Goal: Information Seeking & Learning: Learn about a topic

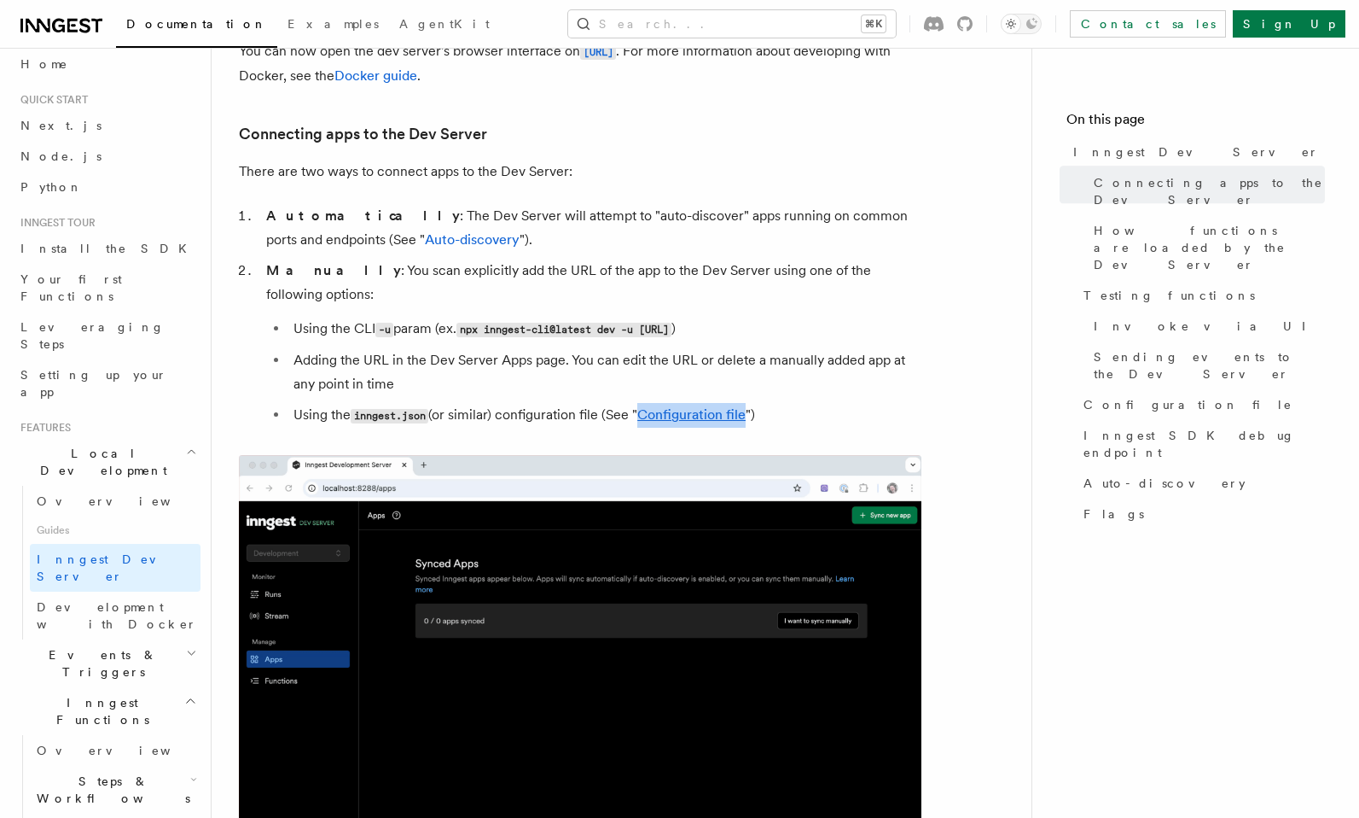
scroll to position [954, 0]
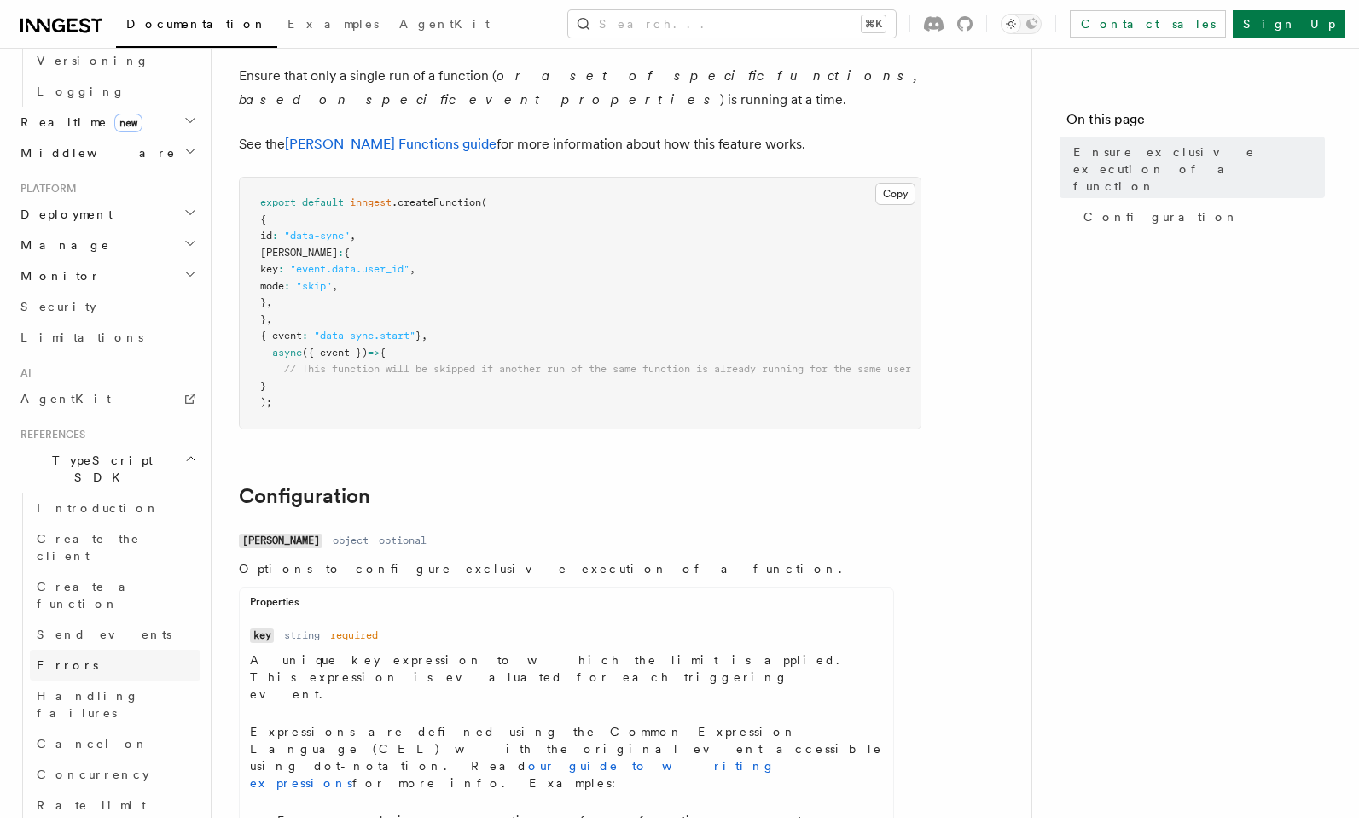
scroll to position [785, 0]
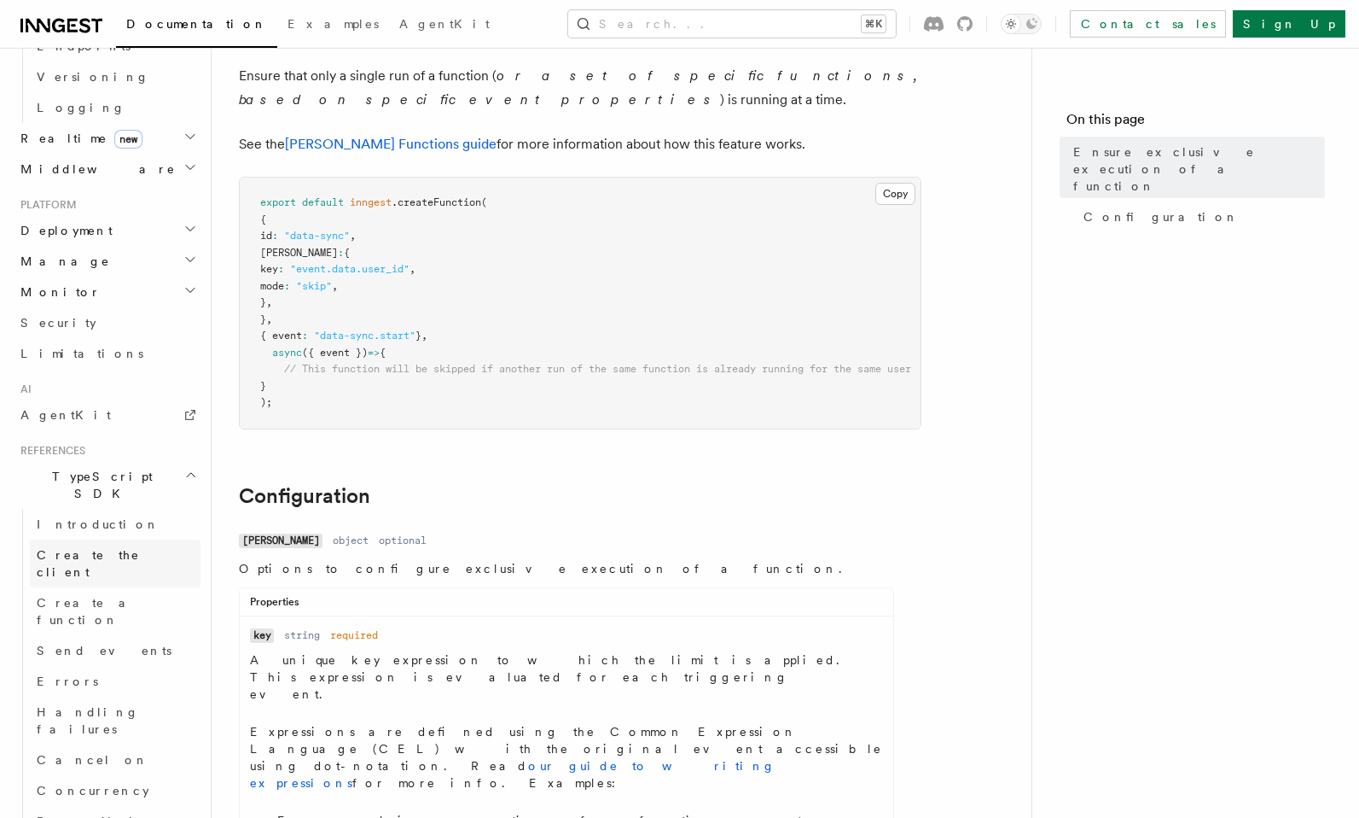
click at [101, 548] on span "Create the client" at bounding box center [88, 563] width 103 height 31
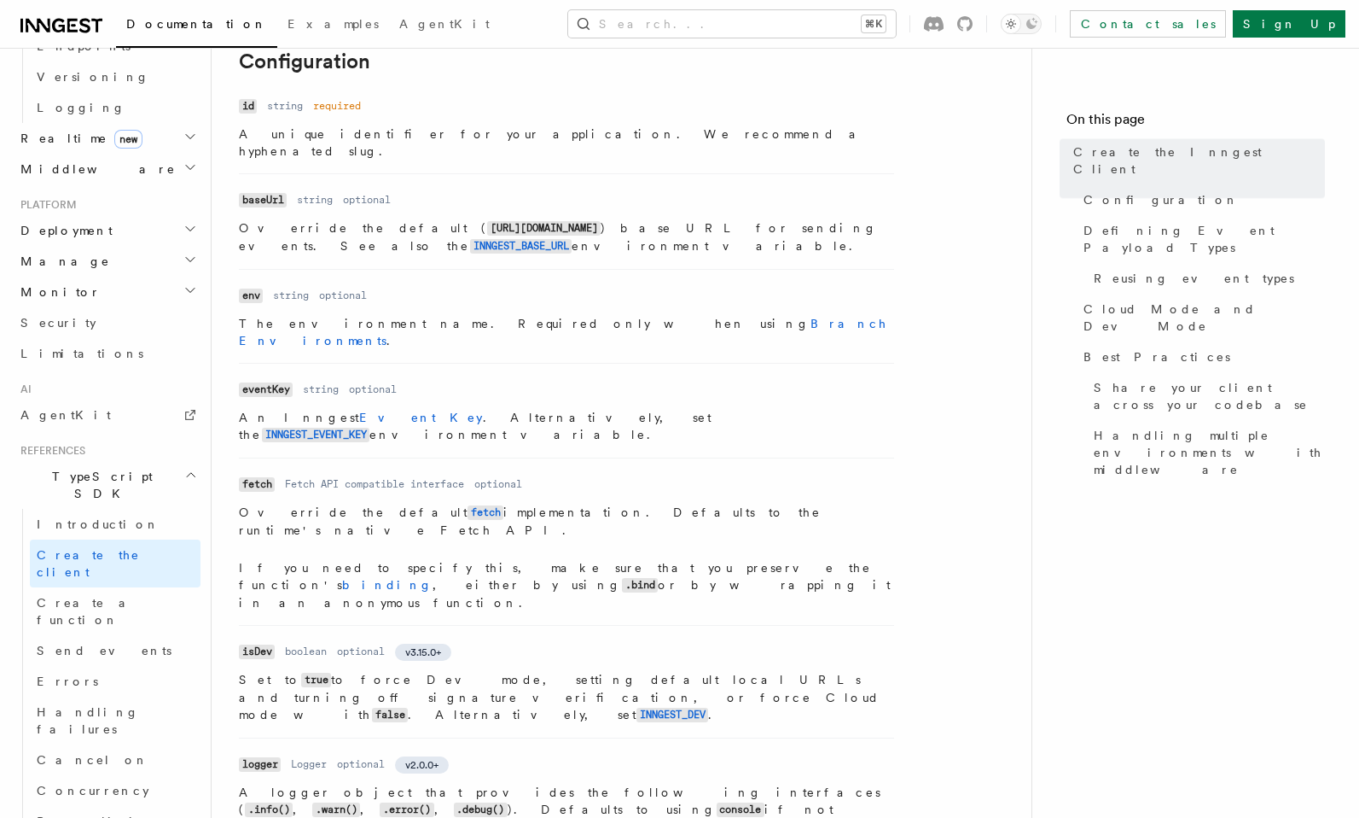
scroll to position [434, 0]
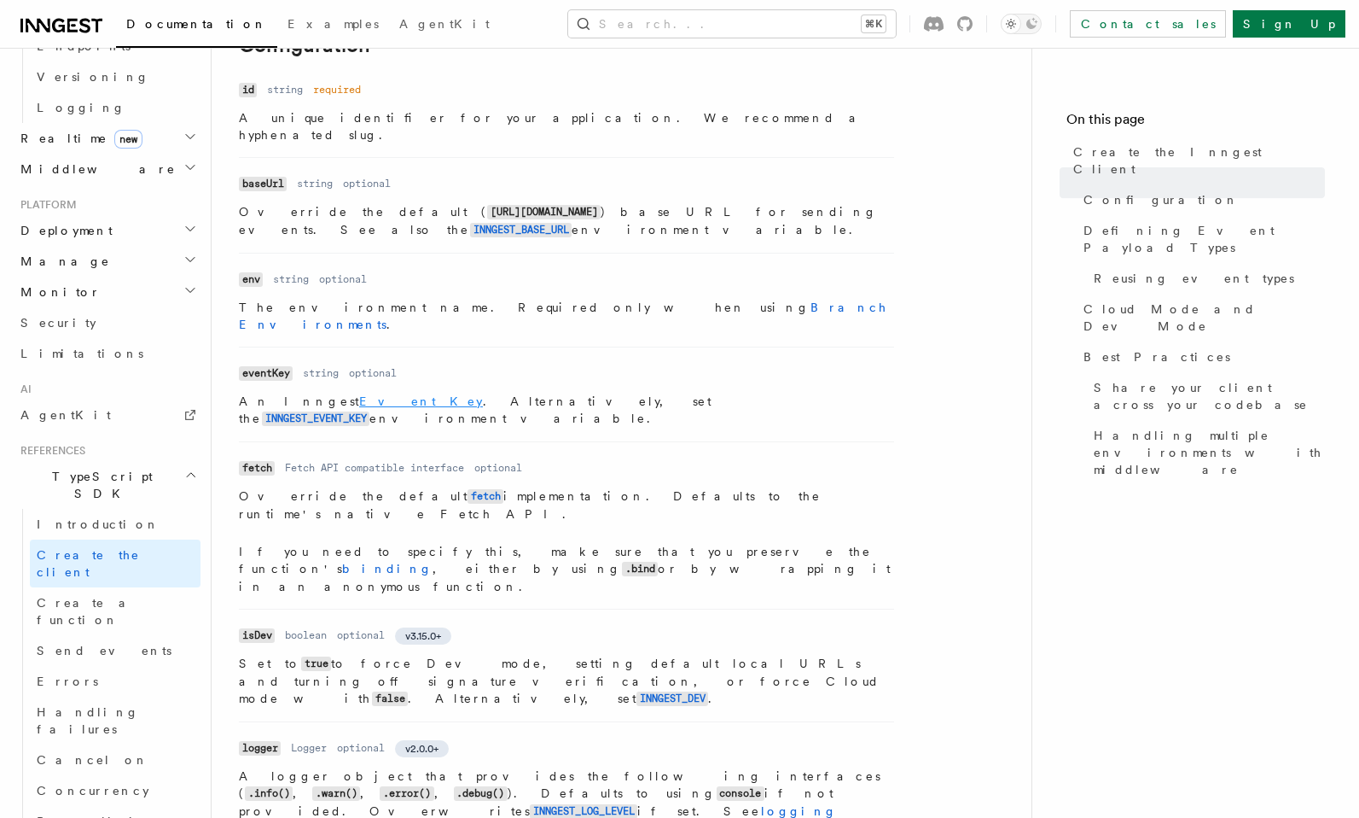
click at [359, 394] on link "Event Key" at bounding box center [421, 401] width 124 height 14
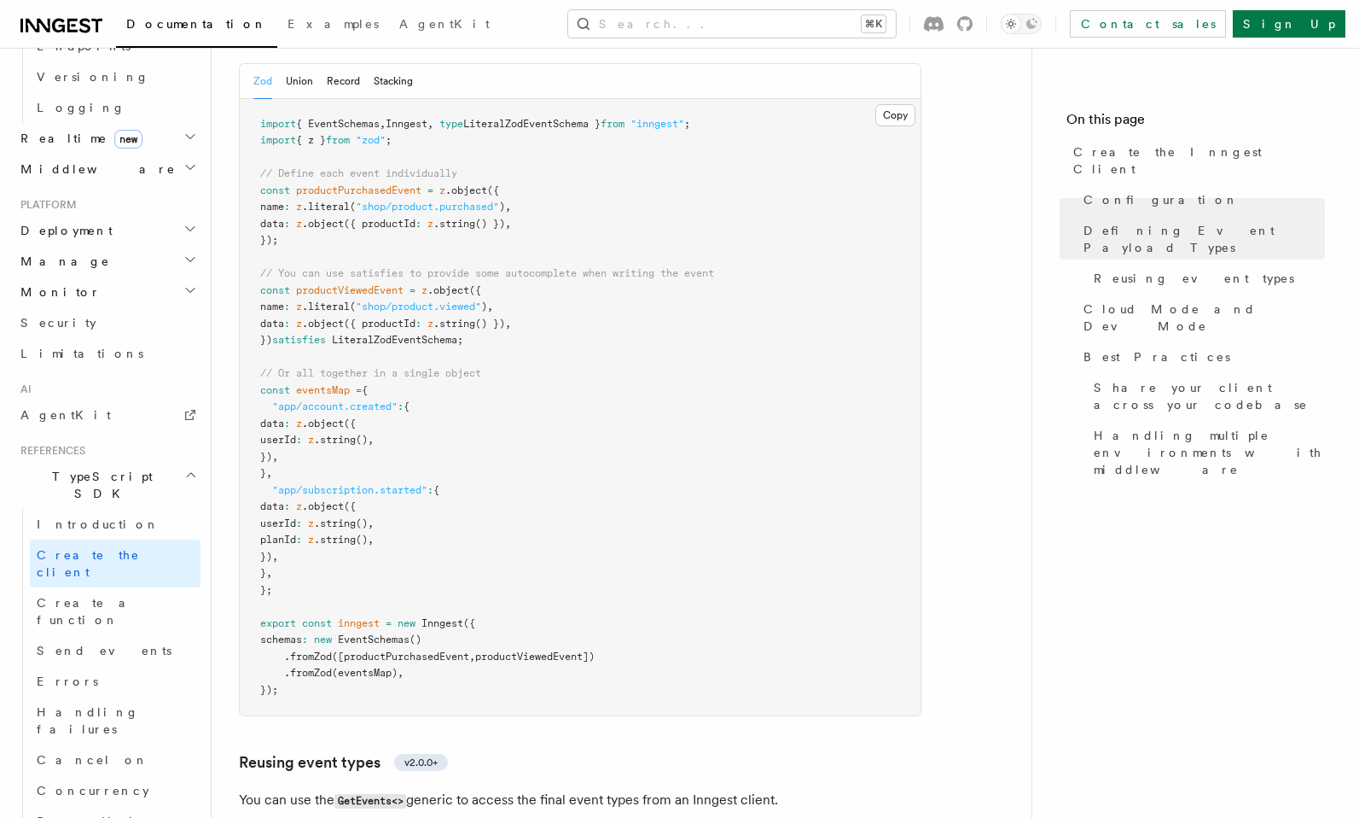
scroll to position [1197, 0]
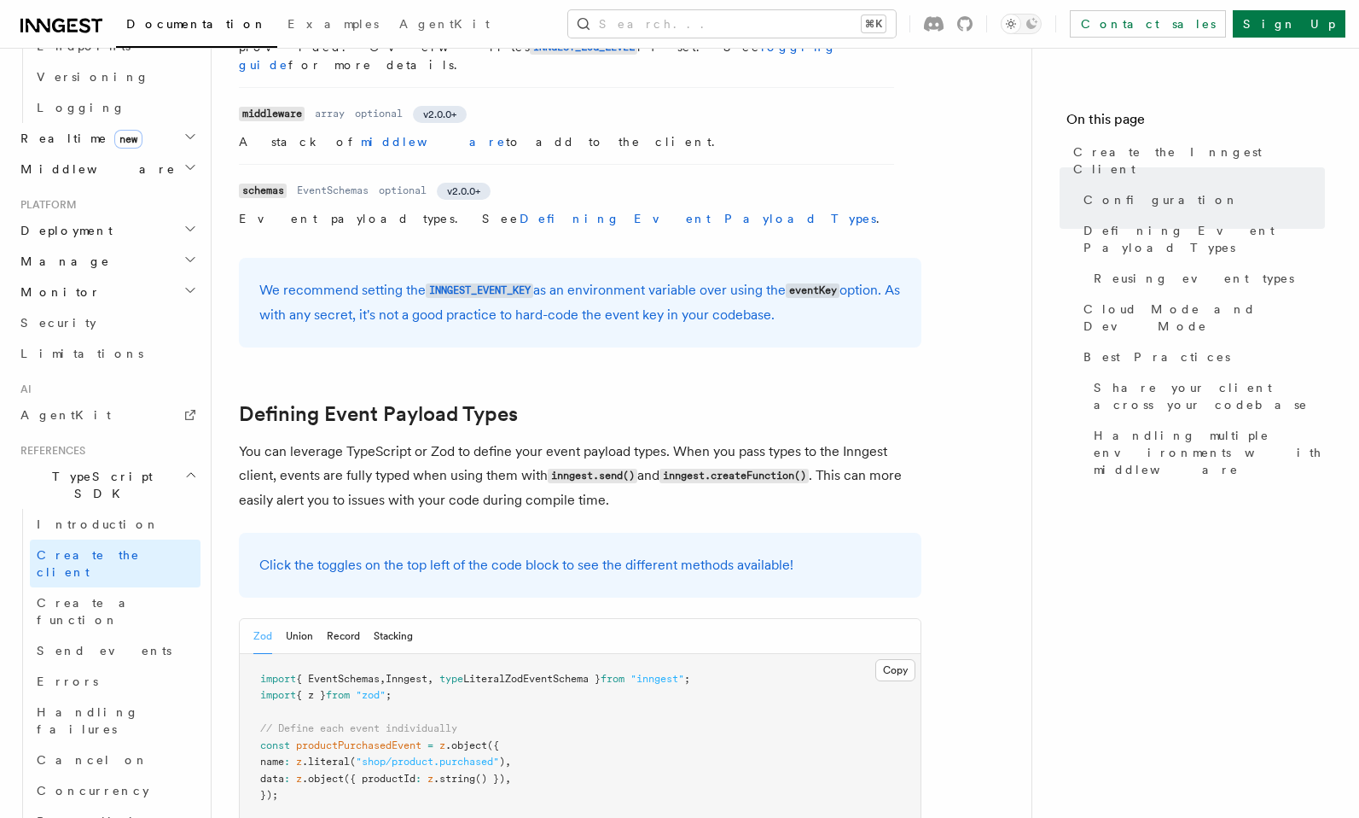
click at [521, 402] on h2 "Defining Event Payload Types" at bounding box center [580, 414] width 683 height 24
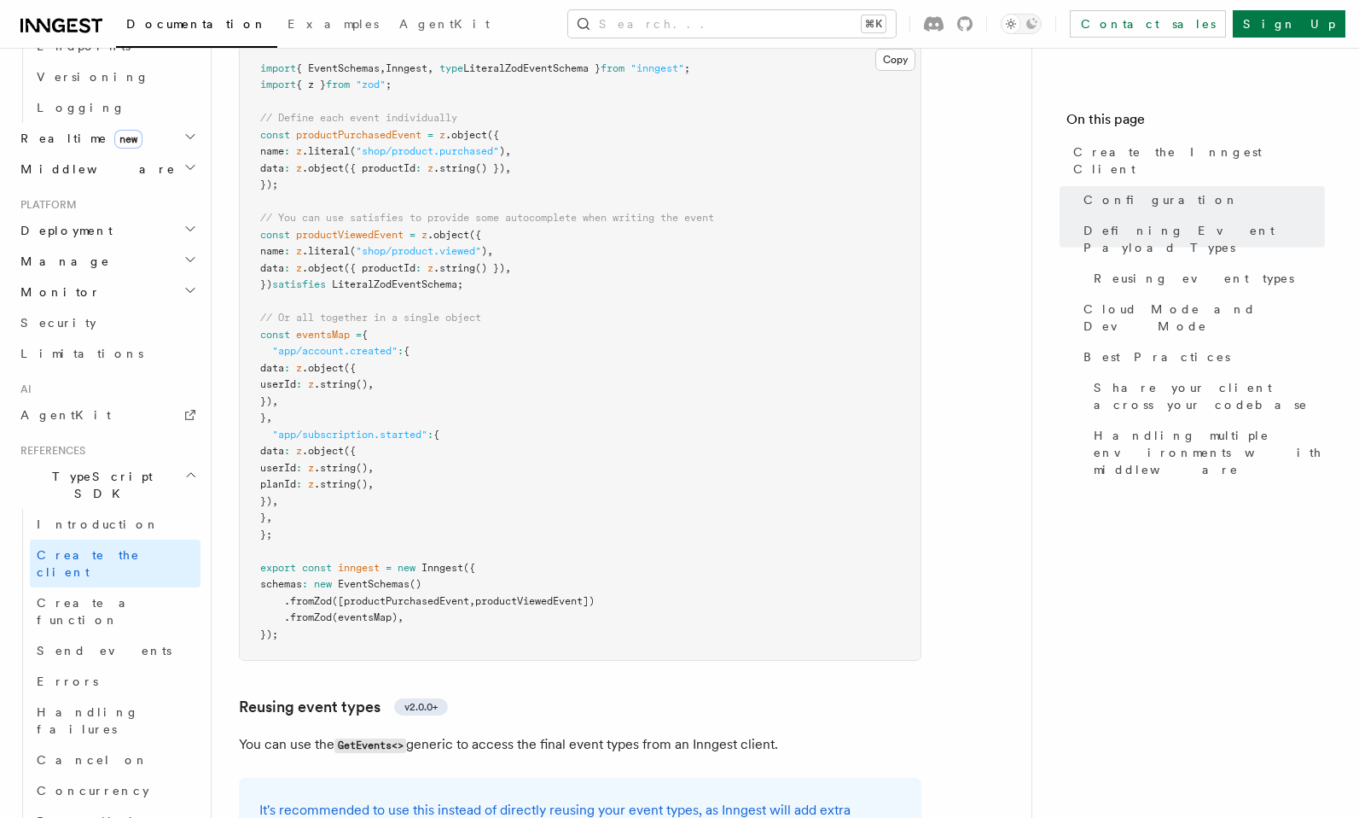
scroll to position [1831, 0]
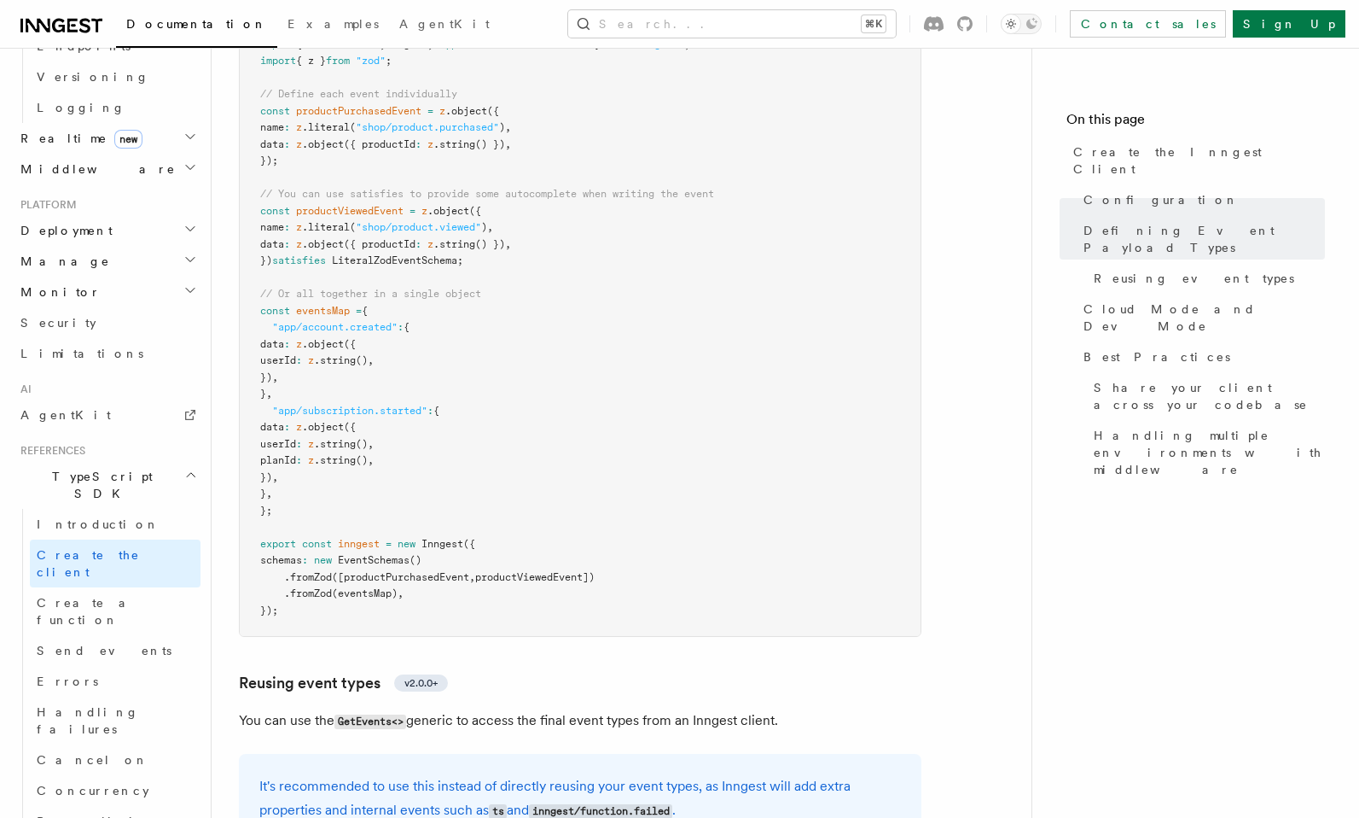
click at [296, 480] on pre "import { EventSchemas , Inngest , type LiteralZodEventSchema } from "inngest" ;…" at bounding box center [580, 328] width 681 height 617
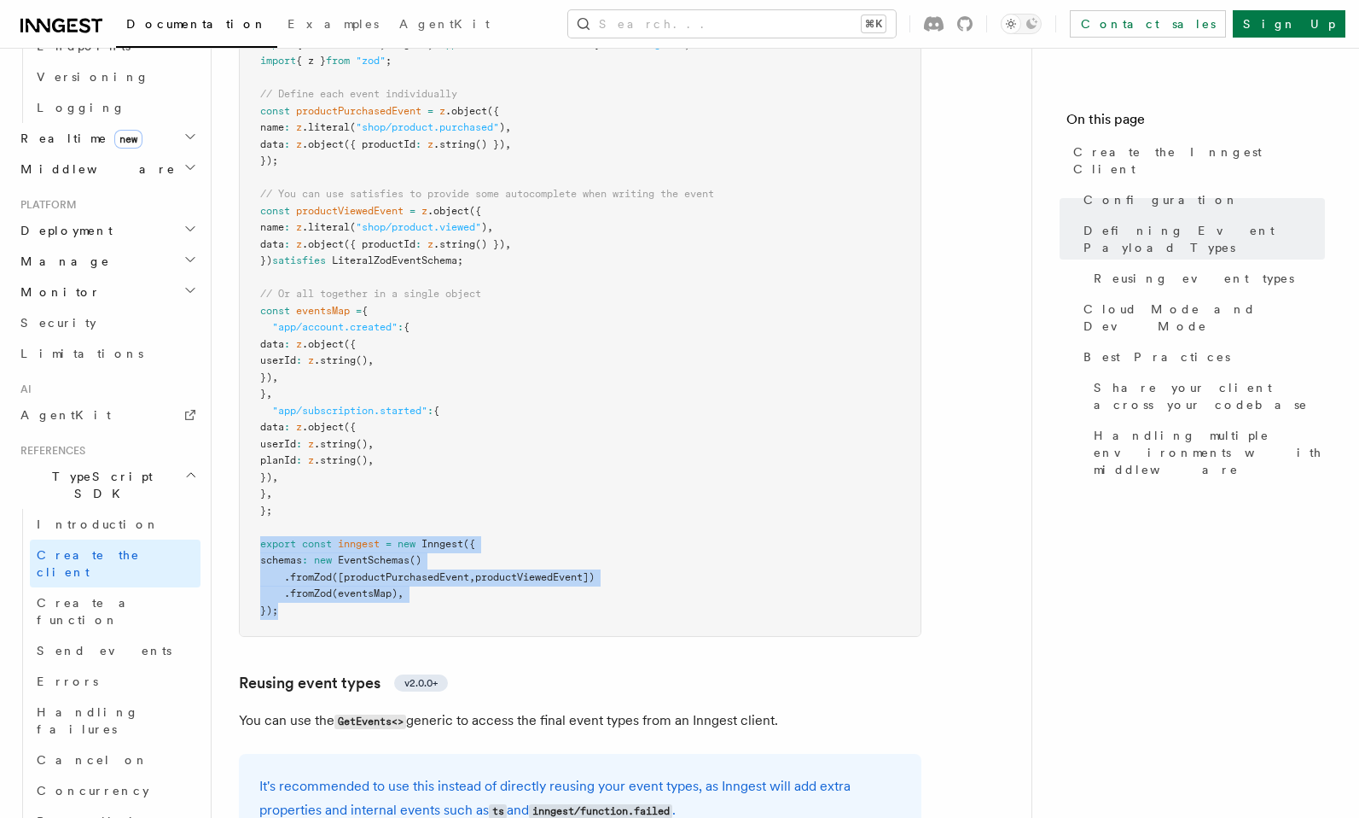
drag, startPoint x: 294, startPoint y: 480, endPoint x: 245, endPoint y: 404, distance: 89.9
click at [245, 404] on pre "import { EventSchemas , Inngest , type LiteralZodEventSchema } from "inngest" ;…" at bounding box center [580, 328] width 681 height 617
copy code "export const inngest = new Inngest ({ schemas : new EventSchemas () .fromZod ([…"
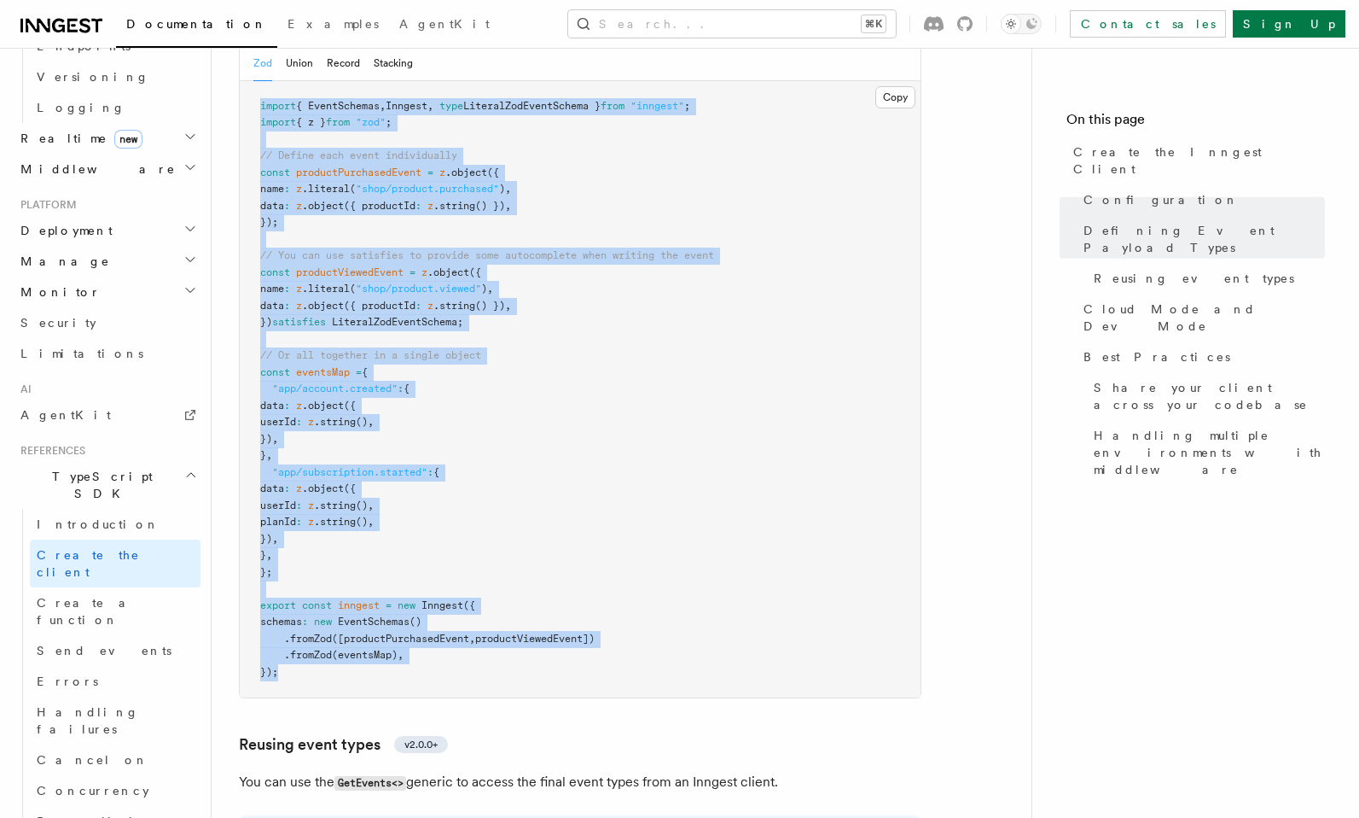
scroll to position [1778, 0]
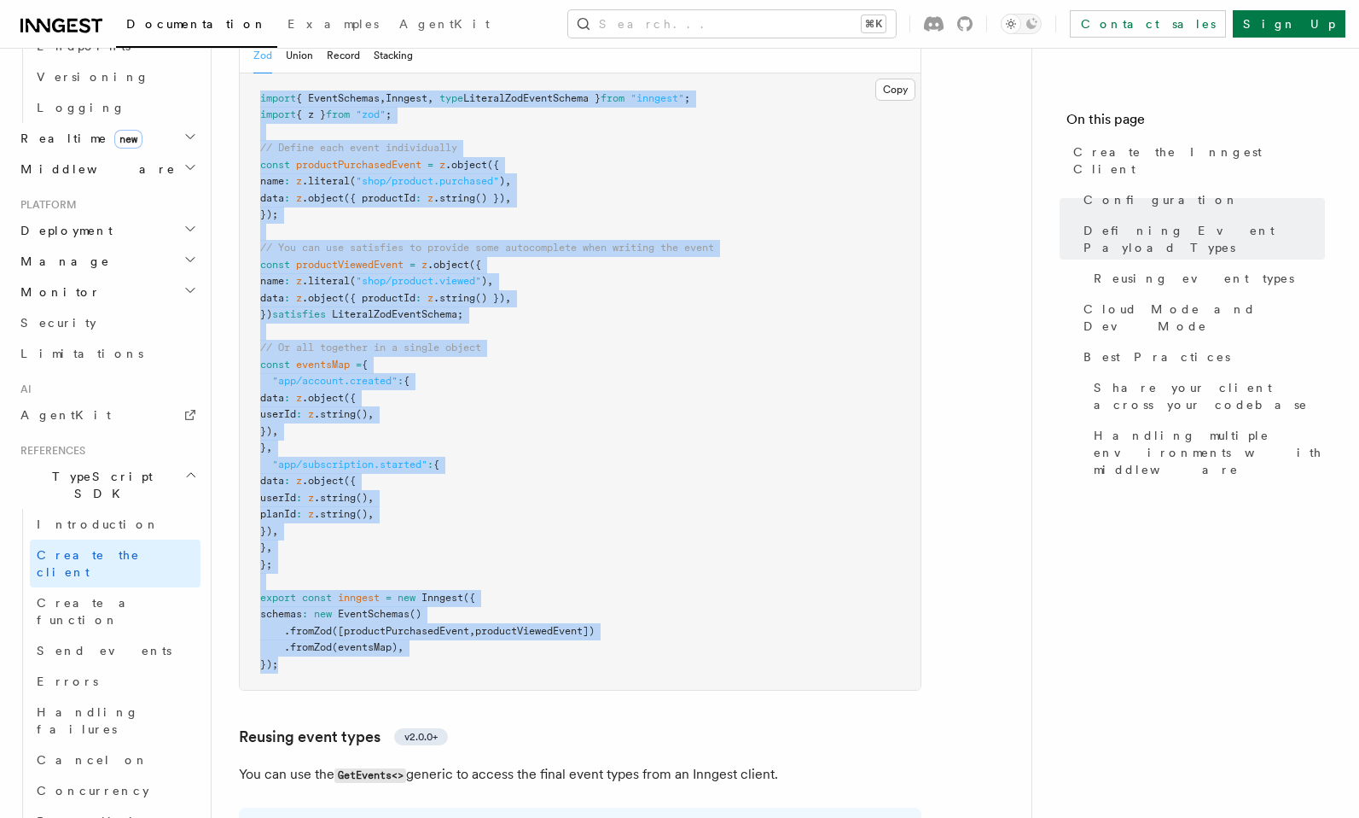
drag, startPoint x: 262, startPoint y: 402, endPoint x: 421, endPoint y: 536, distance: 207.7
click at [421, 535] on pre "import { EventSchemas , Inngest , type LiteralZodEventSchema } from "inngest" ;…" at bounding box center [580, 381] width 681 height 617
copy code "import { EventSchemas , Inngest , type LiteralZodEventSchema } from "inngest" ;…"
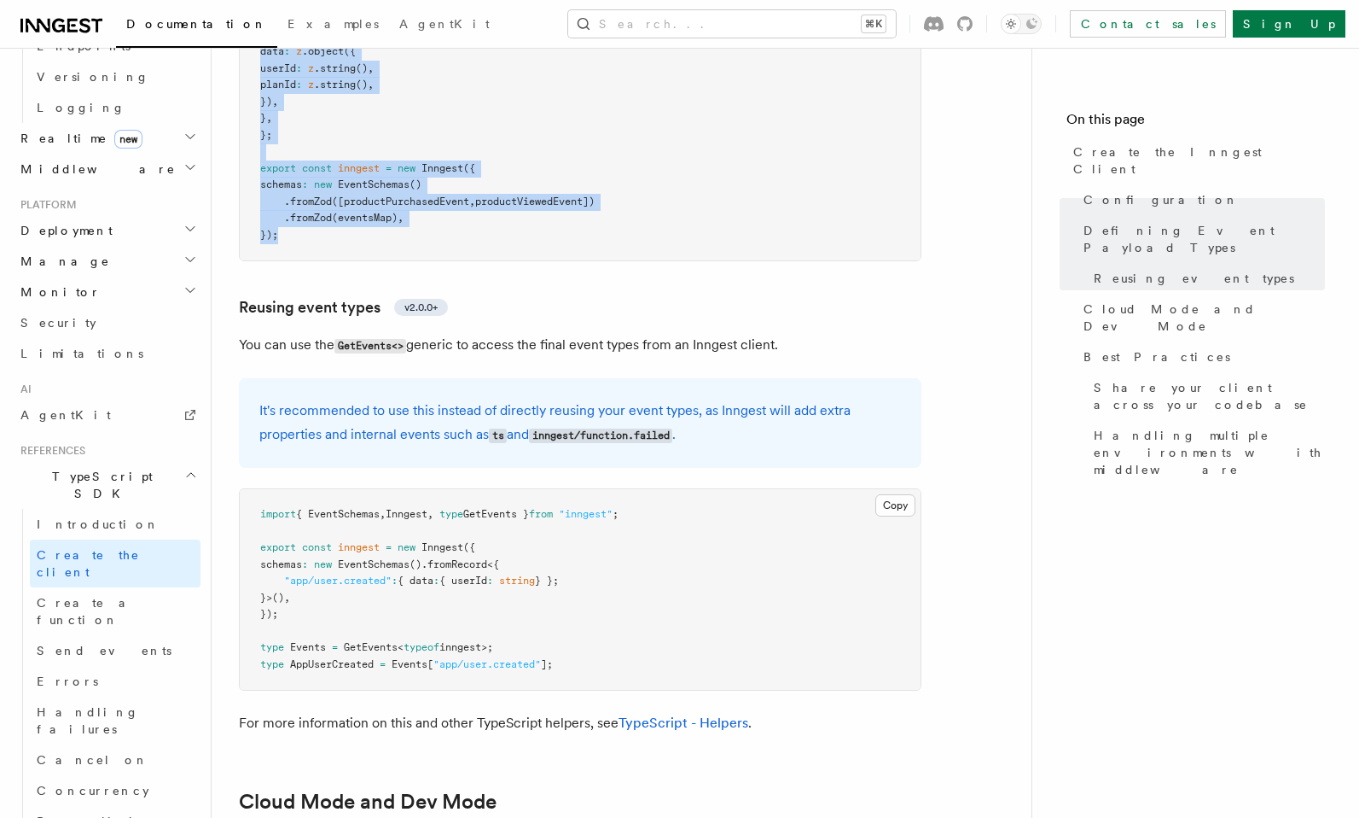
scroll to position [2208, 0]
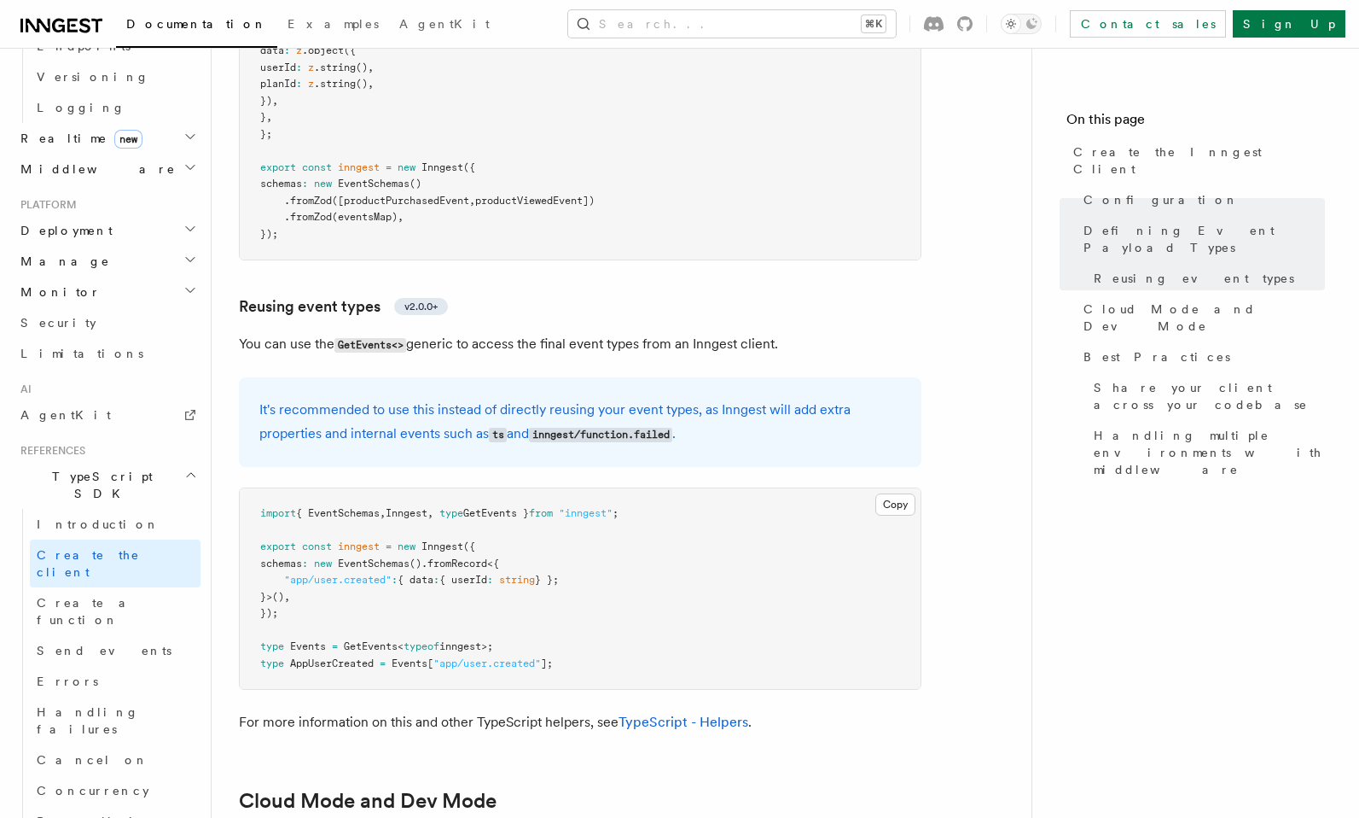
click at [563, 532] on pre "import { EventSchemas , Inngest , type GetEvents } from "inngest" ; export cons…" at bounding box center [580, 588] width 681 height 201
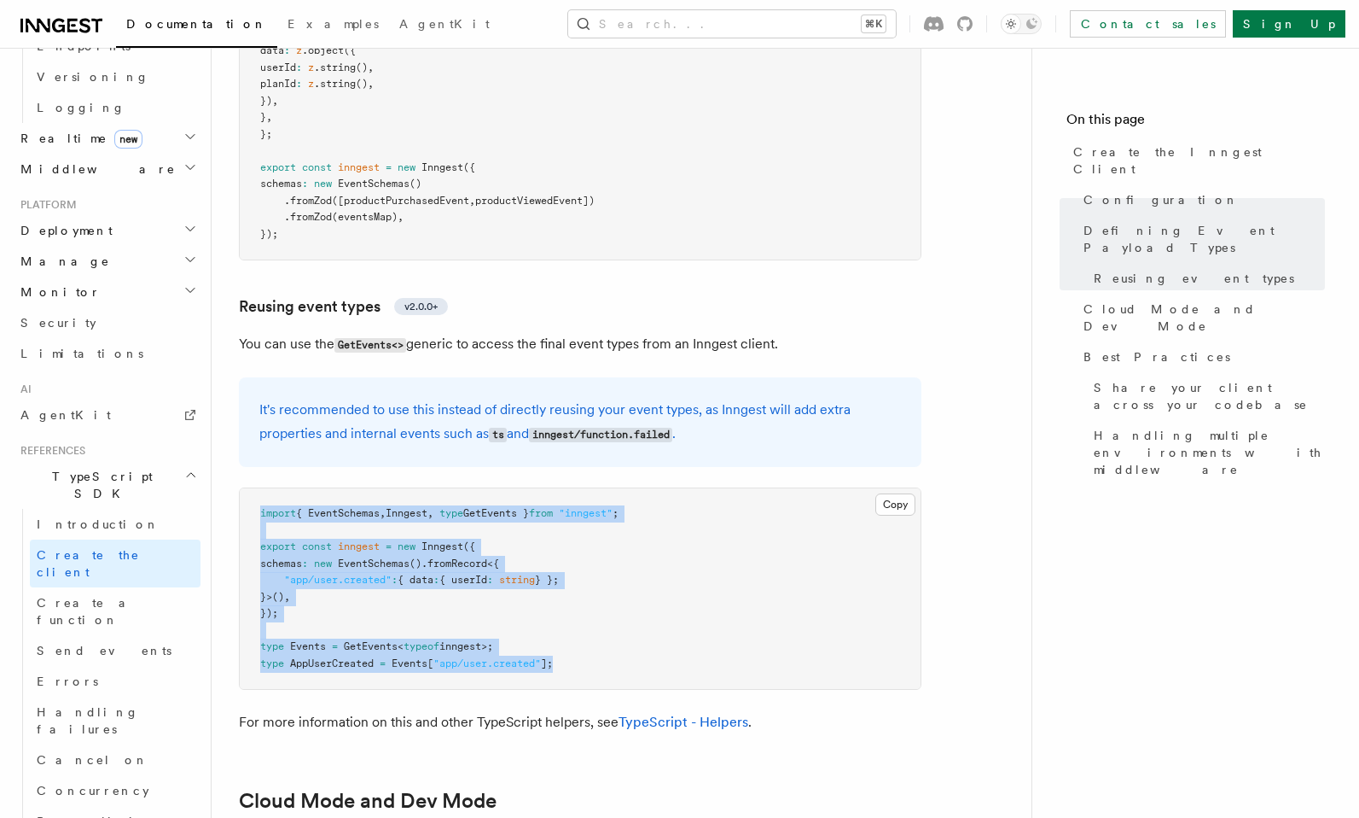
drag, startPoint x: 571, startPoint y: 533, endPoint x: 255, endPoint y: 383, distance: 349.6
click at [255, 488] on pre "import { EventSchemas , Inngest , type GetEvents } from "inngest" ; export cons…" at bounding box center [580, 588] width 681 height 201
copy code "import { EventSchemas , Inngest , type GetEvents } from "inngest" ; export cons…"
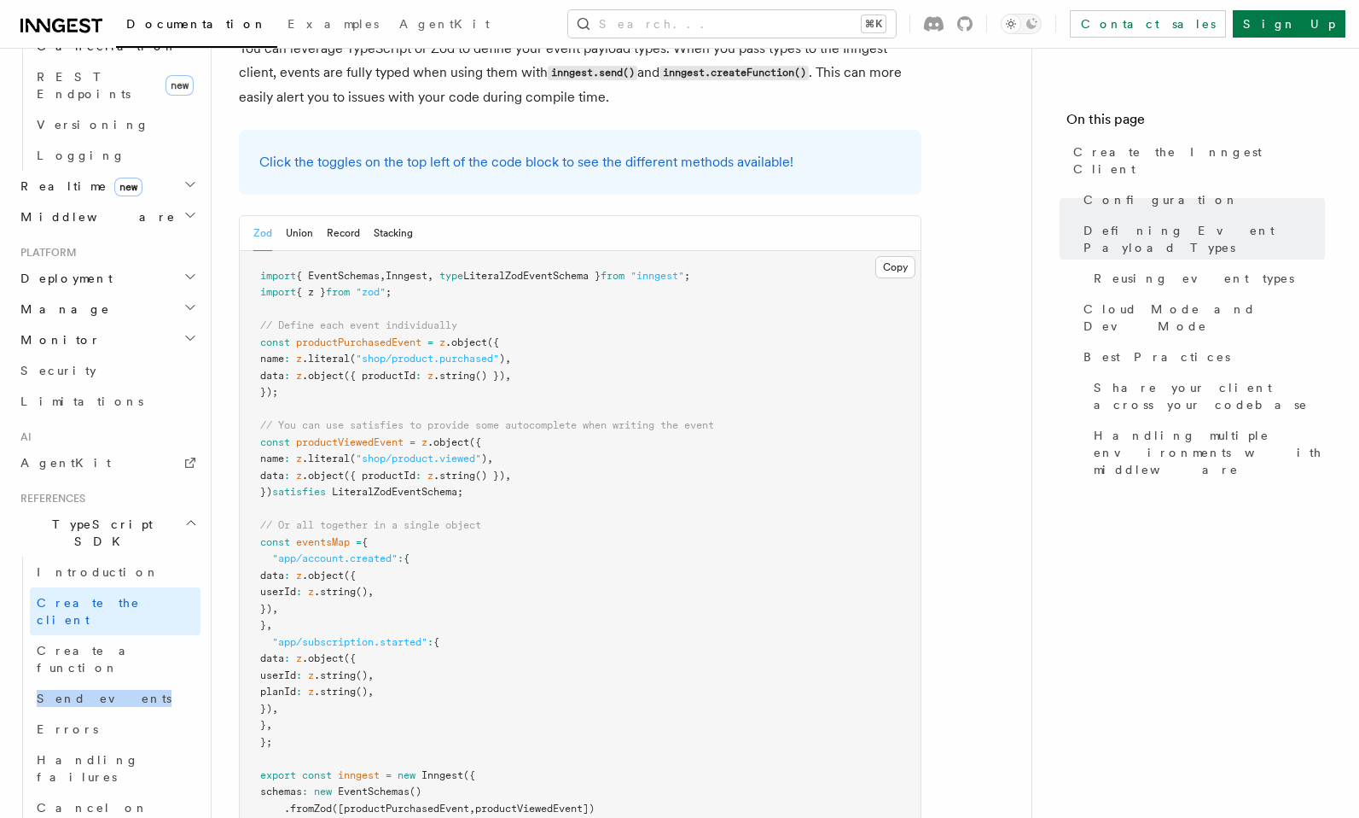
scroll to position [1587, 0]
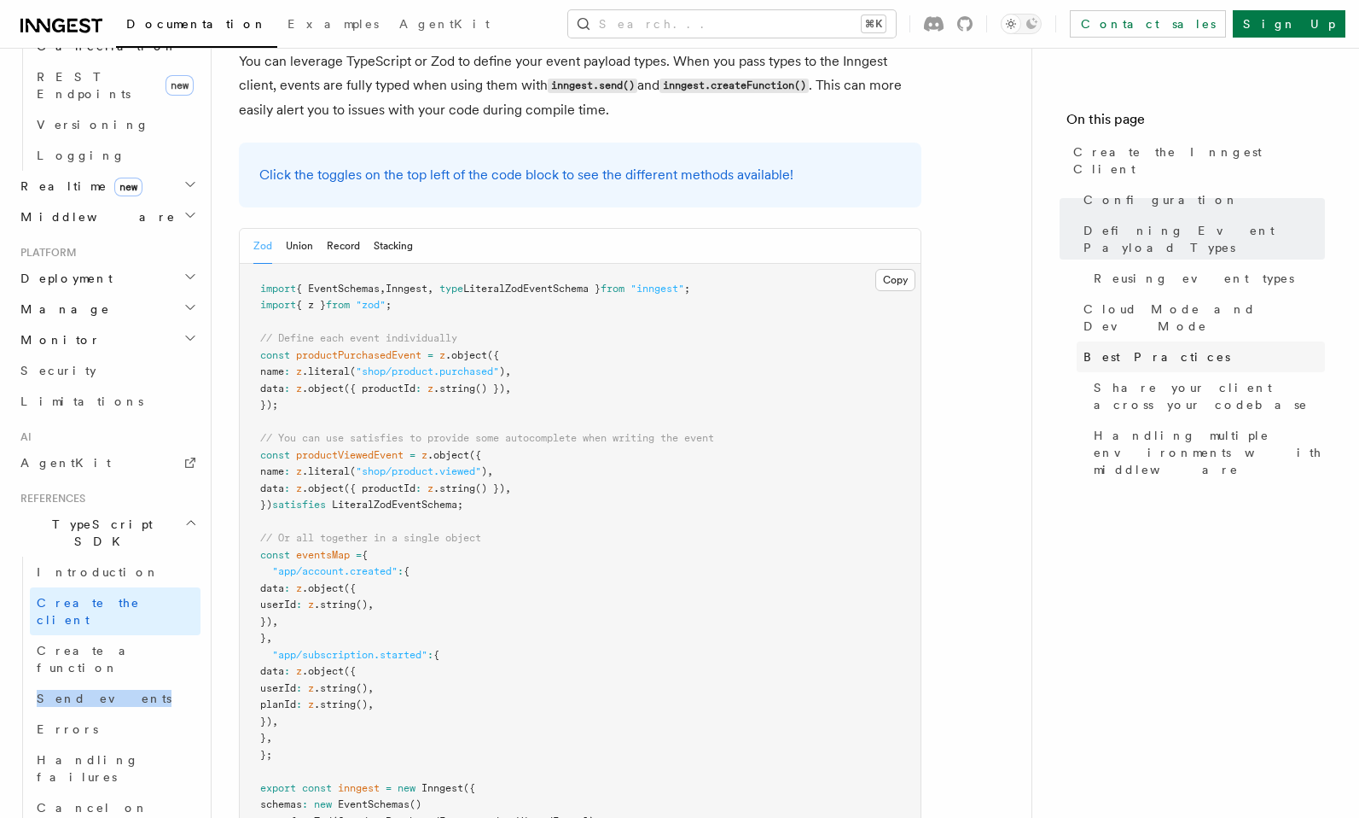
click at [1136, 348] on span "Best Practices" at bounding box center [1157, 356] width 147 height 17
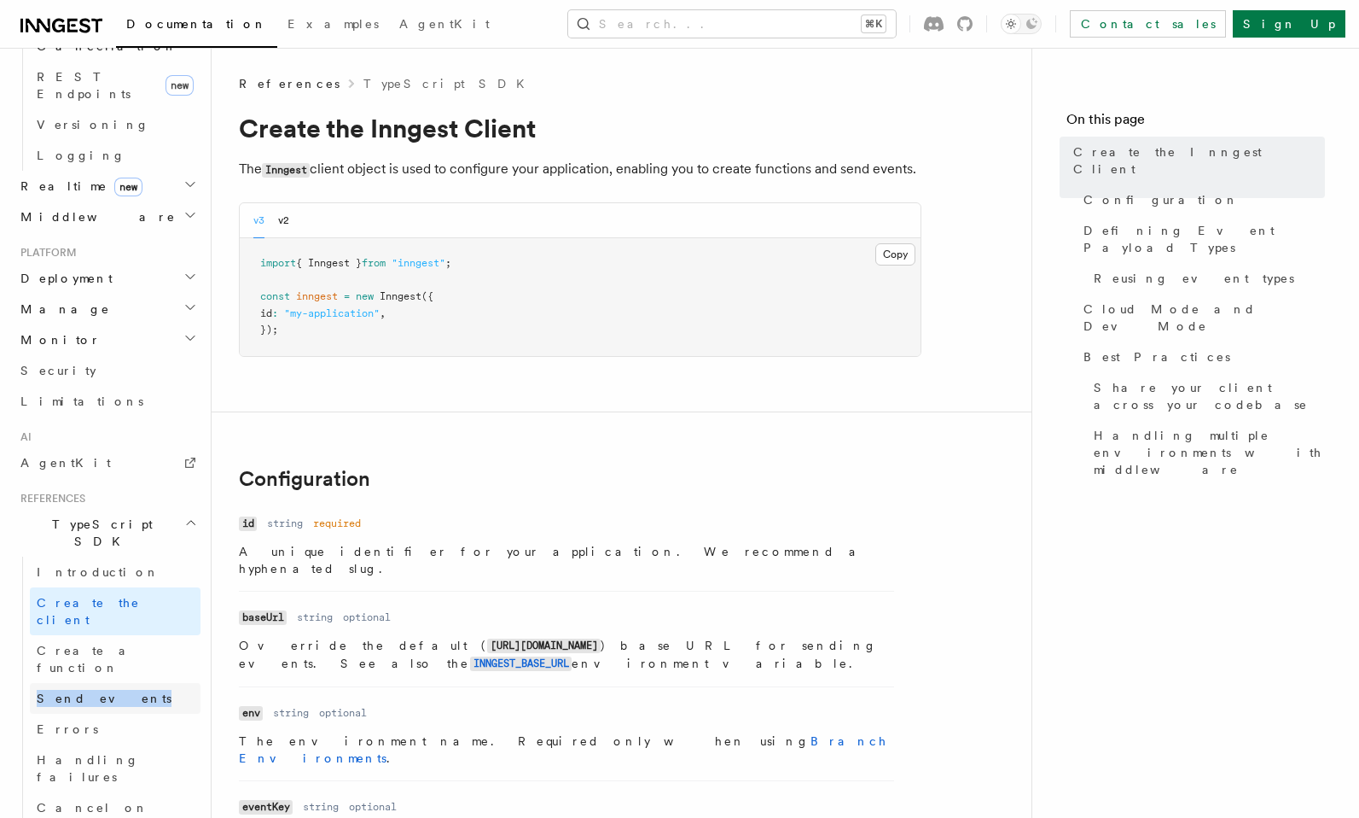
click at [64, 691] on span "Send events" at bounding box center [104, 698] width 135 height 14
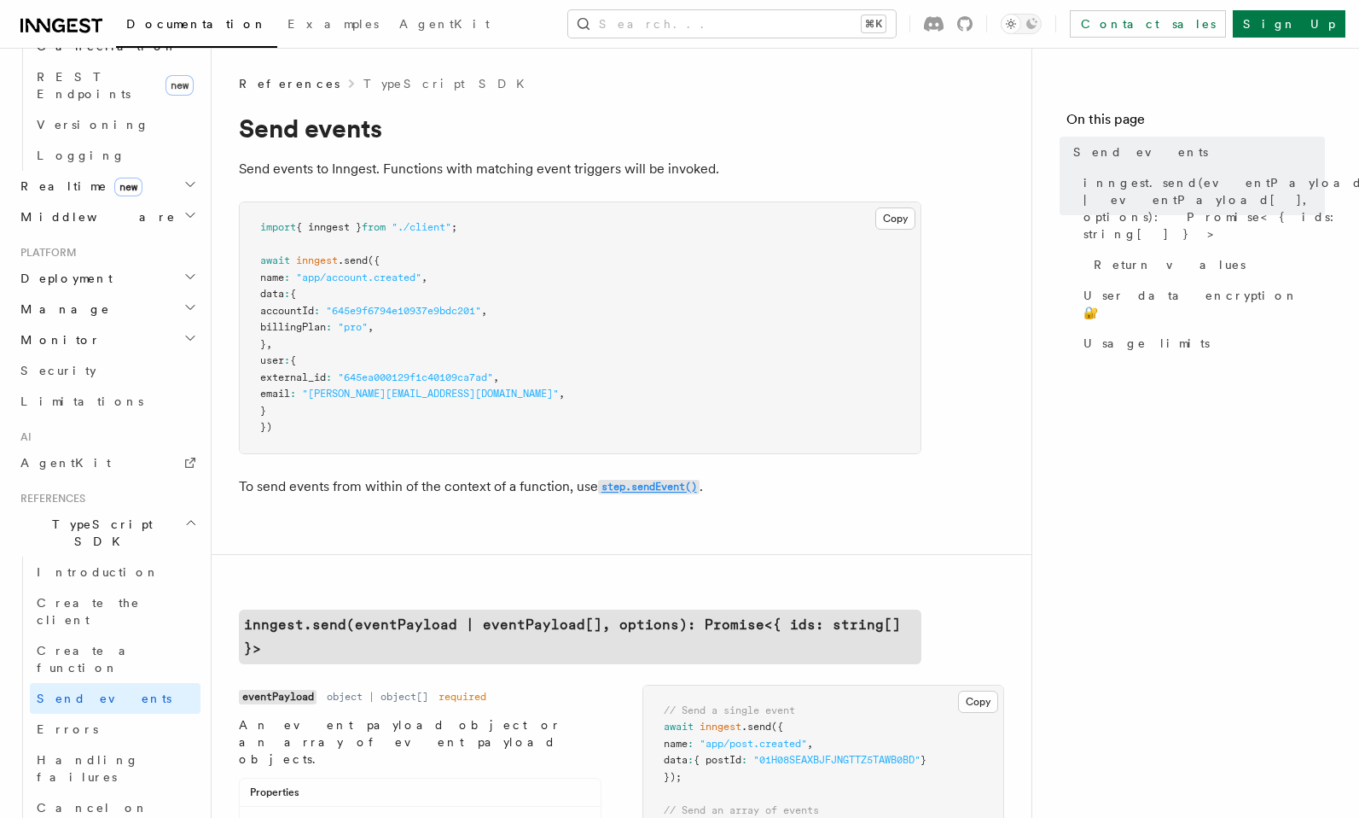
click at [657, 490] on code "step.sendEvent()" at bounding box center [649, 487] width 102 height 15
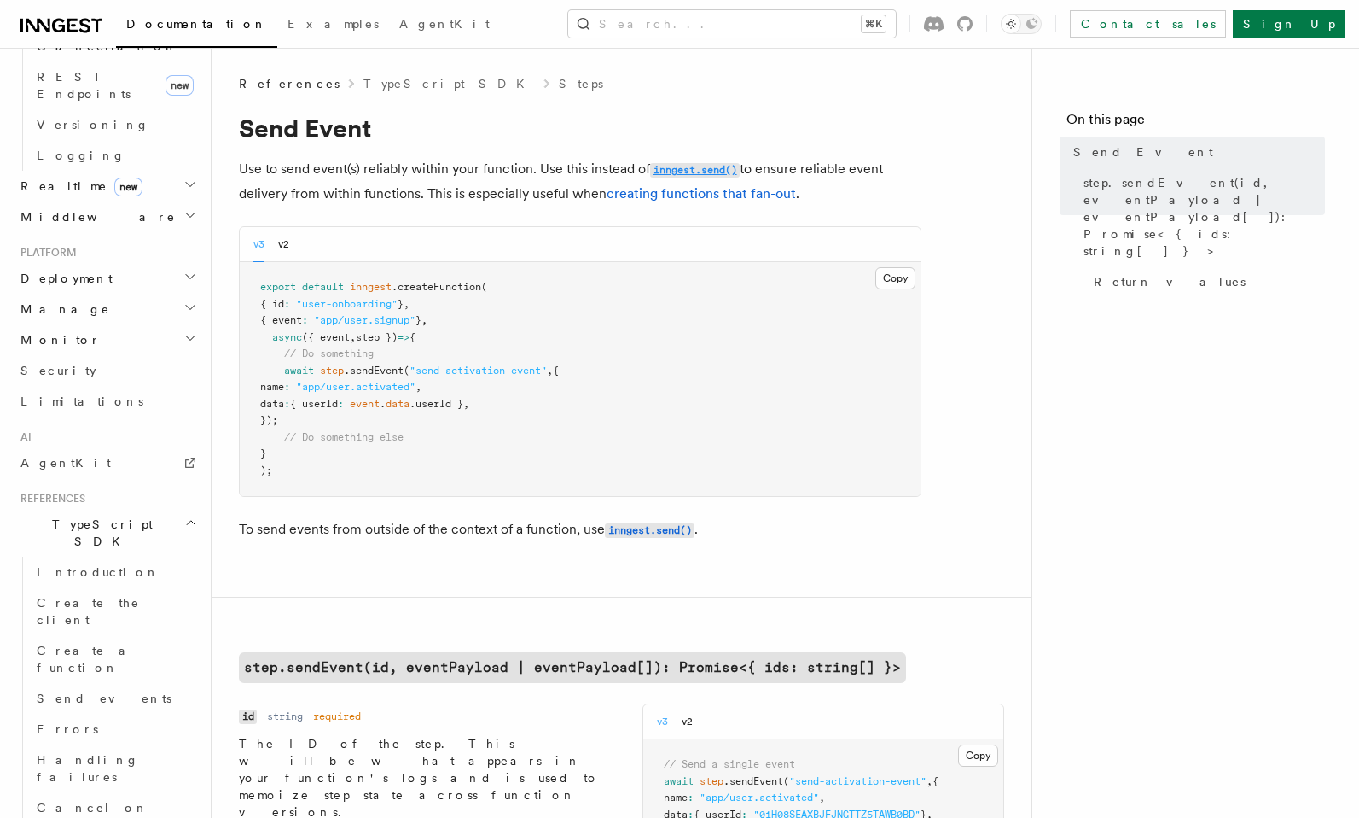
click at [704, 167] on code "inngest.send()" at bounding box center [695, 170] width 90 height 15
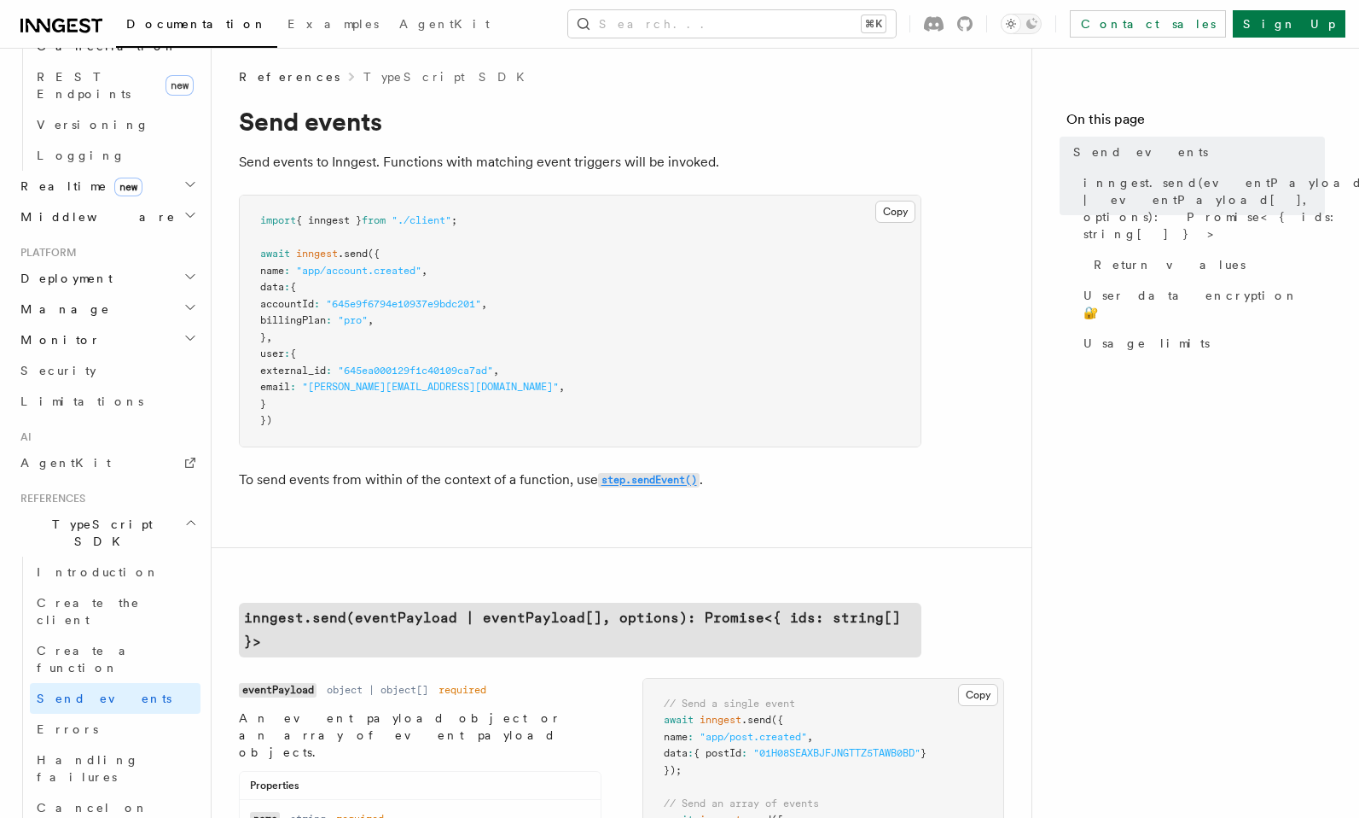
scroll to position [26, 0]
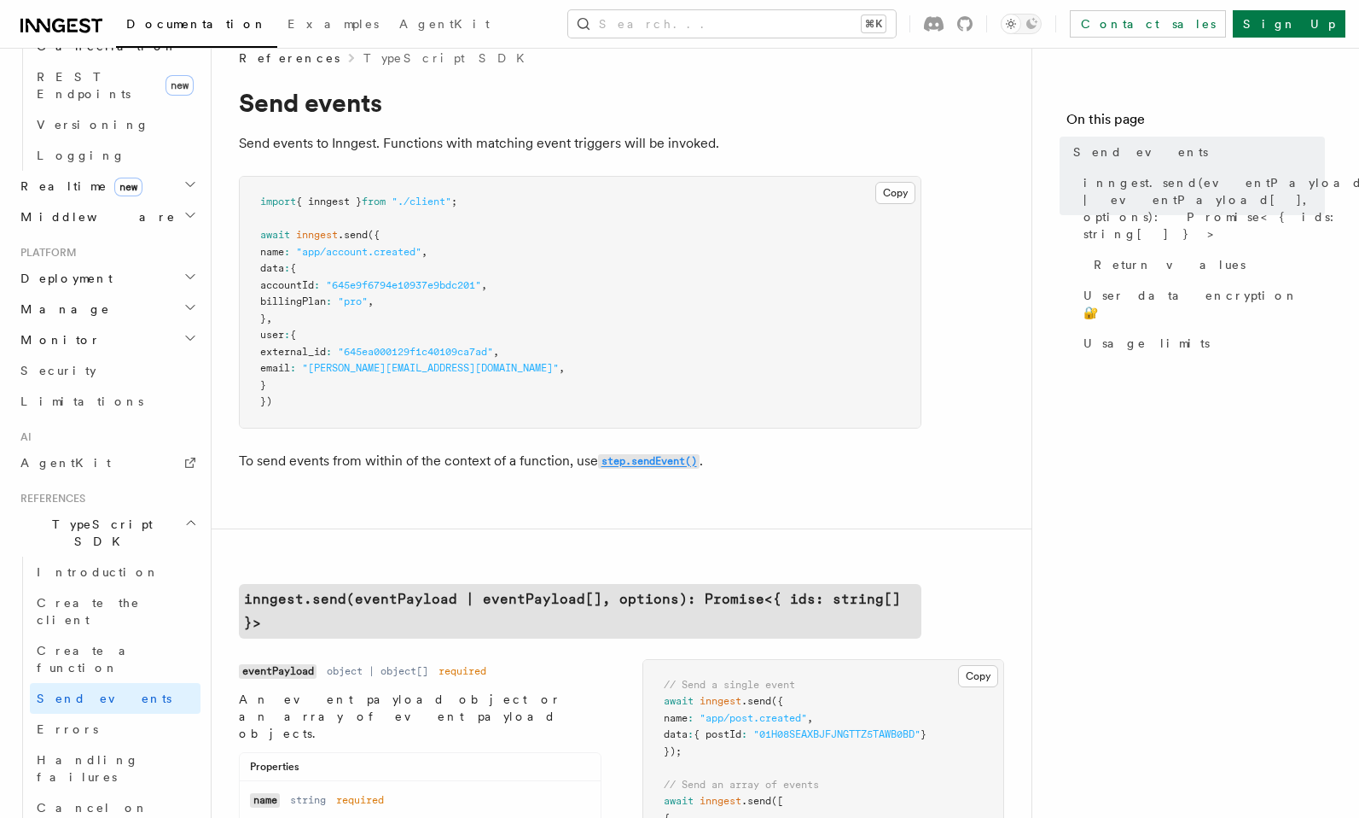
click at [665, 465] on code "step.sendEvent()" at bounding box center [649, 461] width 102 height 15
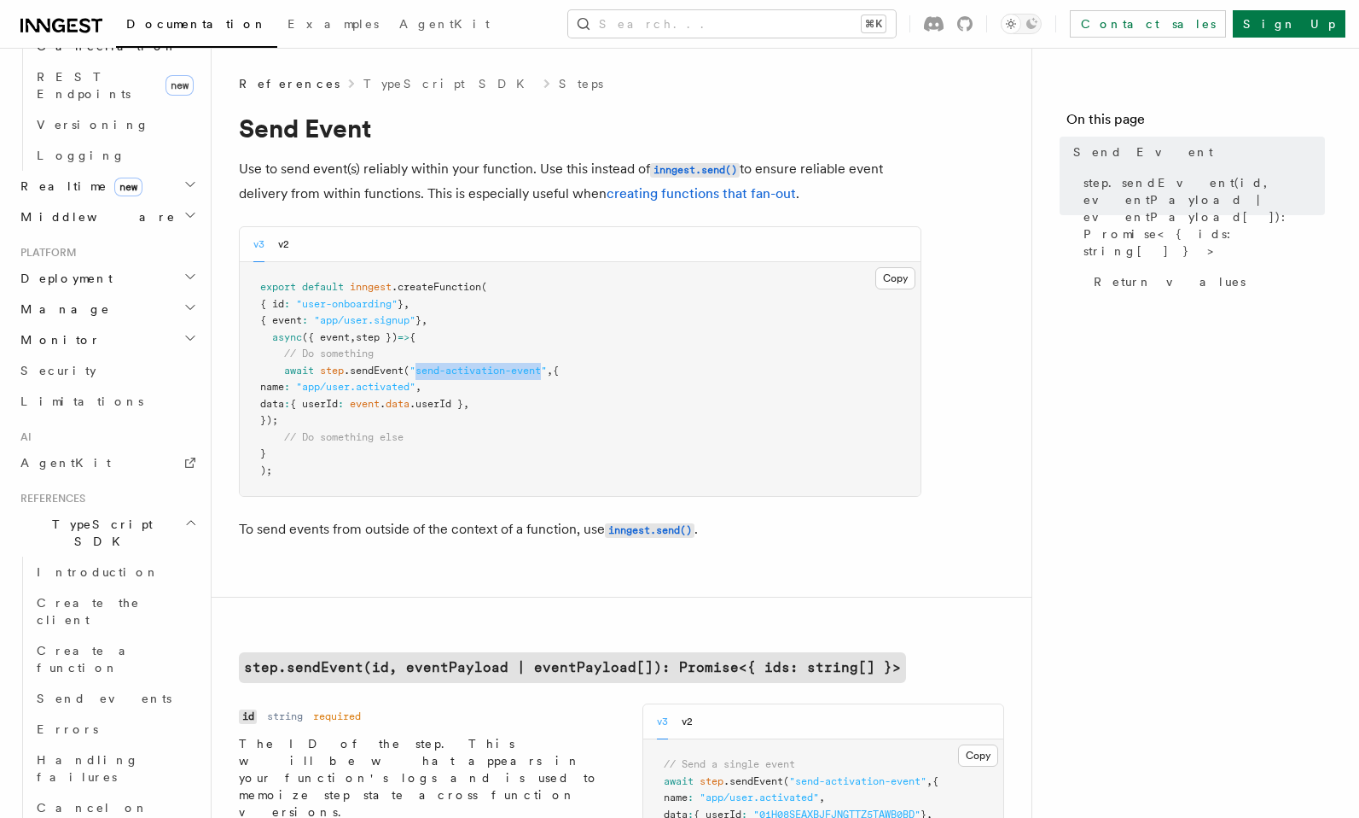
drag, startPoint x: 420, startPoint y: 372, endPoint x: 552, endPoint y: 373, distance: 132.3
click at [547, 373] on span ""send-activation-event"" at bounding box center [478, 370] width 137 height 12
click at [119, 753] on span "Handling failures" at bounding box center [88, 768] width 102 height 31
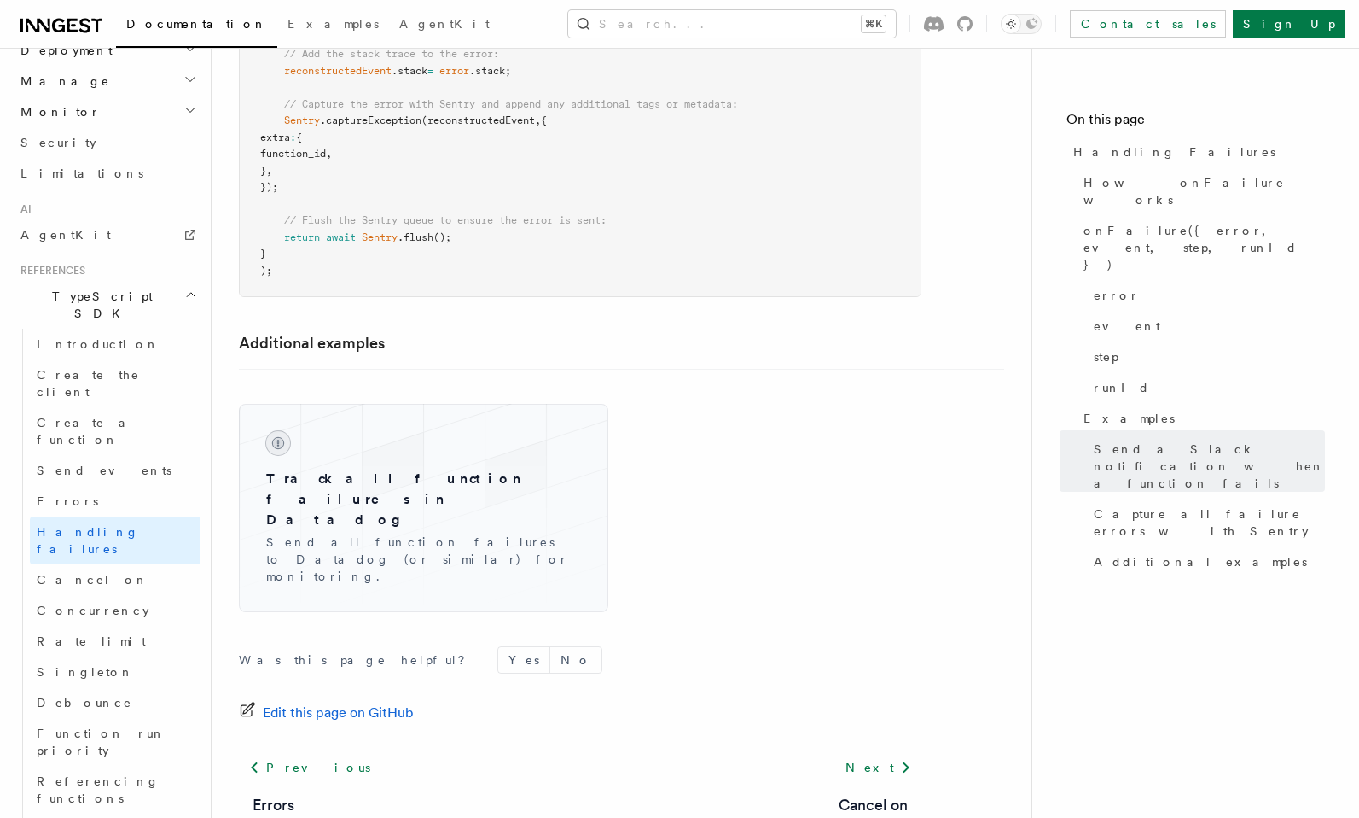
scroll to position [966, 0]
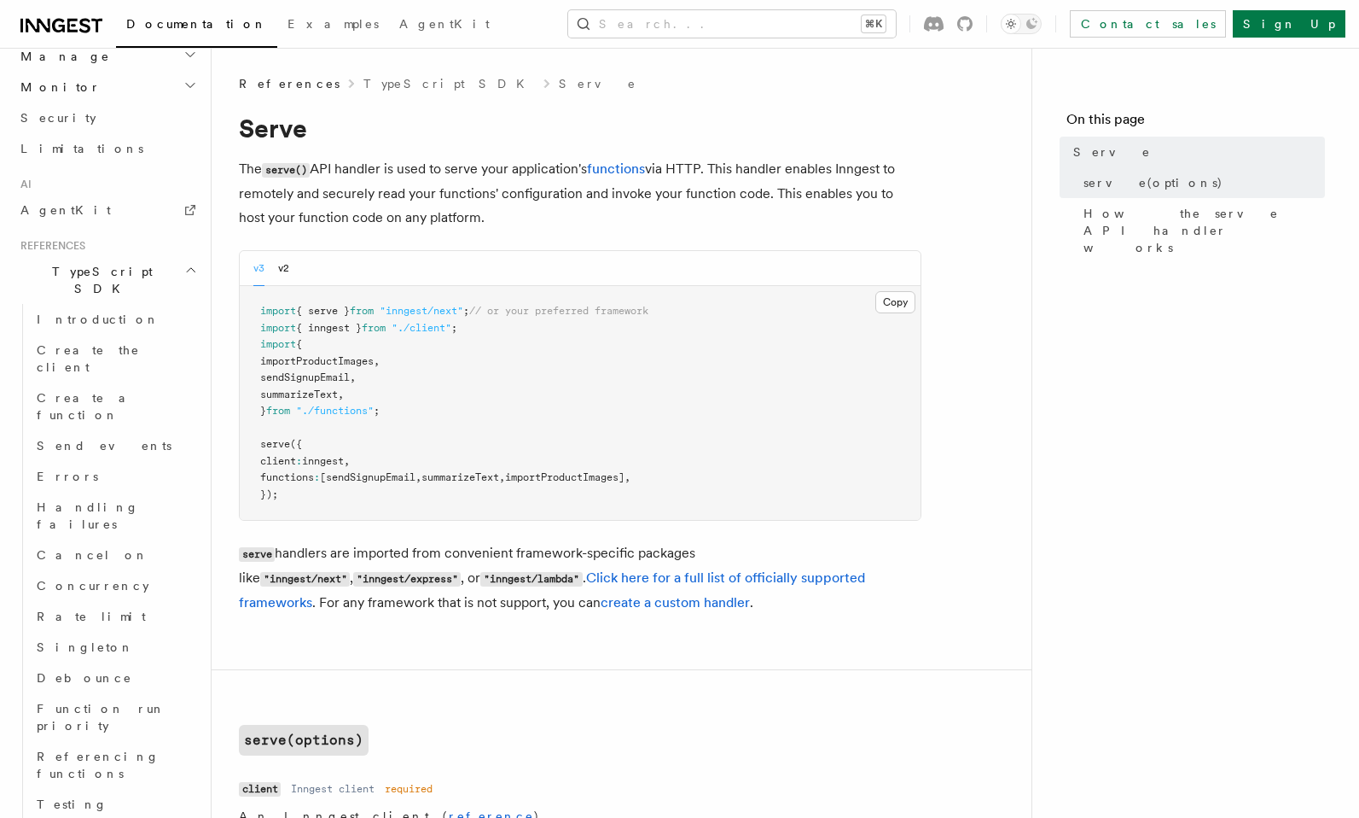
scroll to position [991, 0]
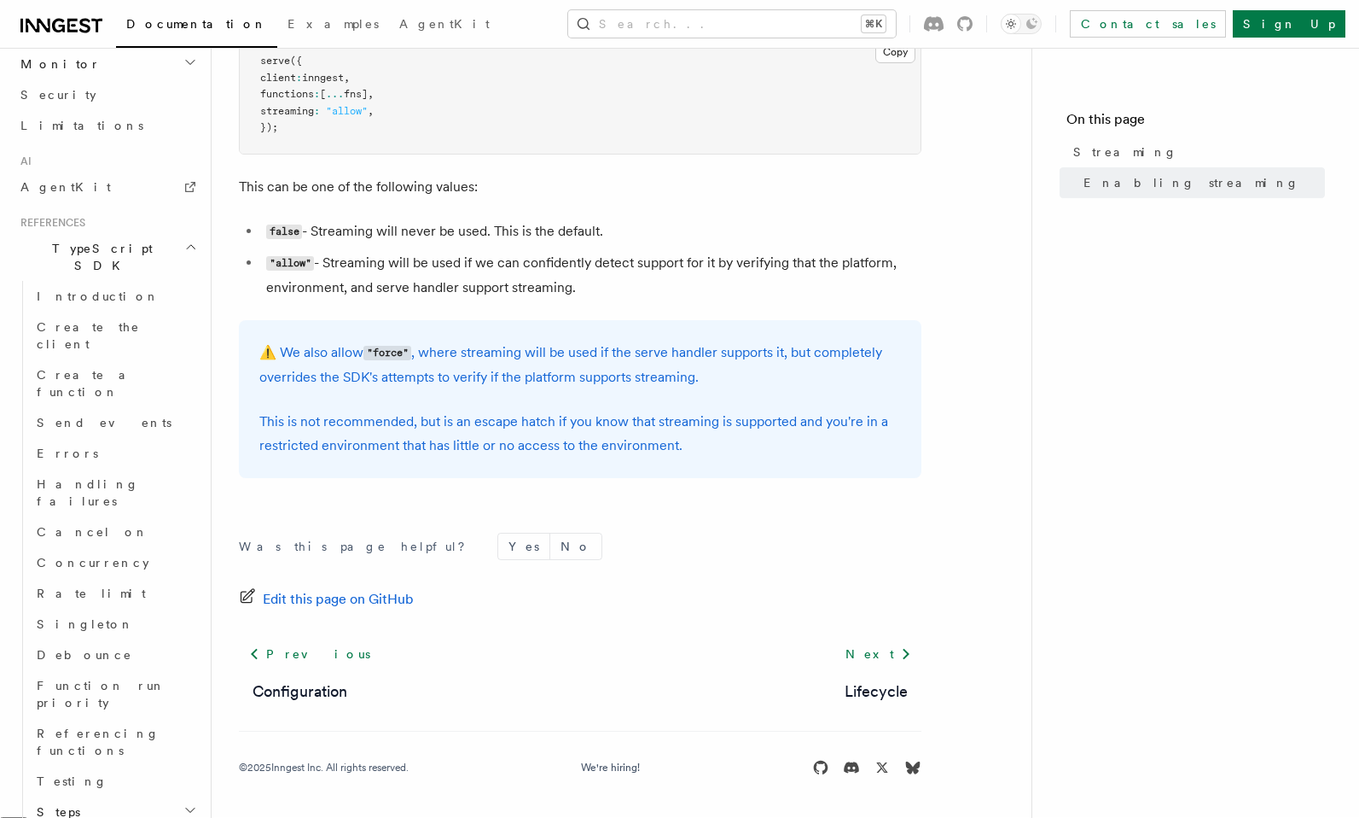
scroll to position [1099, 0]
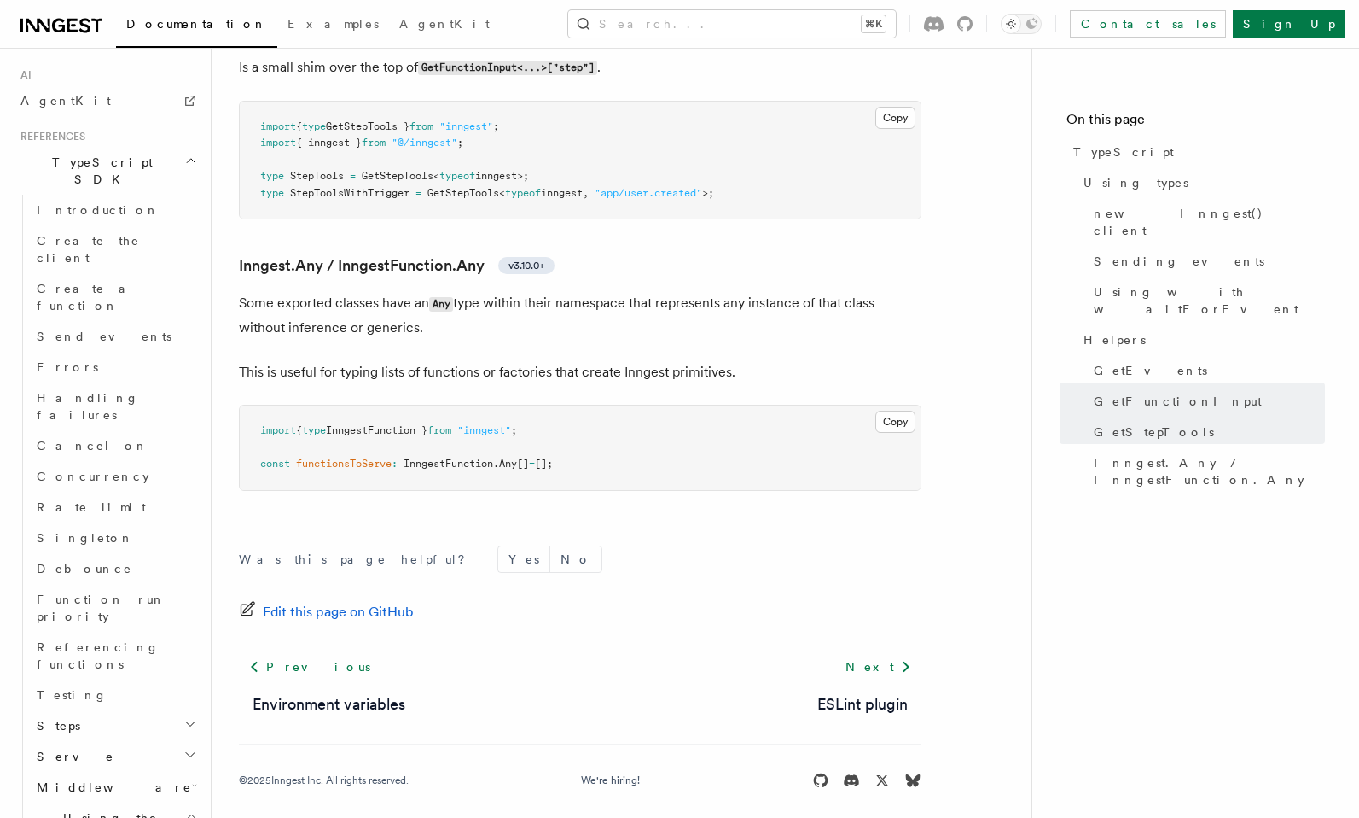
scroll to position [4063, 0]
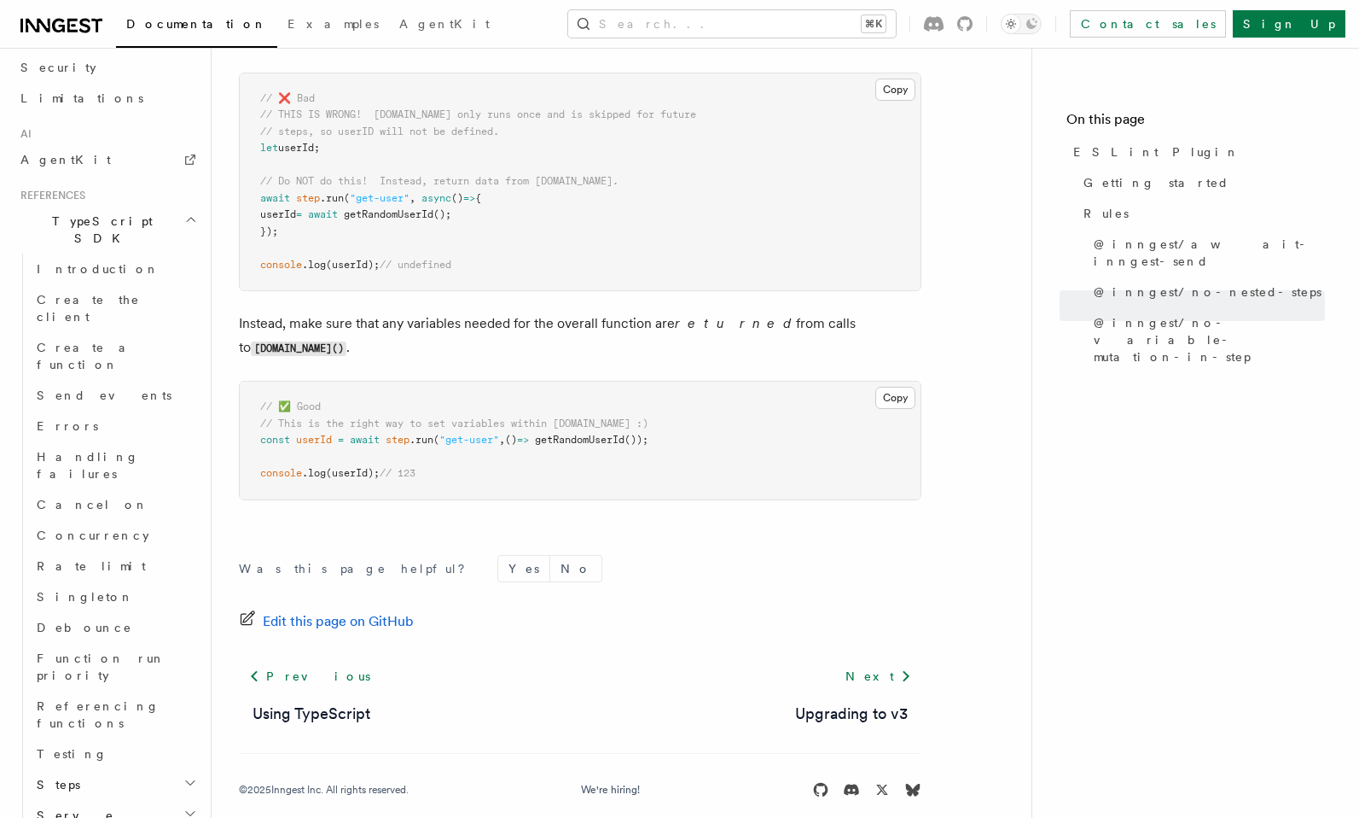
scroll to position [1258, 0]
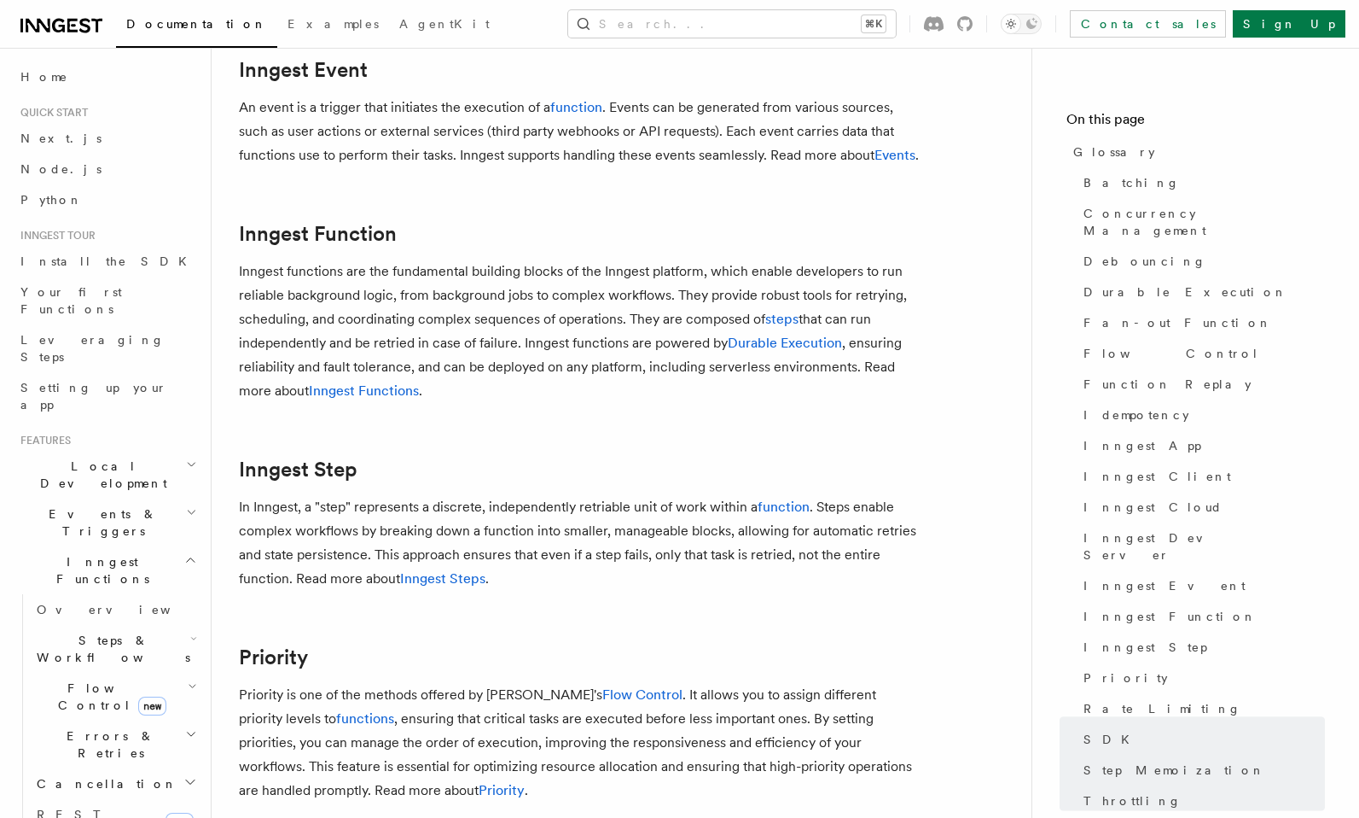
scroll to position [2177, 0]
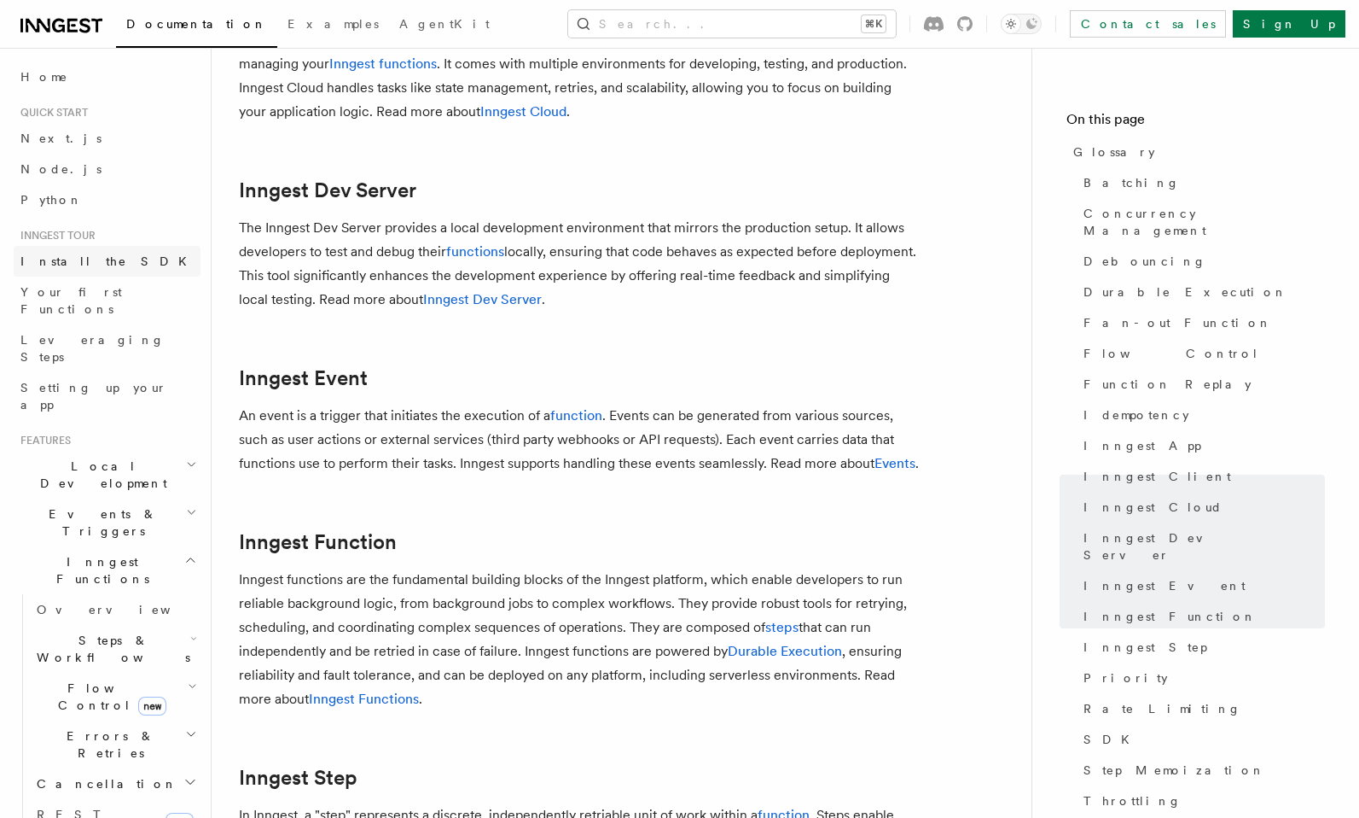
click at [86, 266] on span "Install the SDK" at bounding box center [108, 261] width 177 height 14
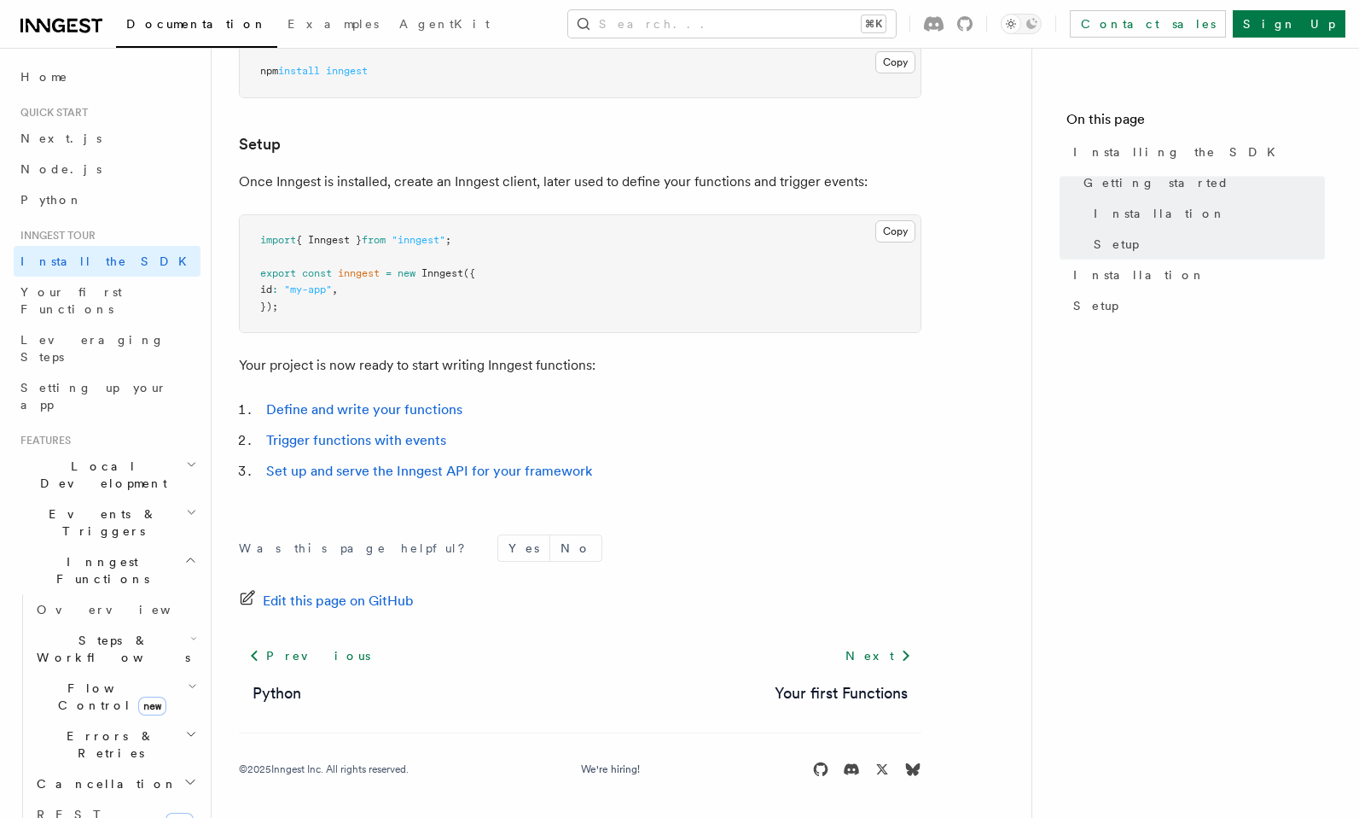
scroll to position [602, 0]
click at [374, 404] on link "Define and write your functions" at bounding box center [364, 408] width 196 height 16
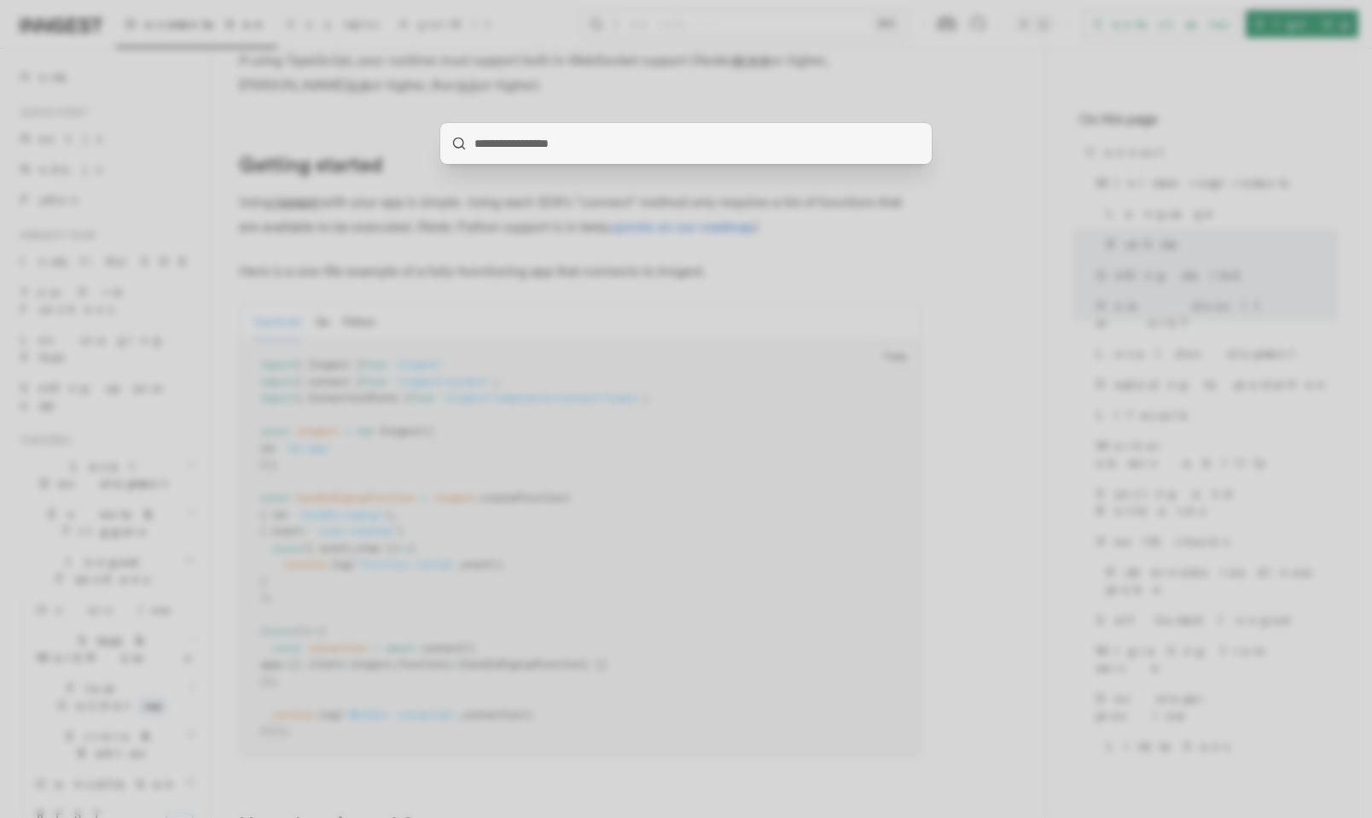
scroll to position [1121, 0]
click at [895, 360] on div at bounding box center [686, 409] width 1372 height 818
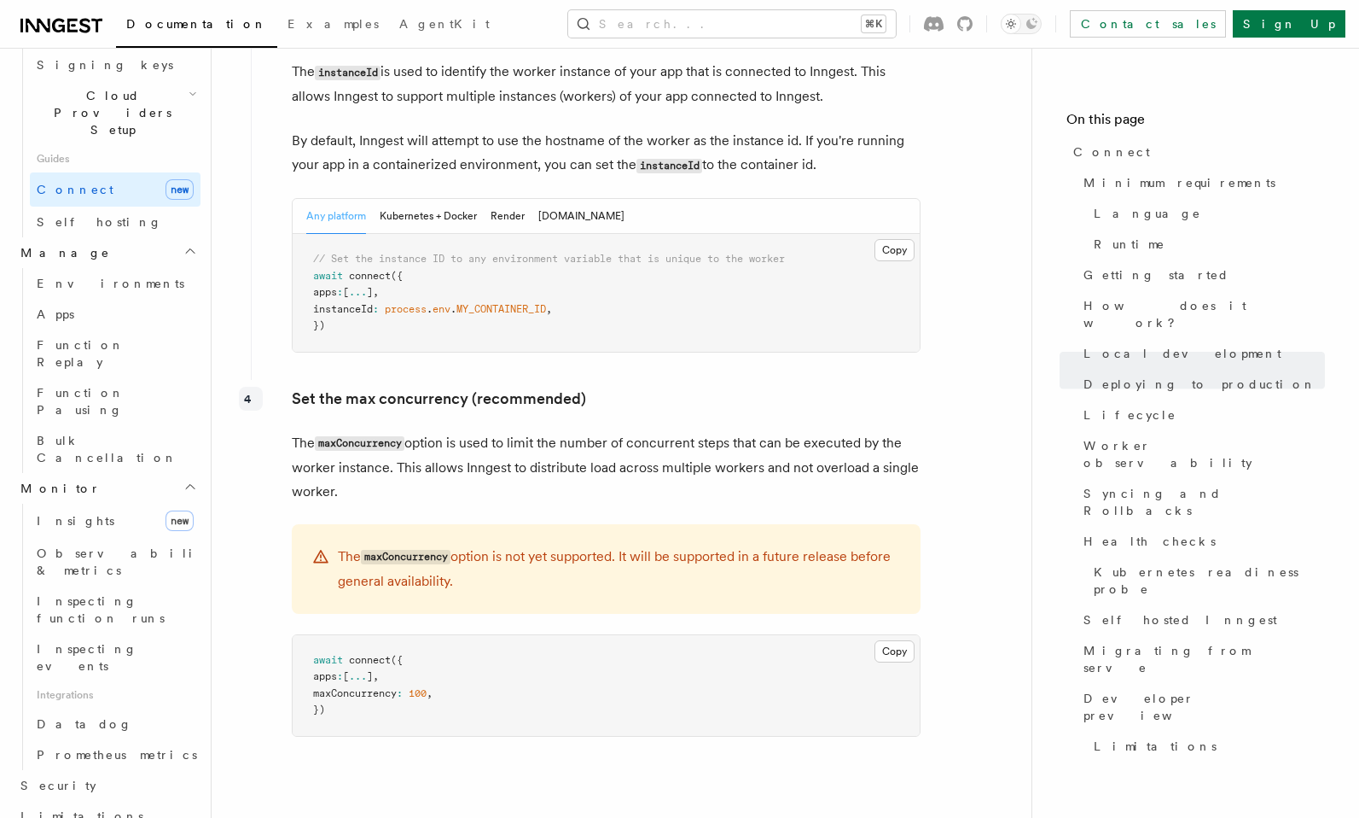
scroll to position [3307, 0]
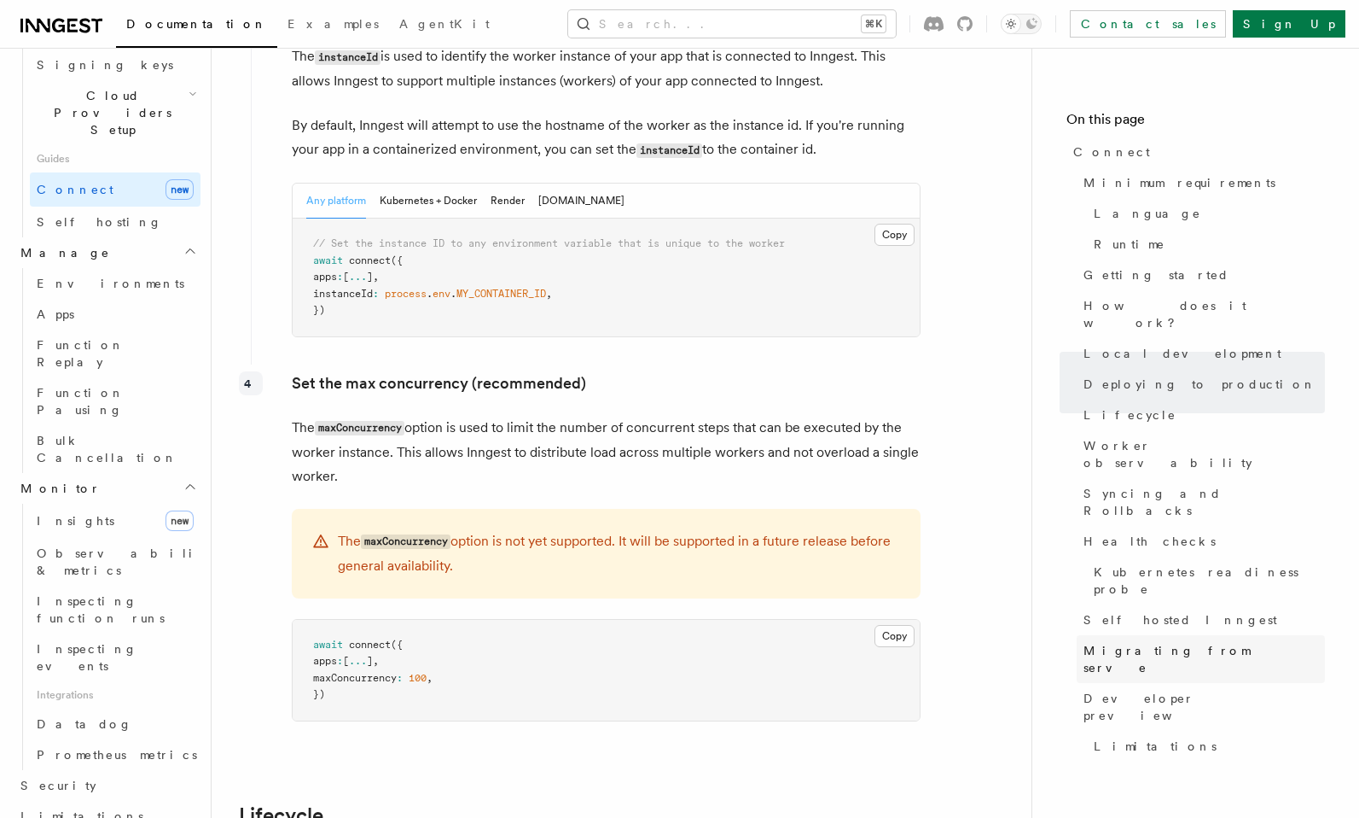
click at [1128, 642] on span "Migrating from serve" at bounding box center [1204, 659] width 241 height 34
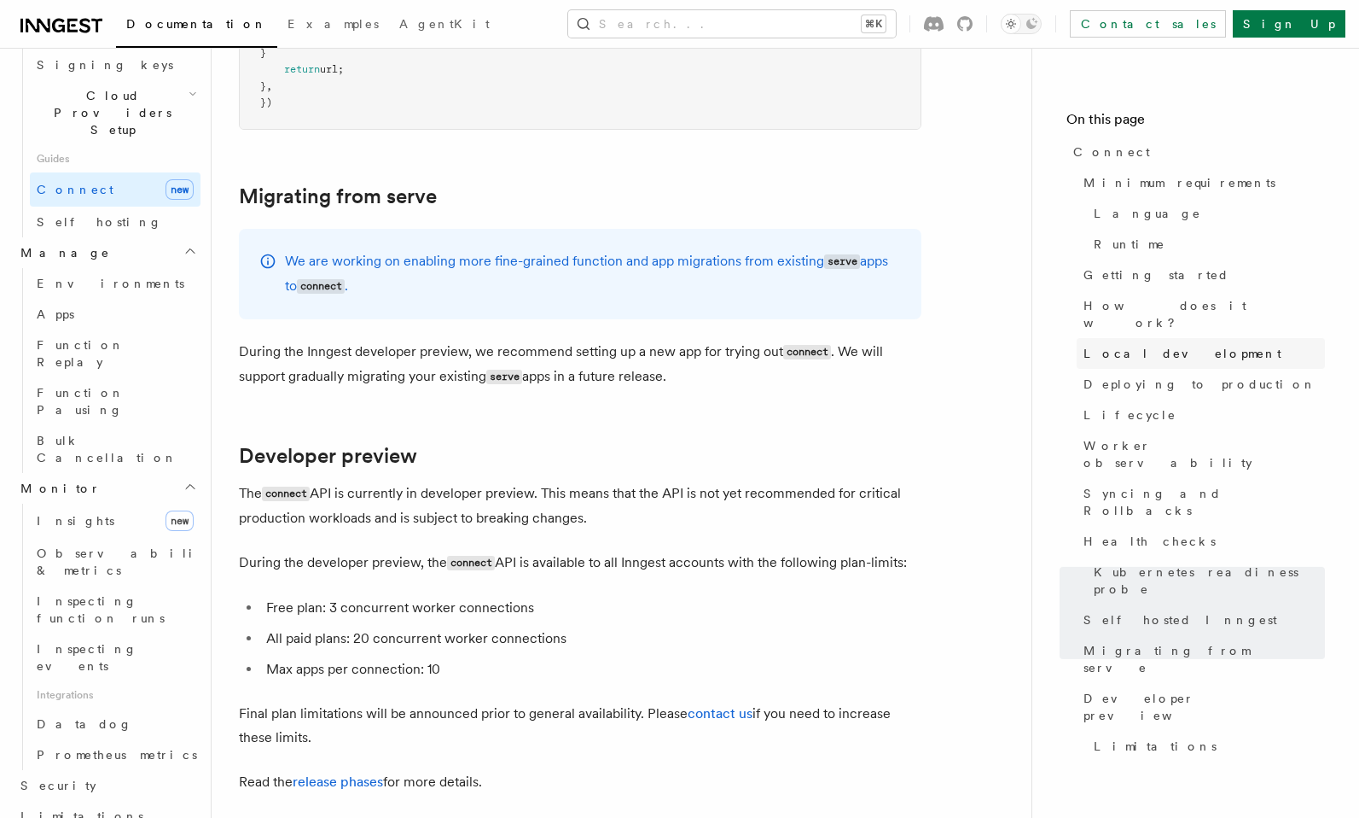
click at [1131, 345] on span "Local development" at bounding box center [1183, 353] width 198 height 17
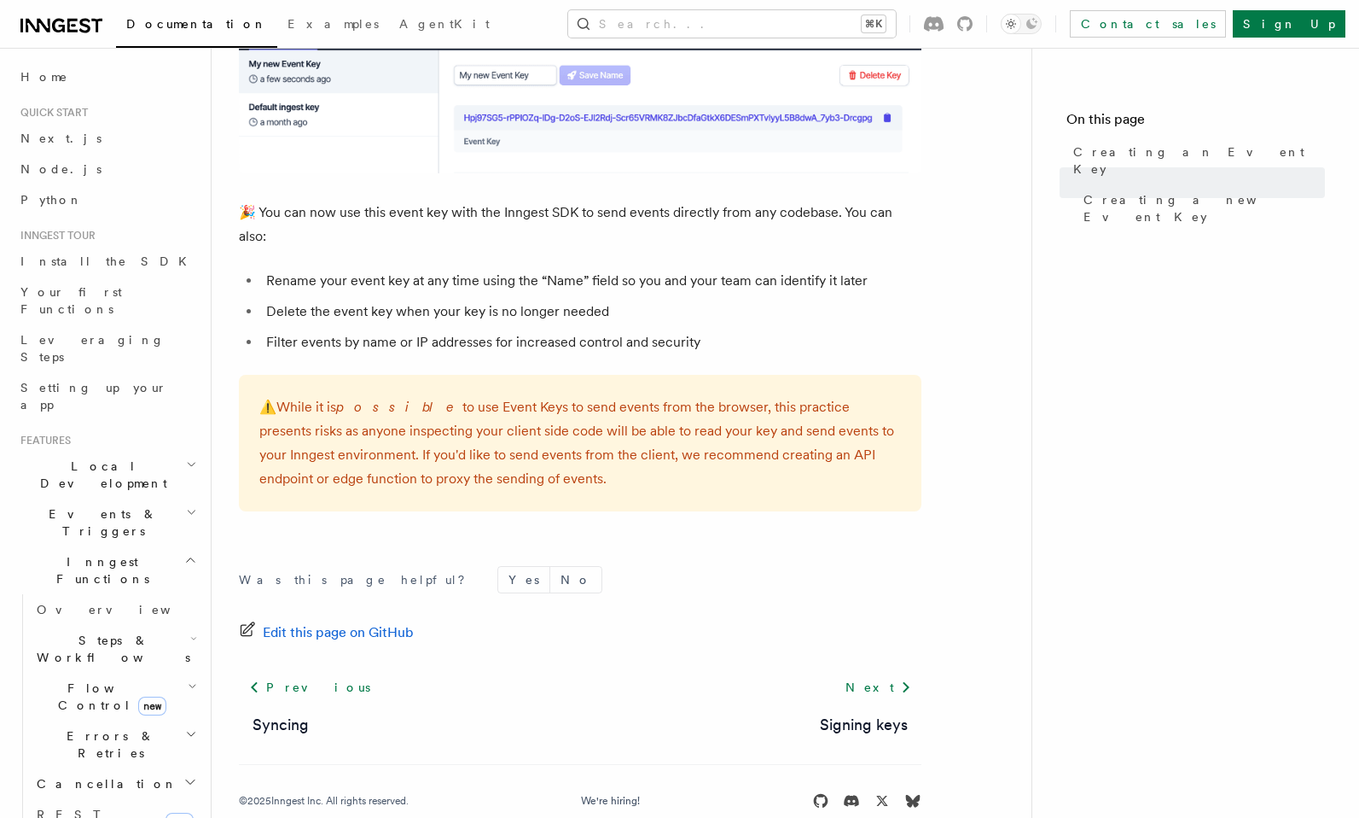
scroll to position [1109, 0]
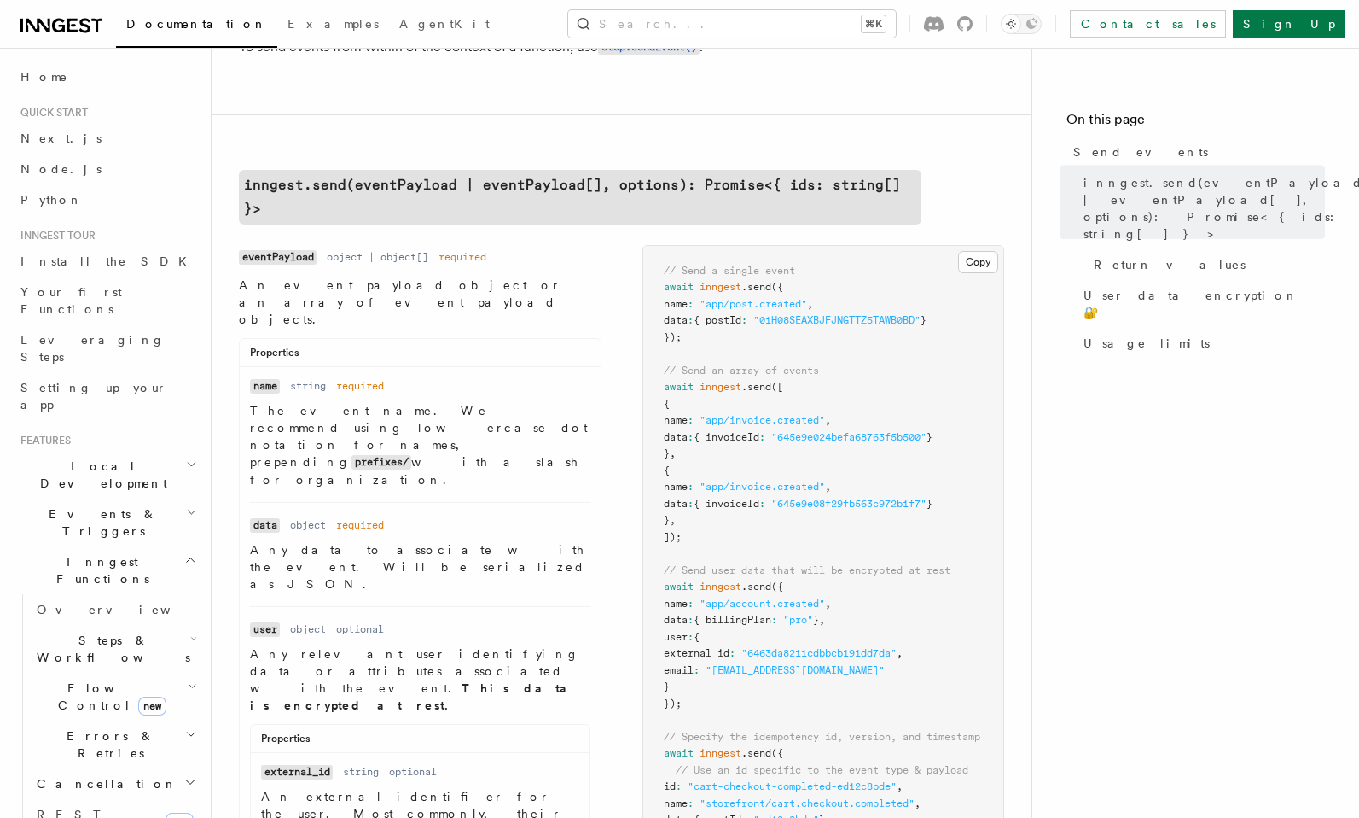
scroll to position [199, 0]
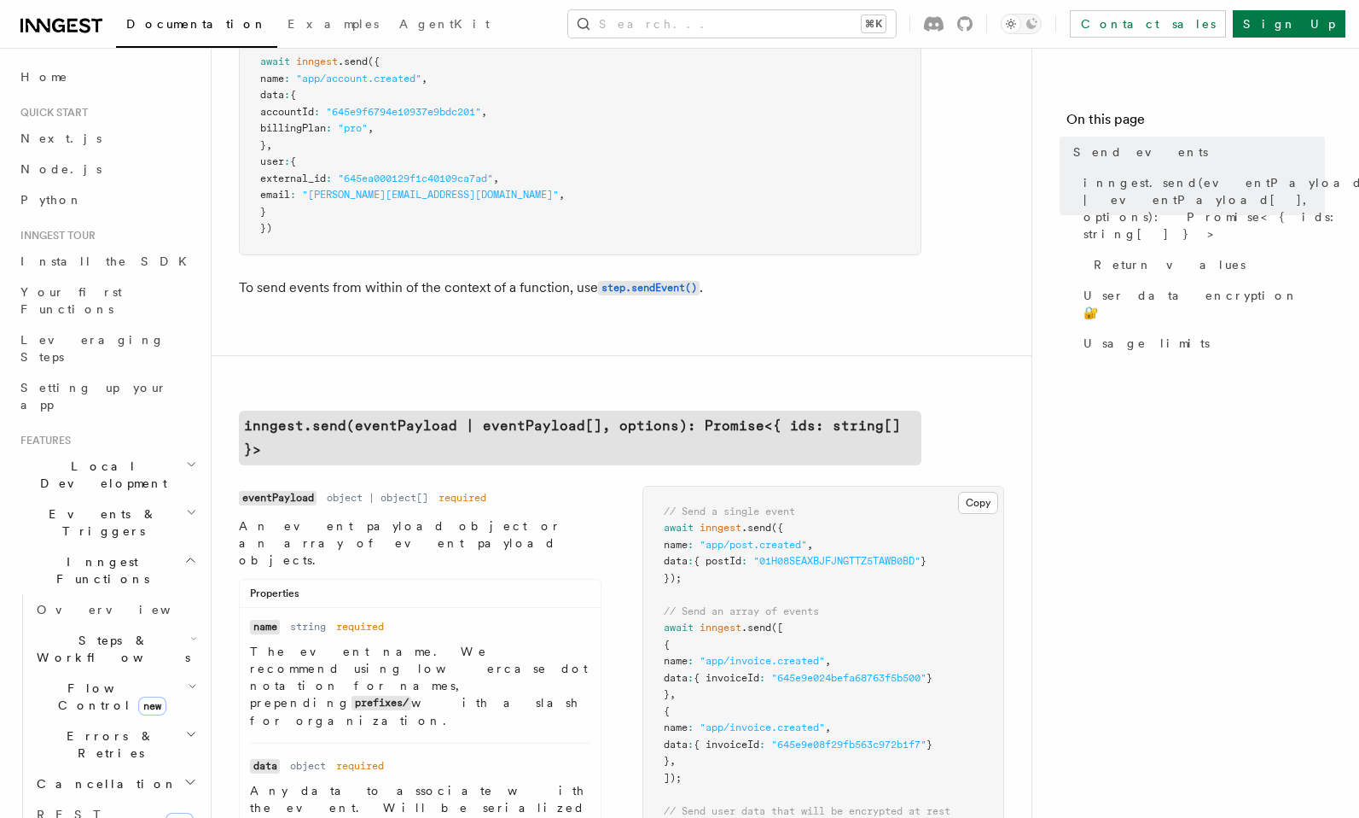
click at [352, 491] on dd "object | object[]" at bounding box center [378, 498] width 102 height 14
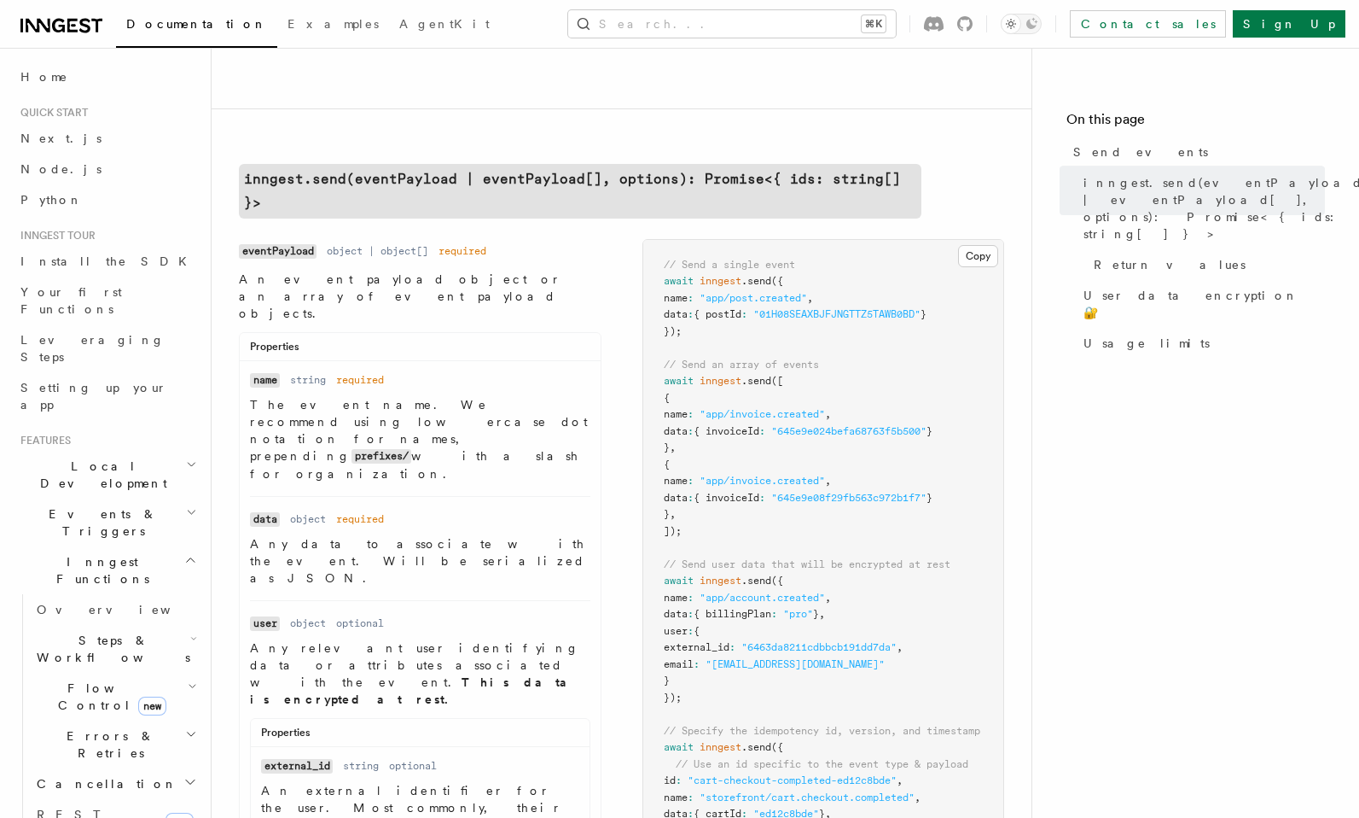
scroll to position [435, 0]
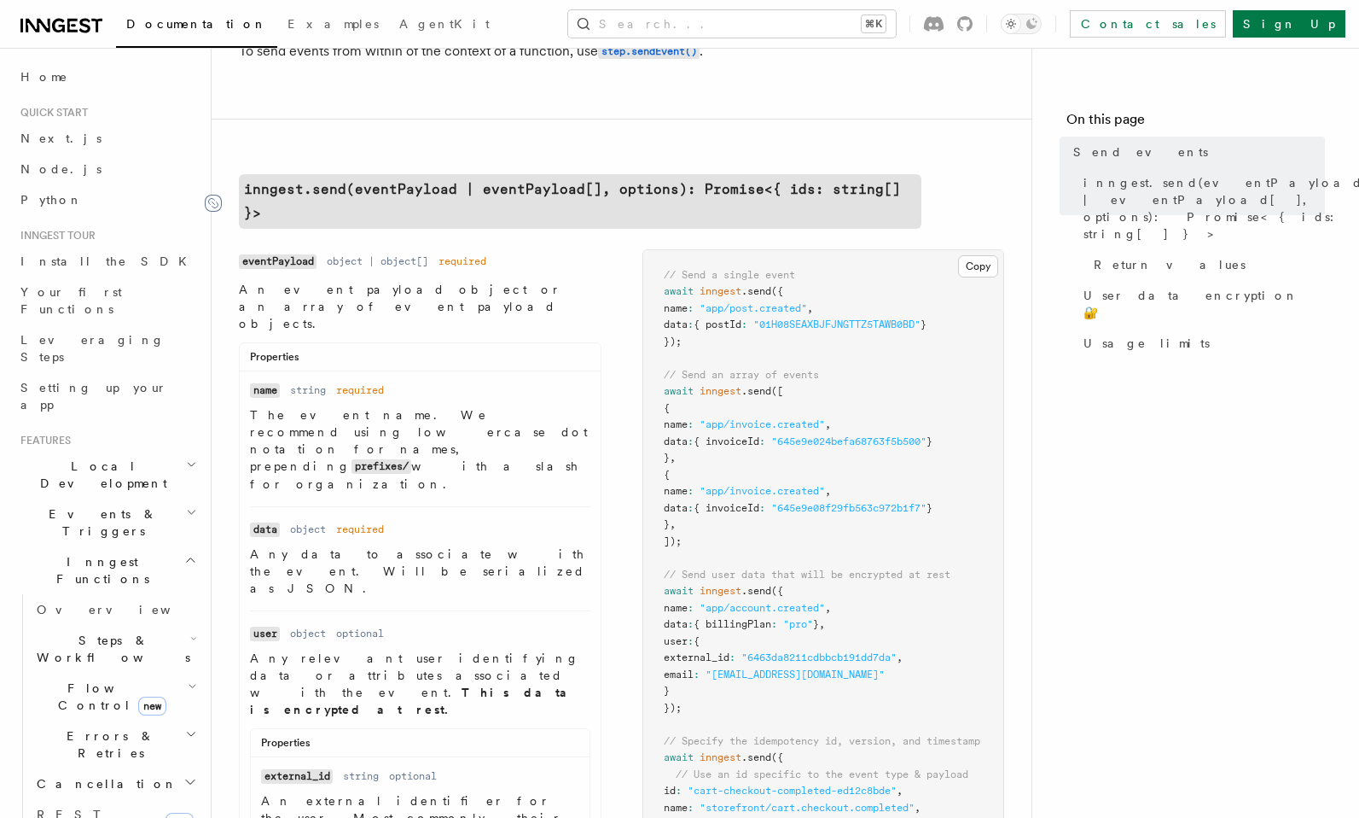
click at [214, 195] on icon at bounding box center [213, 203] width 17 height 17
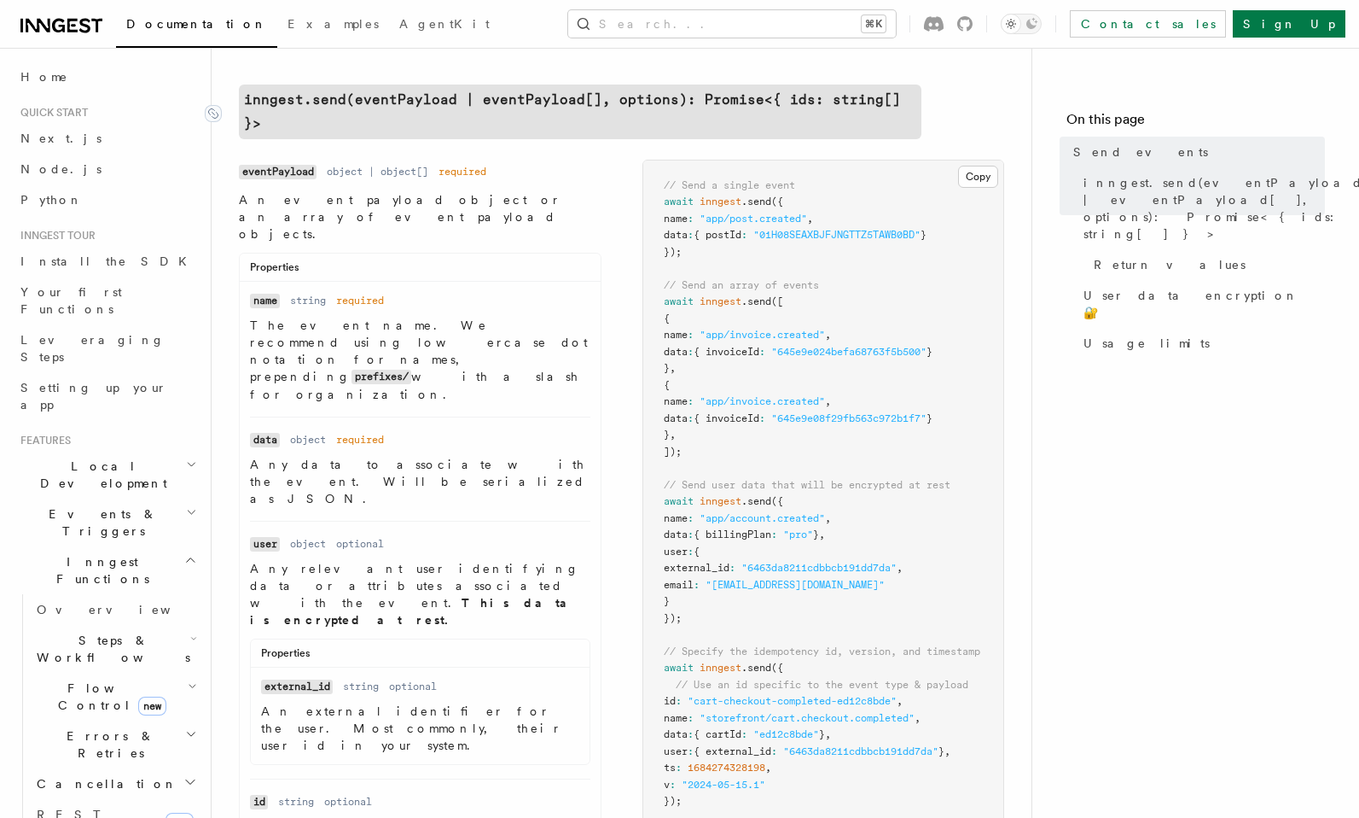
scroll to position [527, 0]
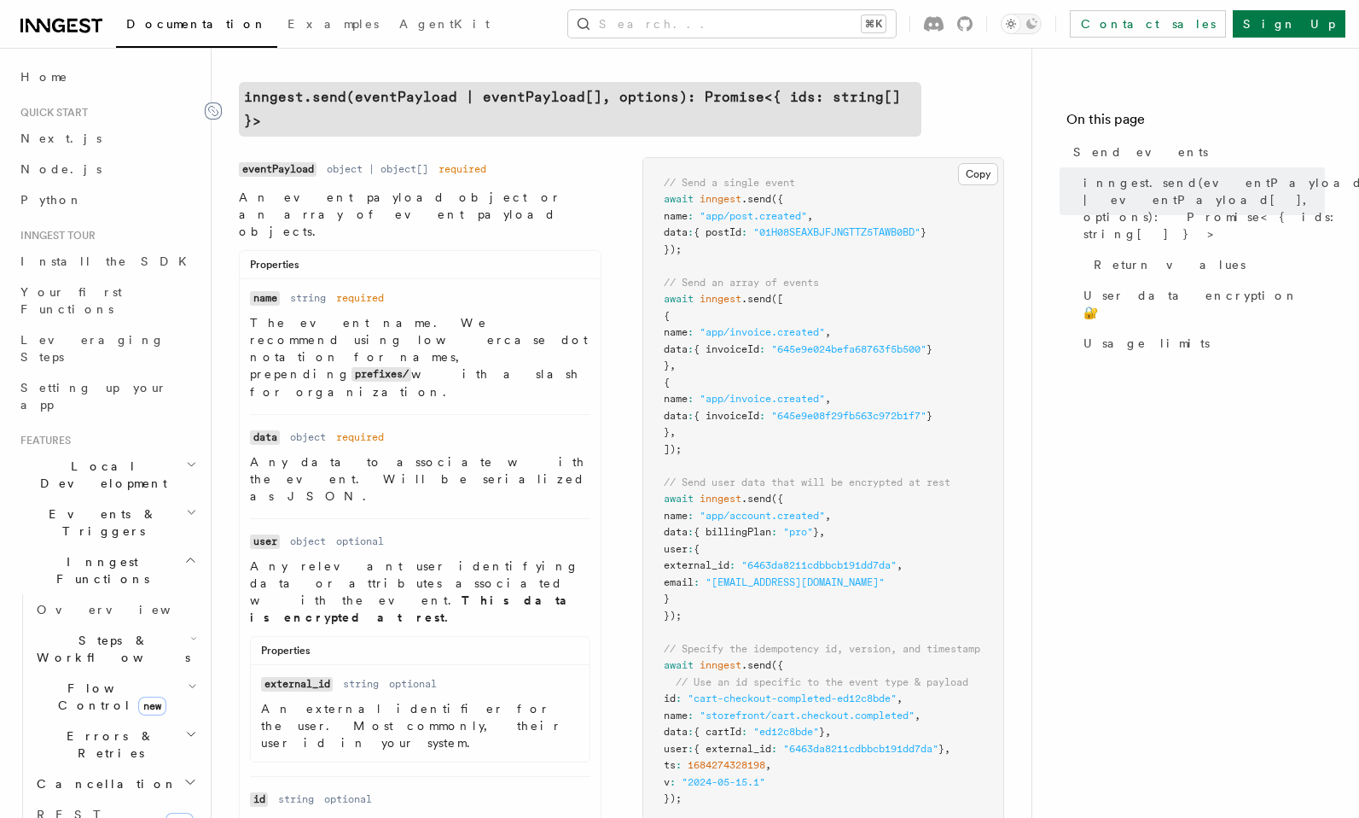
click at [213, 102] on icon at bounding box center [213, 110] width 17 height 17
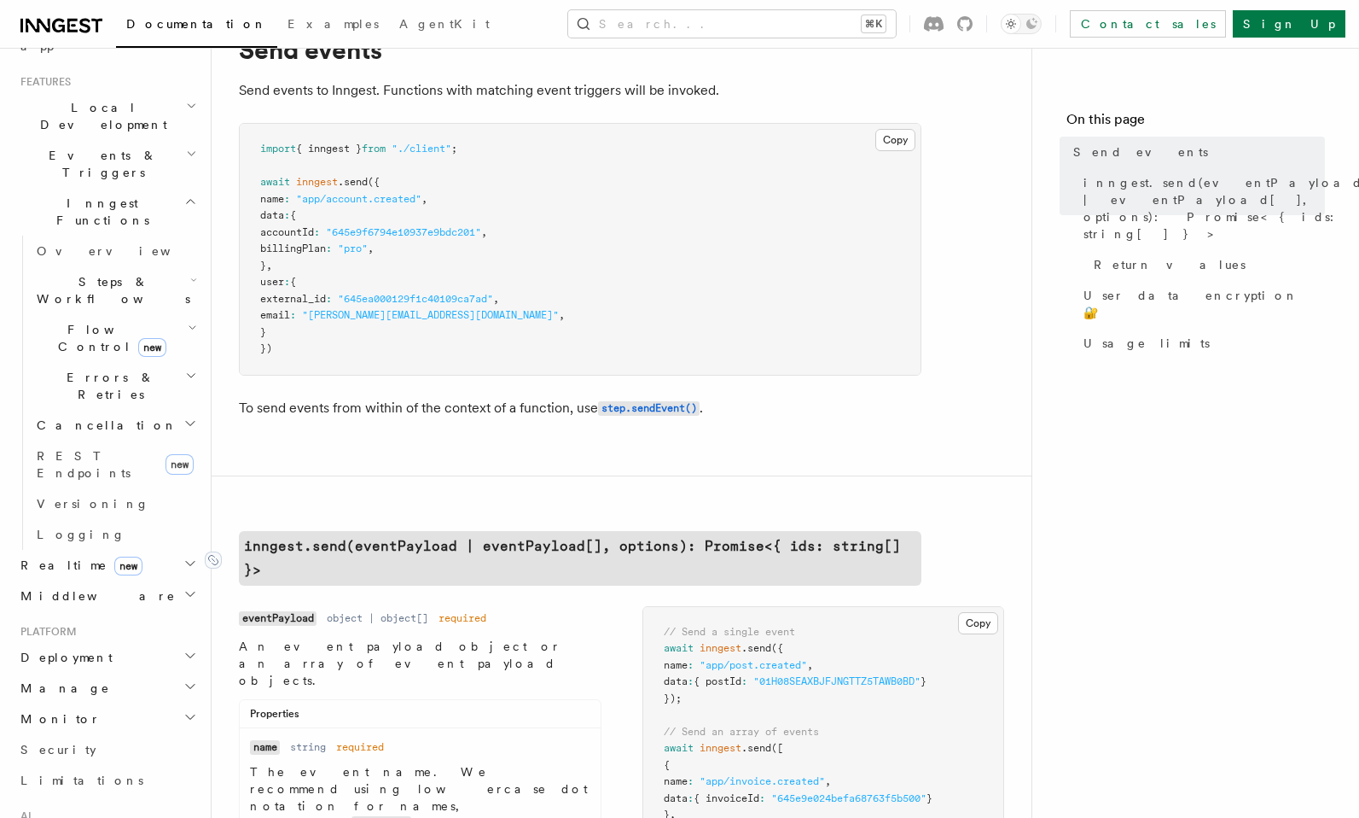
scroll to position [404, 0]
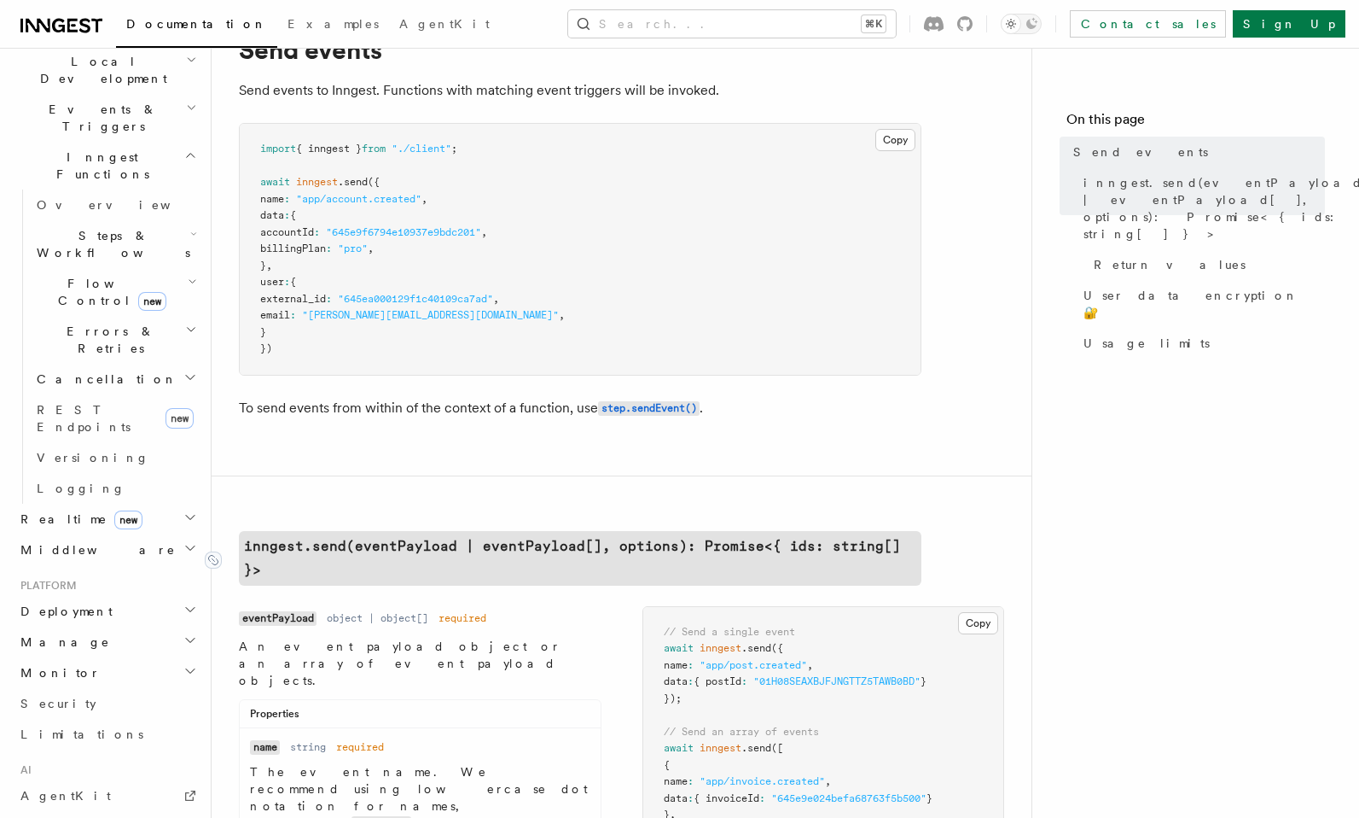
click at [76, 602] on span "Deployment" at bounding box center [63, 610] width 99 height 17
click at [79, 713] on span "Syncing" at bounding box center [78, 720] width 83 height 14
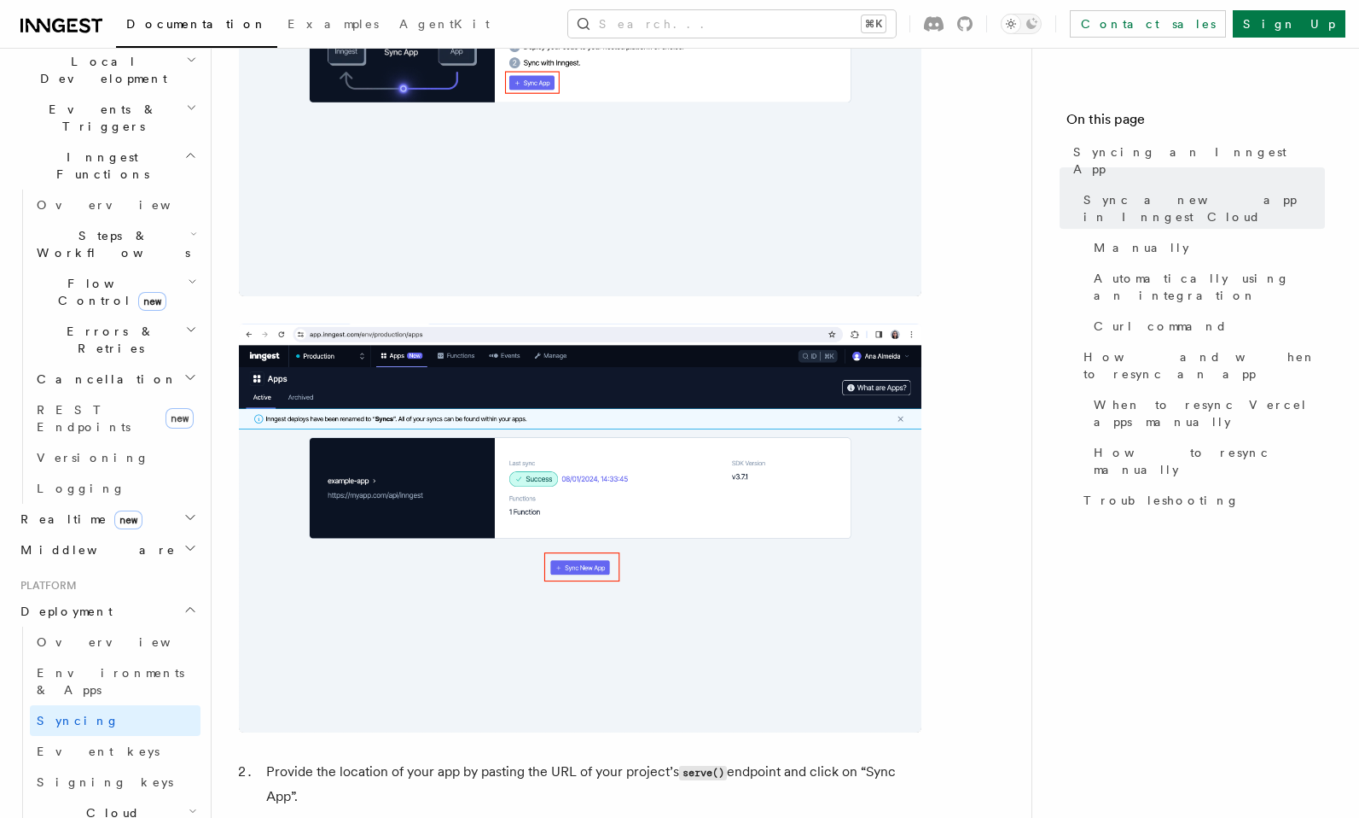
scroll to position [763, 0]
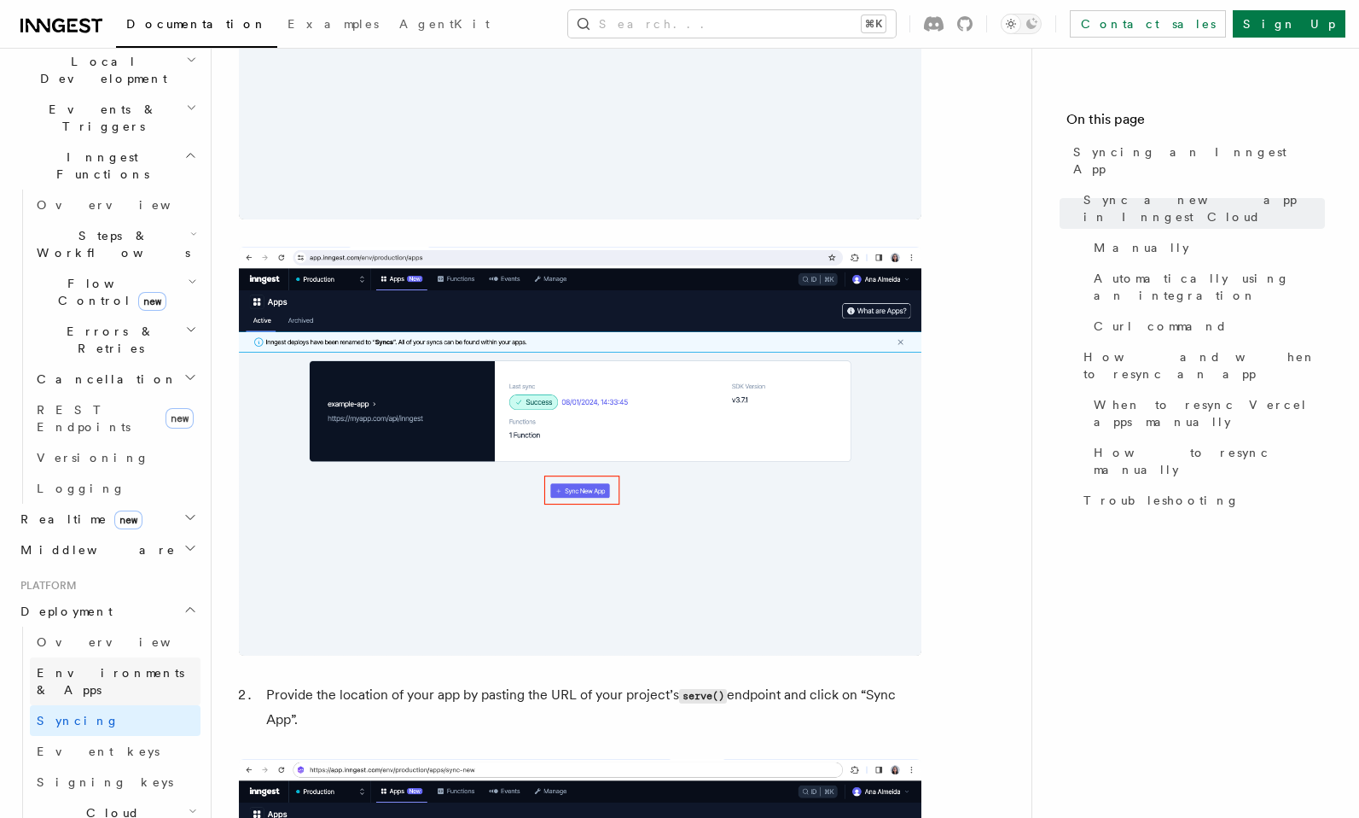
click at [92, 666] on span "Environments & Apps" at bounding box center [111, 681] width 148 height 31
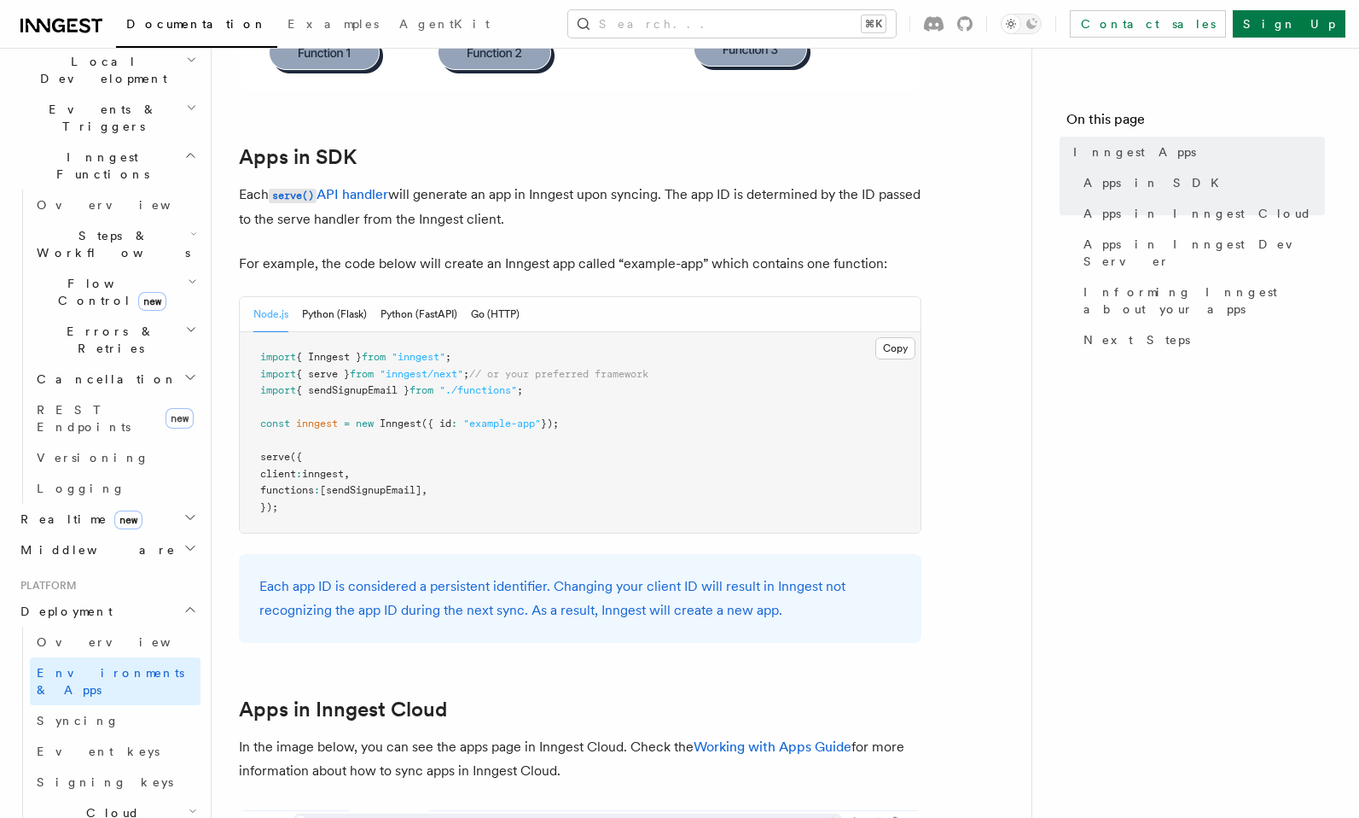
scroll to position [794, 0]
click at [74, 713] on span "Syncing" at bounding box center [78, 720] width 83 height 14
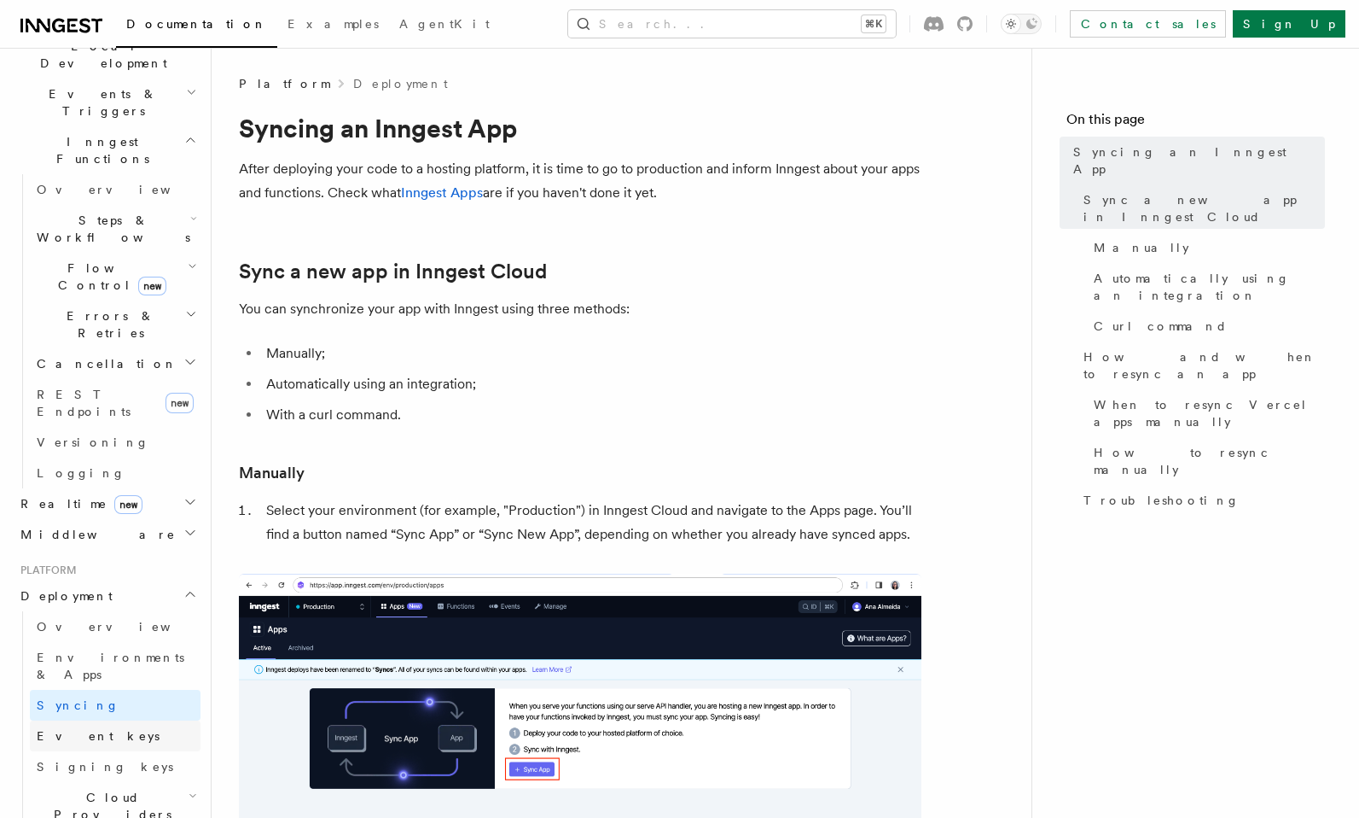
scroll to position [425, 0]
click at [76, 724] on span "Event keys" at bounding box center [98, 731] width 123 height 14
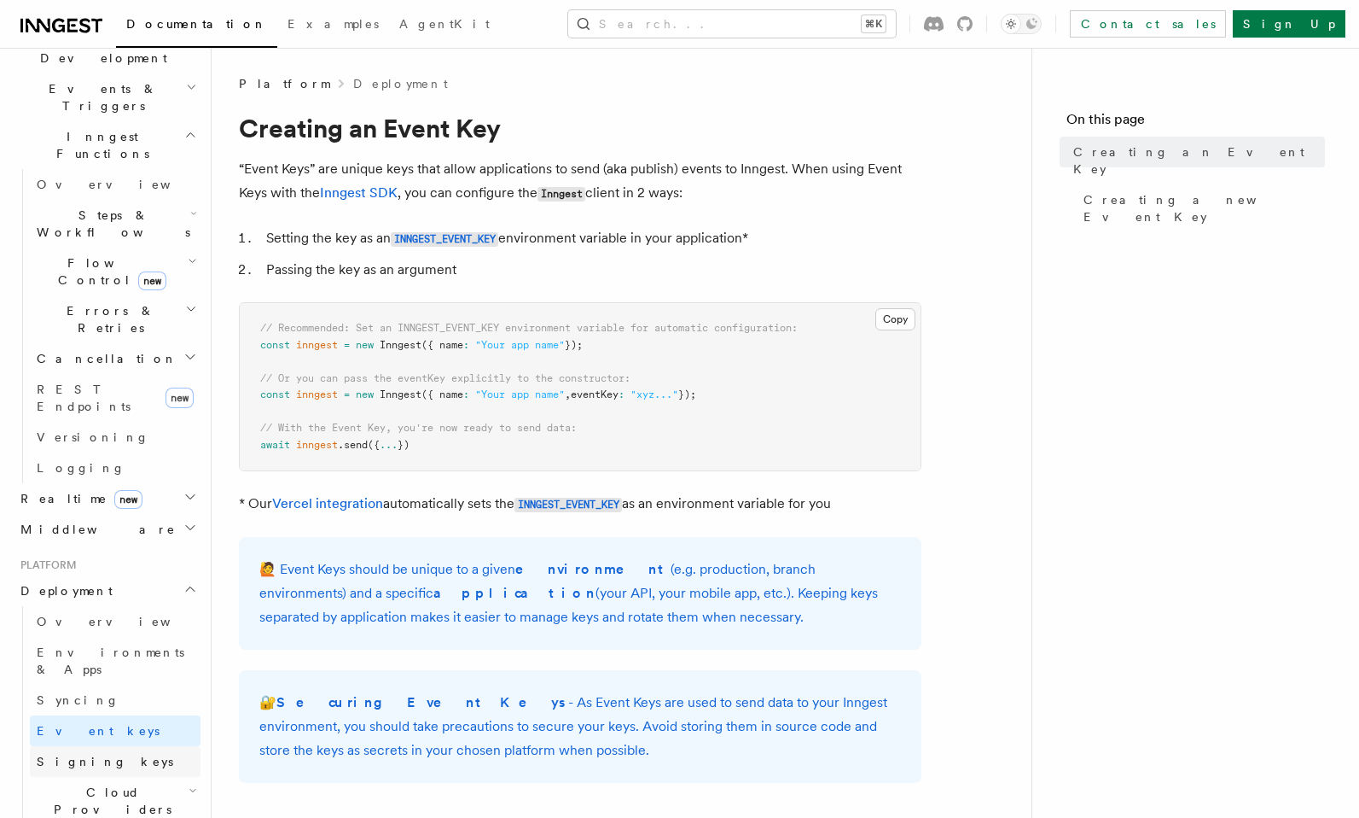
click at [78, 754] on span "Signing keys" at bounding box center [105, 761] width 137 height 14
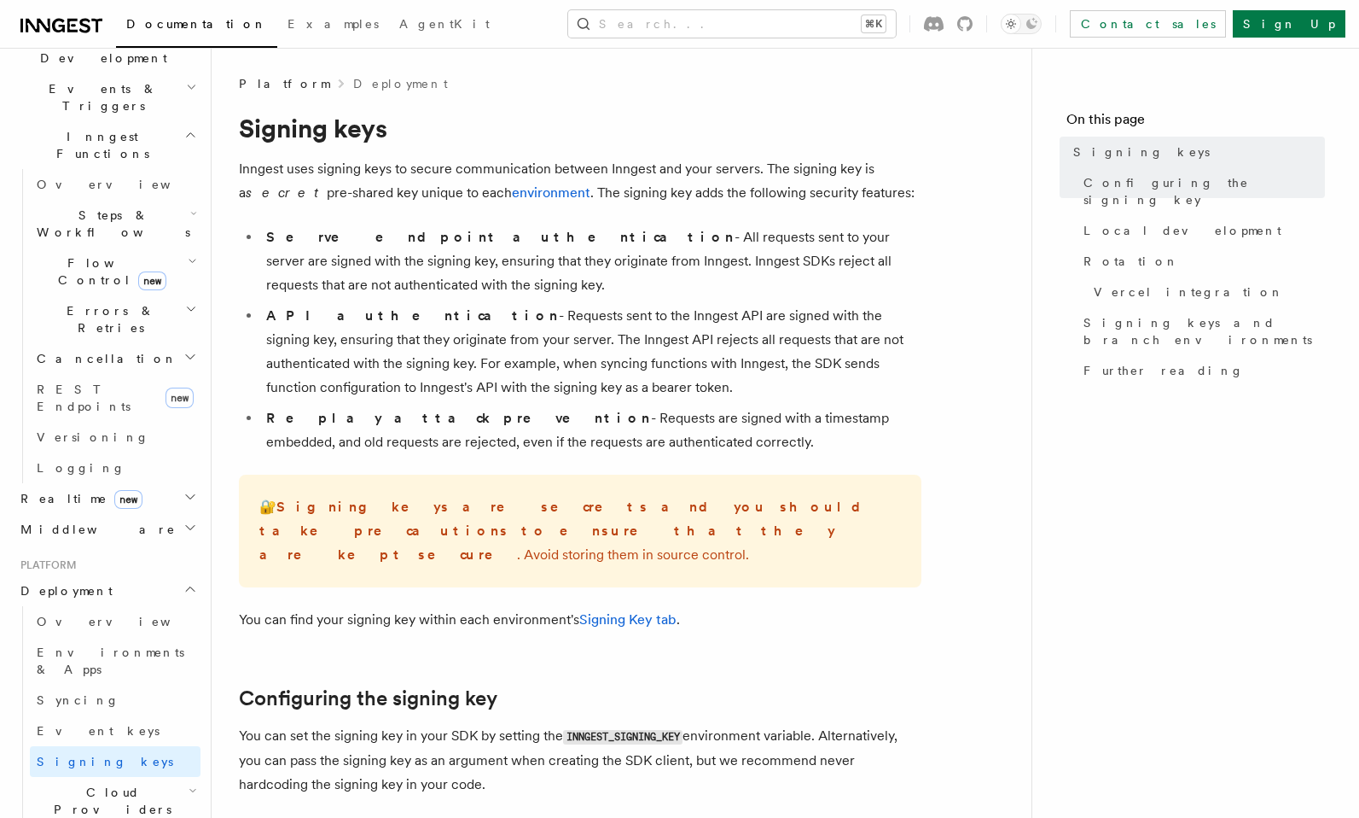
click at [86, 783] on span "Cloud Providers Setup" at bounding box center [109, 808] width 159 height 51
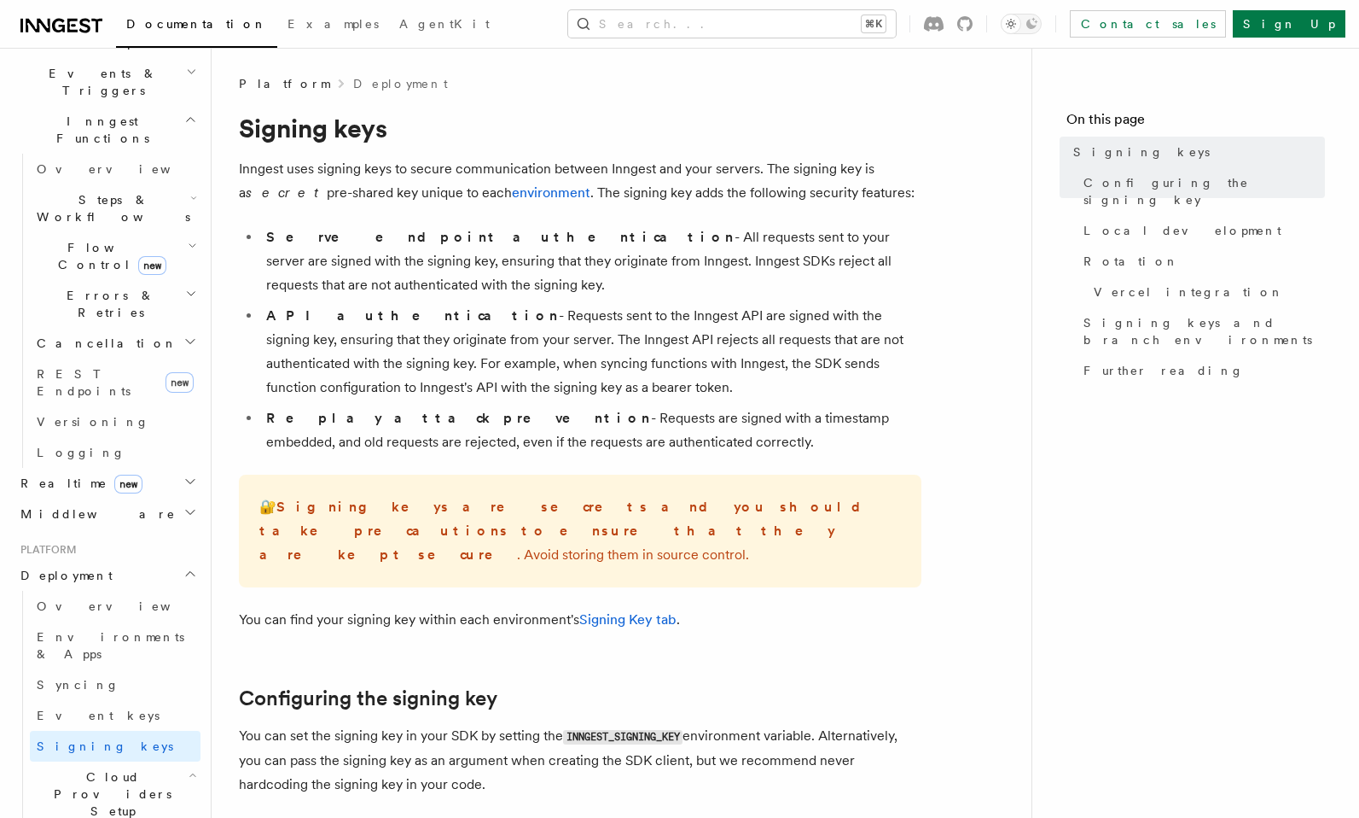
scroll to position [531, 0]
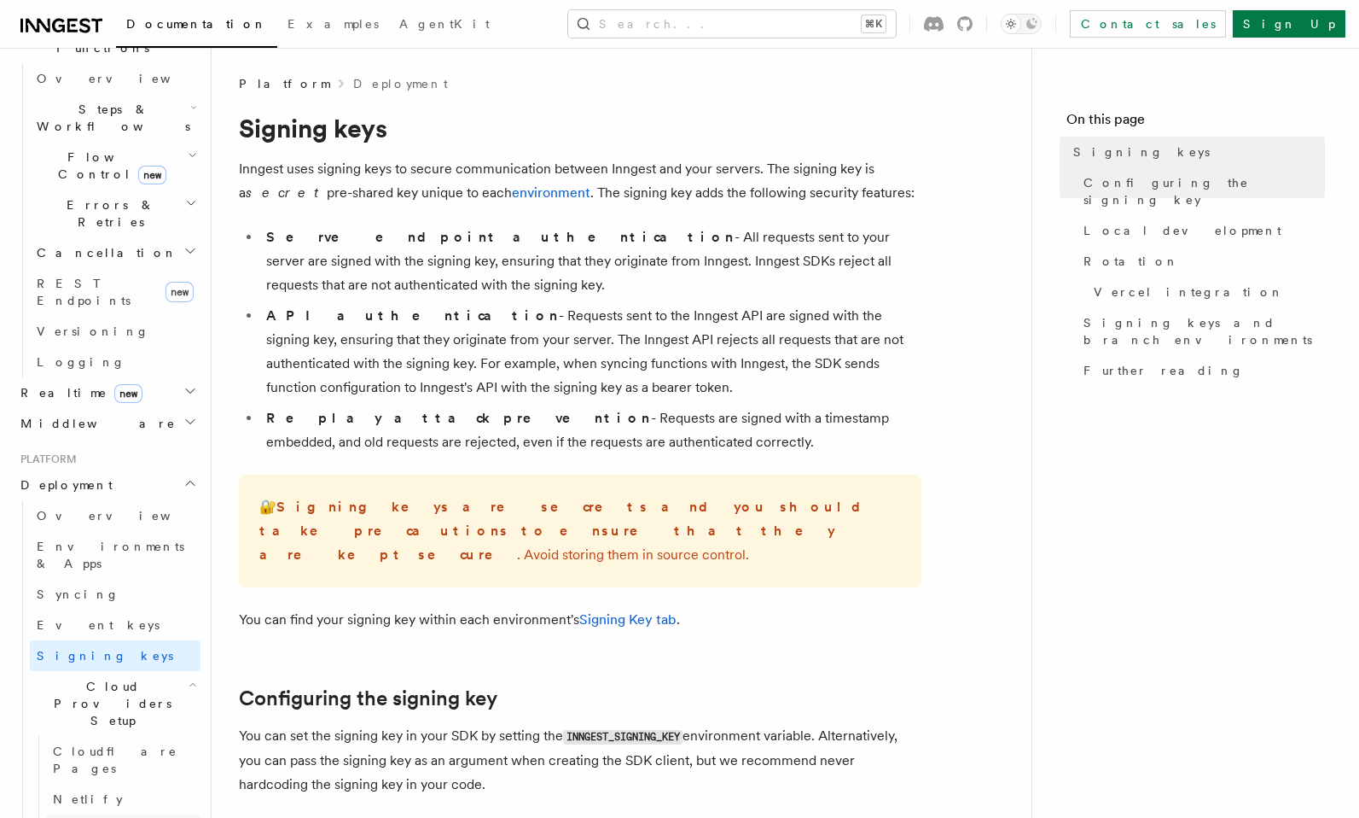
click at [87, 817] on span "Render" at bounding box center [86, 830] width 67 height 14
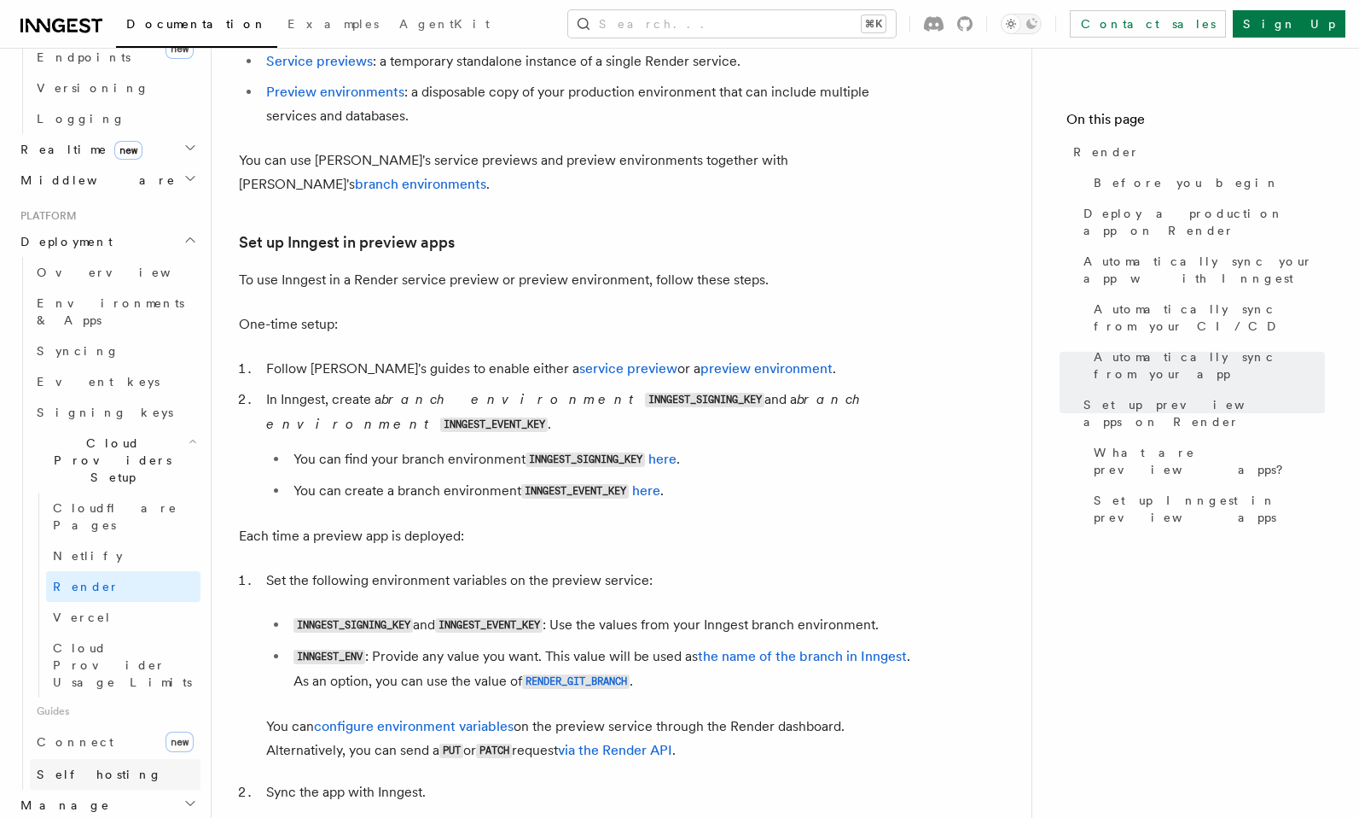
scroll to position [784, 0]
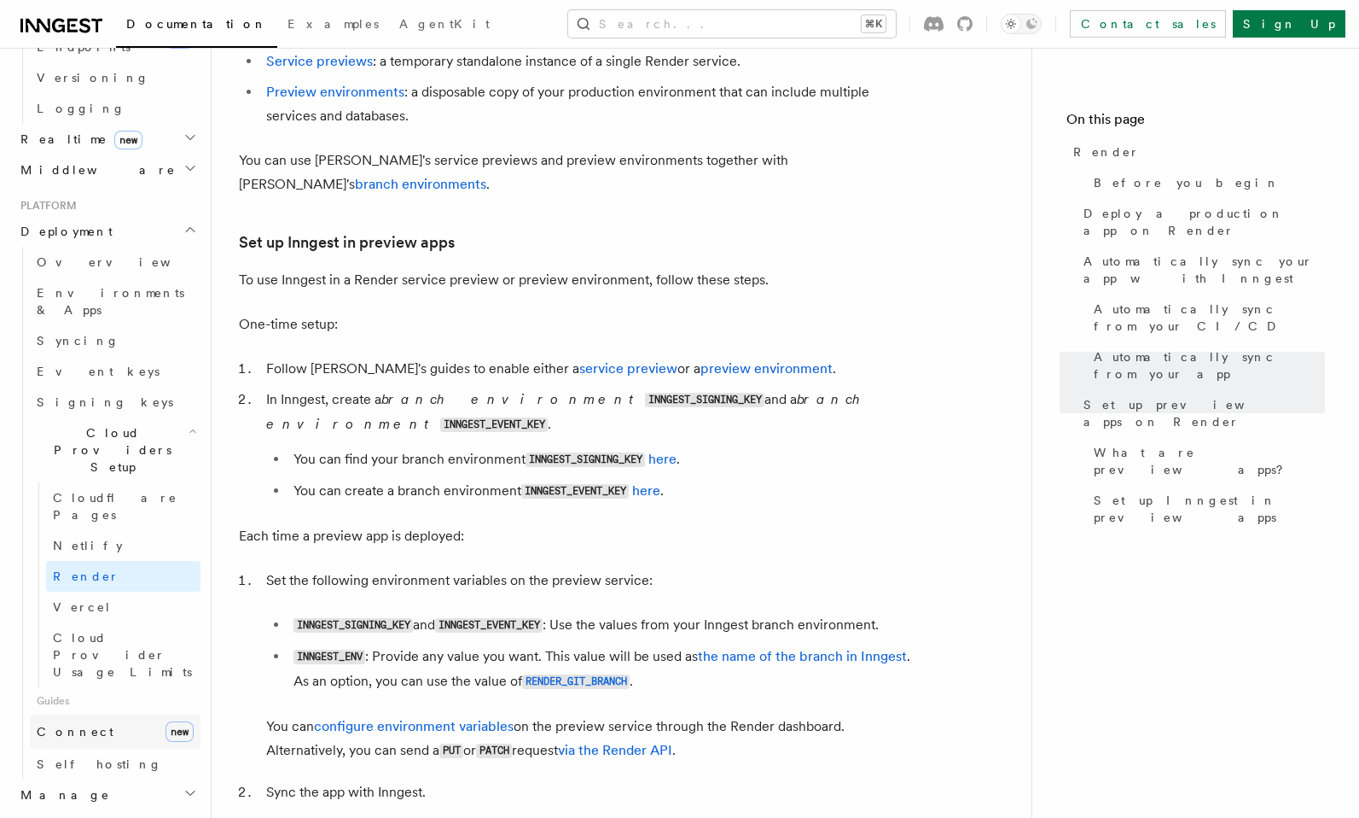
click at [63, 724] on span "Connect" at bounding box center [75, 731] width 77 height 14
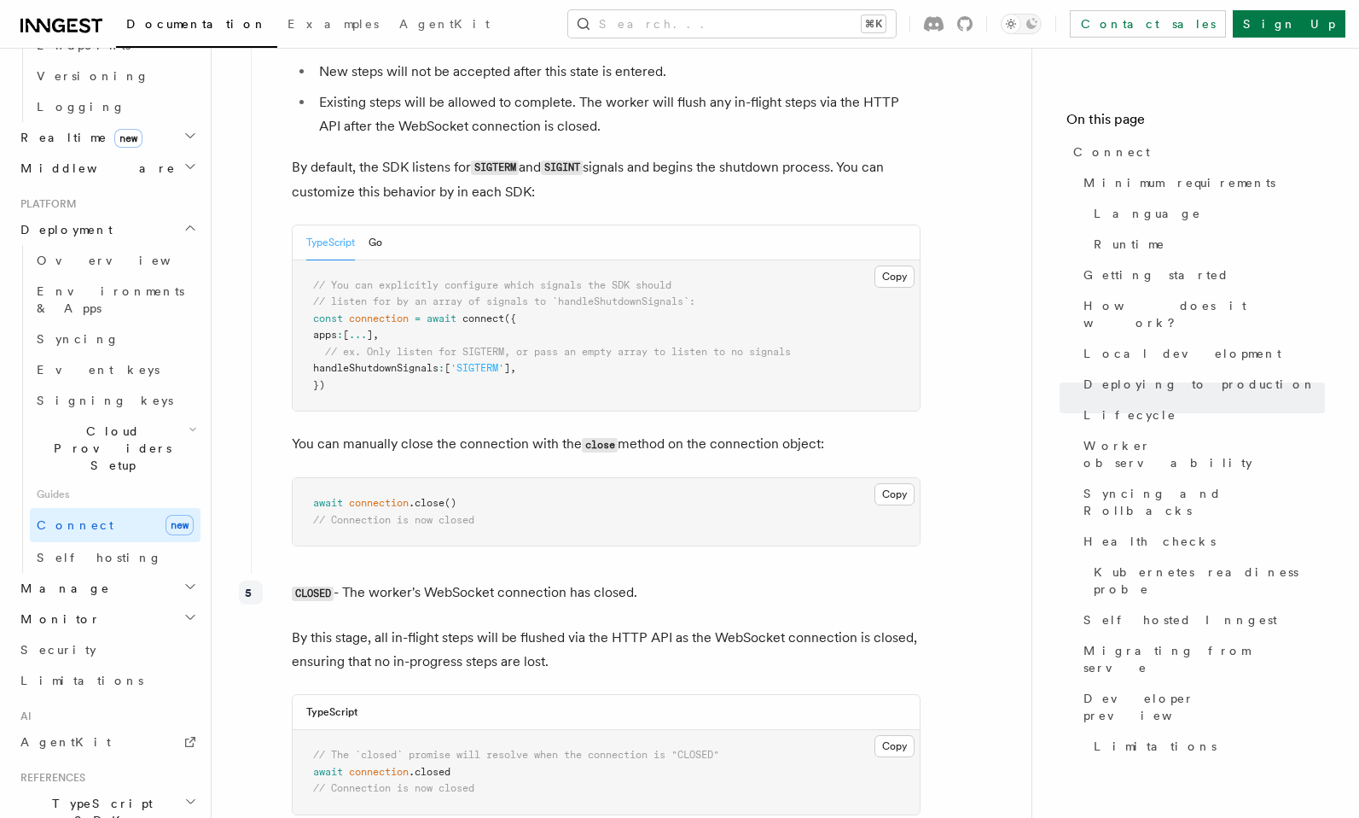
scroll to position [788, 0]
click at [107, 786] on h2 "TypeScript SDK" at bounding box center [107, 810] width 187 height 48
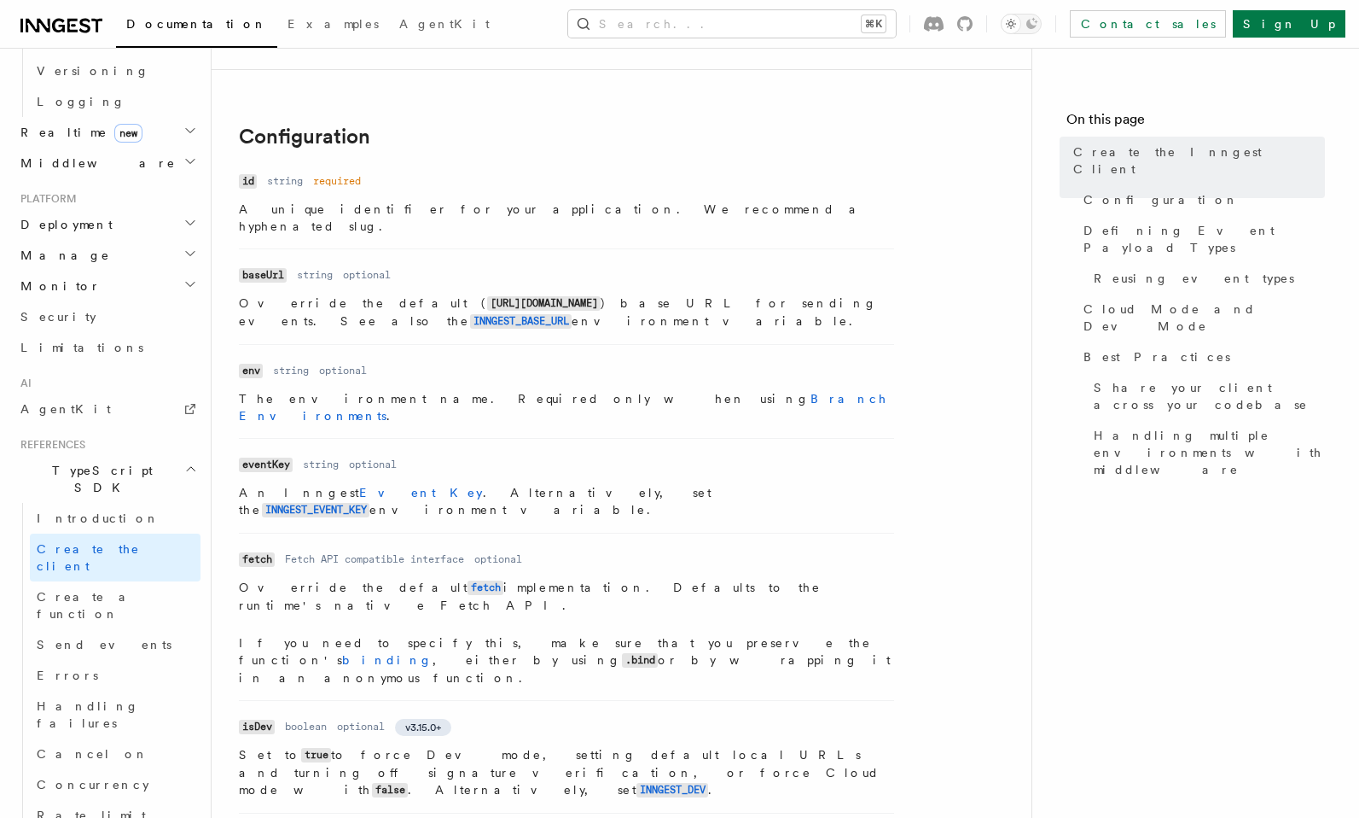
scroll to position [378, 0]
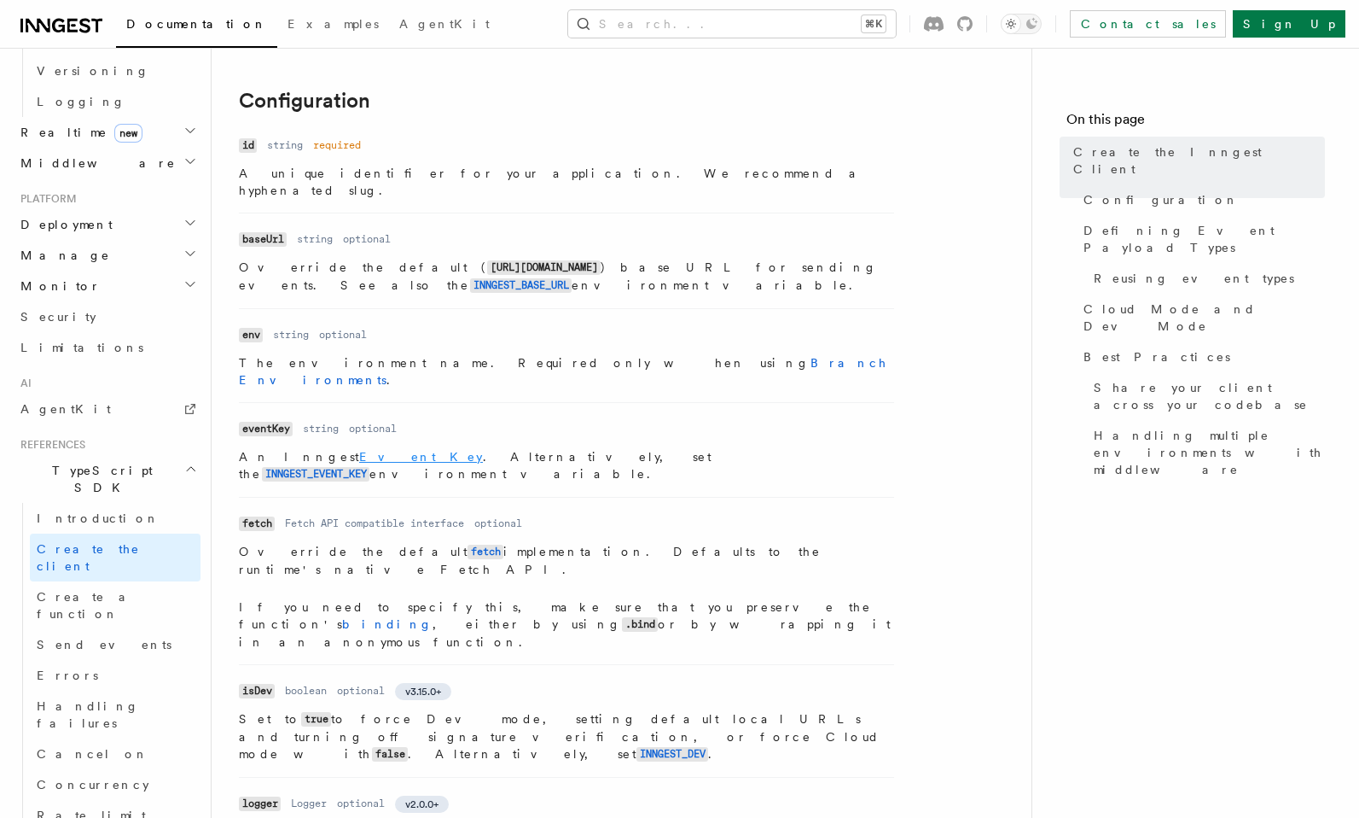
click at [359, 450] on link "Event Key" at bounding box center [421, 457] width 124 height 14
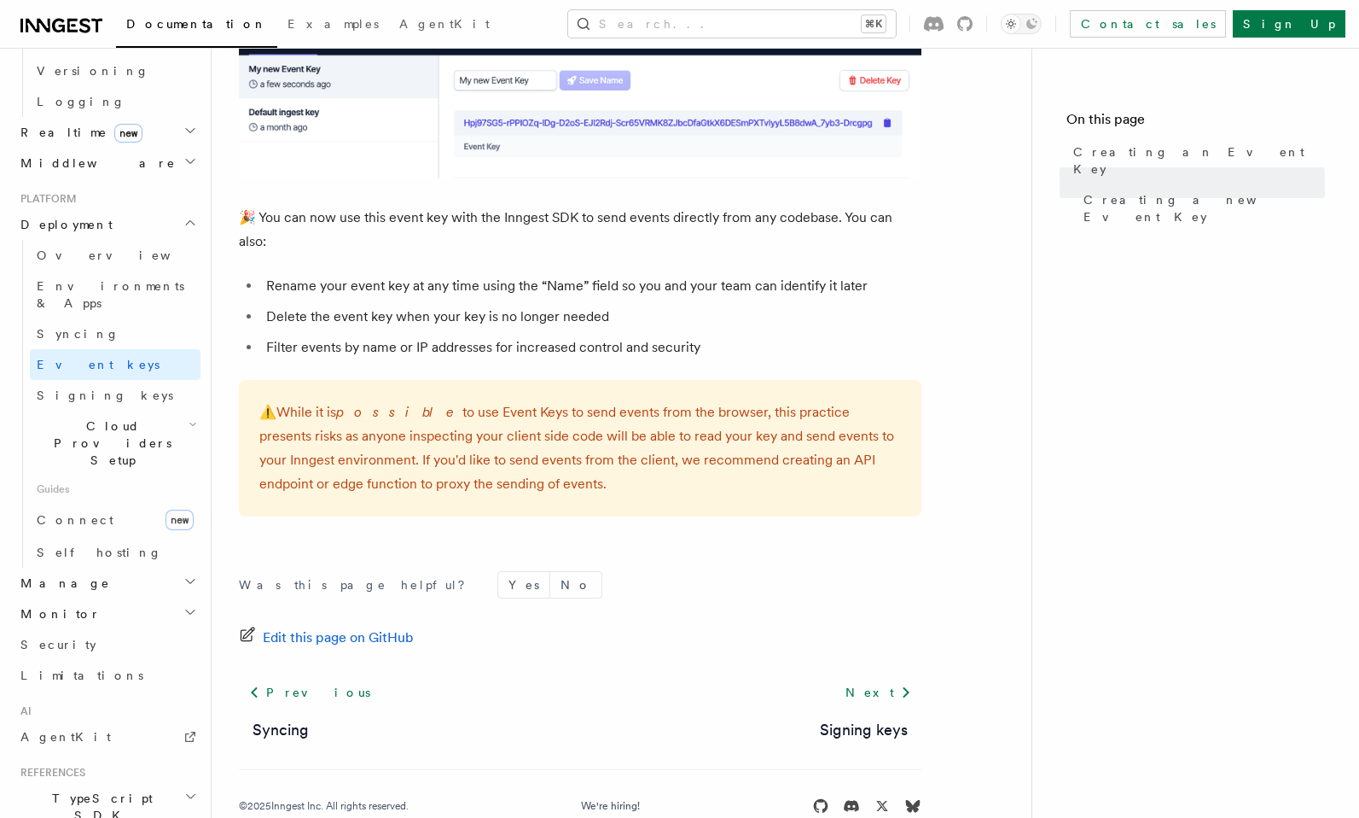
scroll to position [1109, 0]
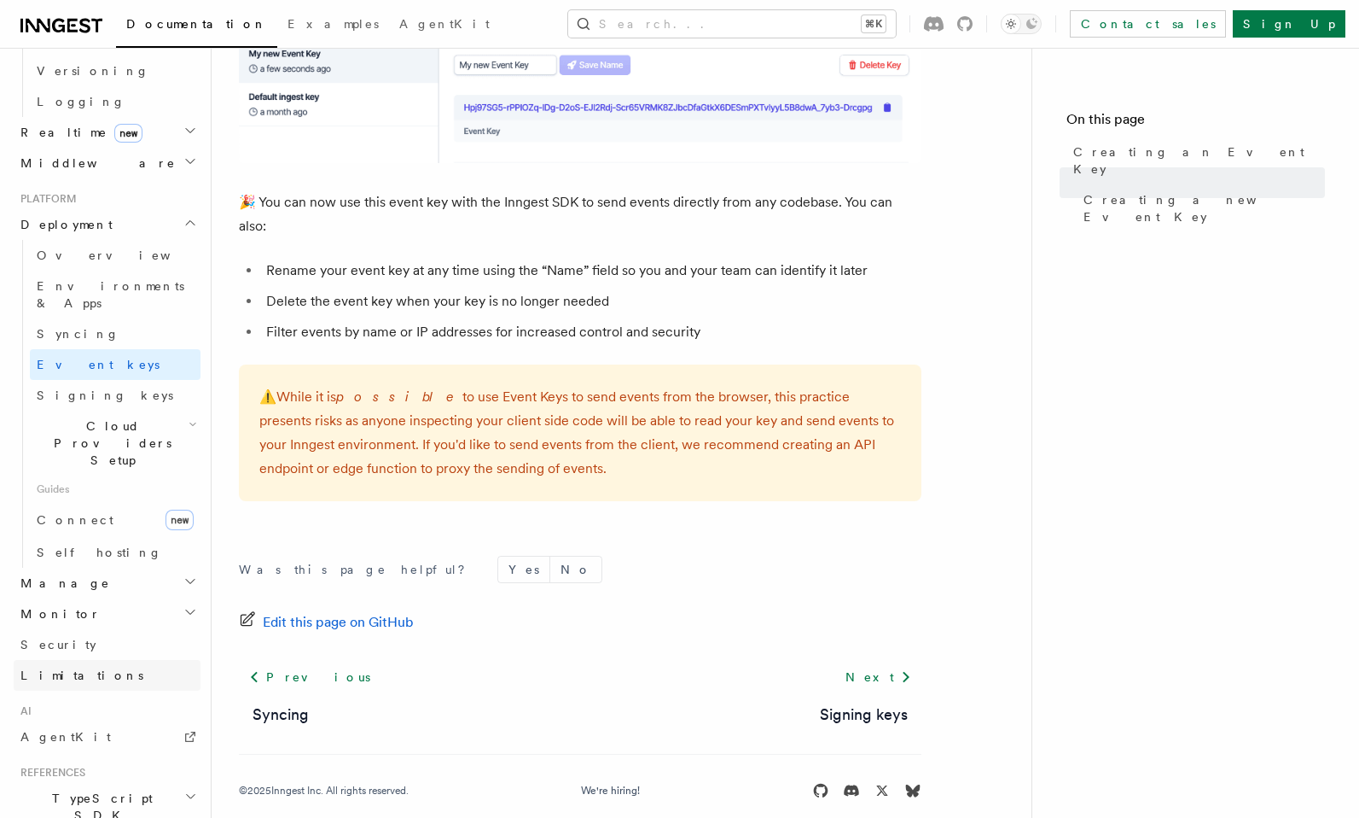
click at [79, 668] on span "Limitations" at bounding box center [81, 675] width 123 height 14
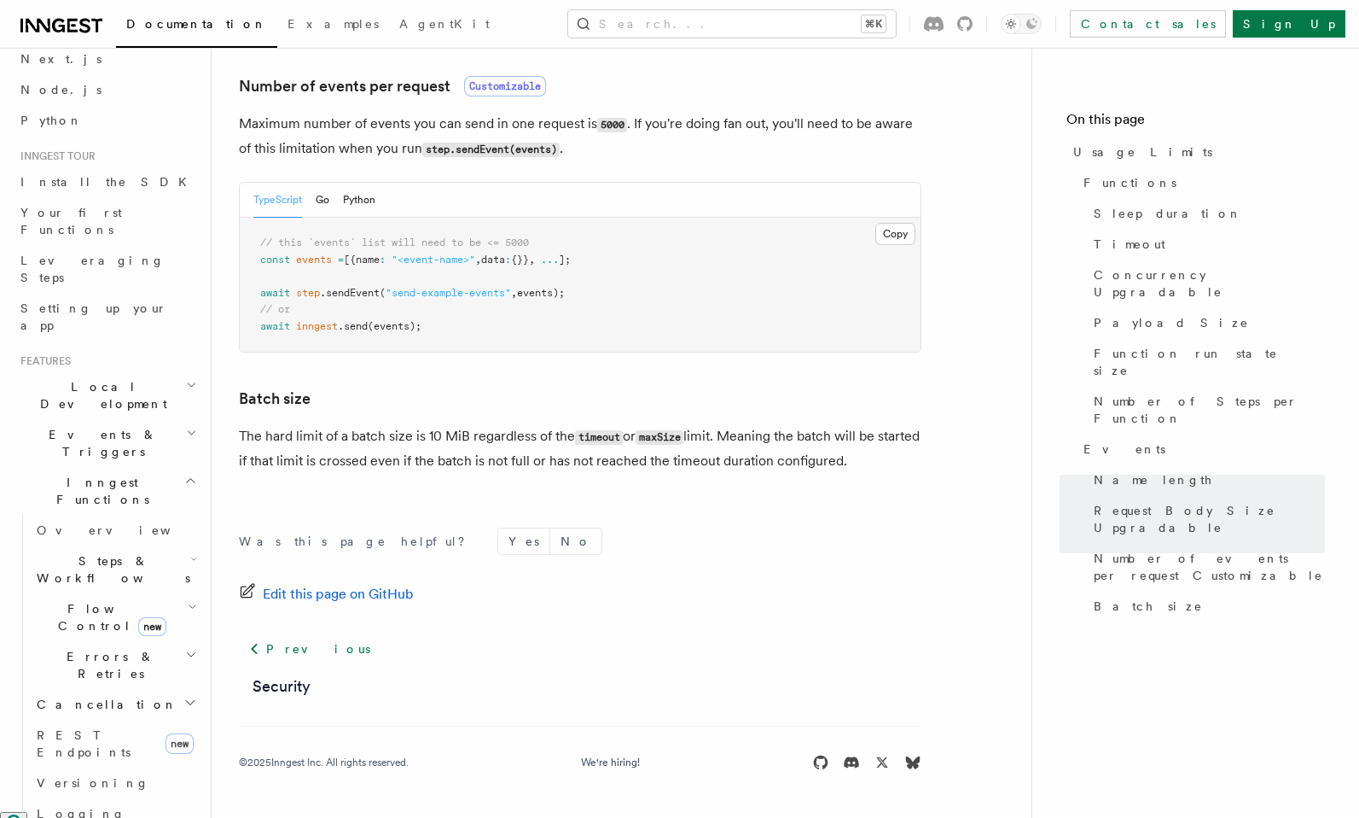
scroll to position [71, 0]
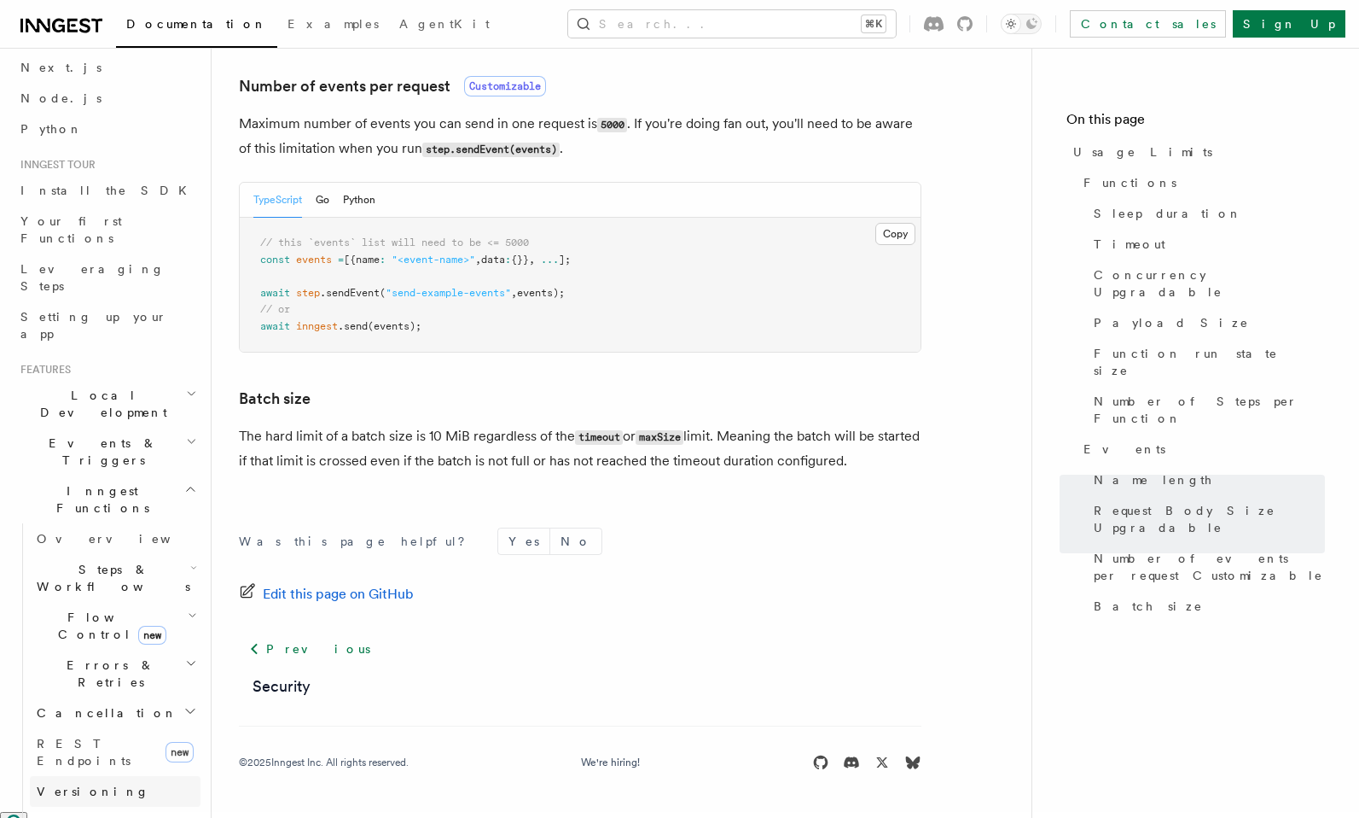
click at [85, 784] on span "Versioning" at bounding box center [93, 791] width 113 height 14
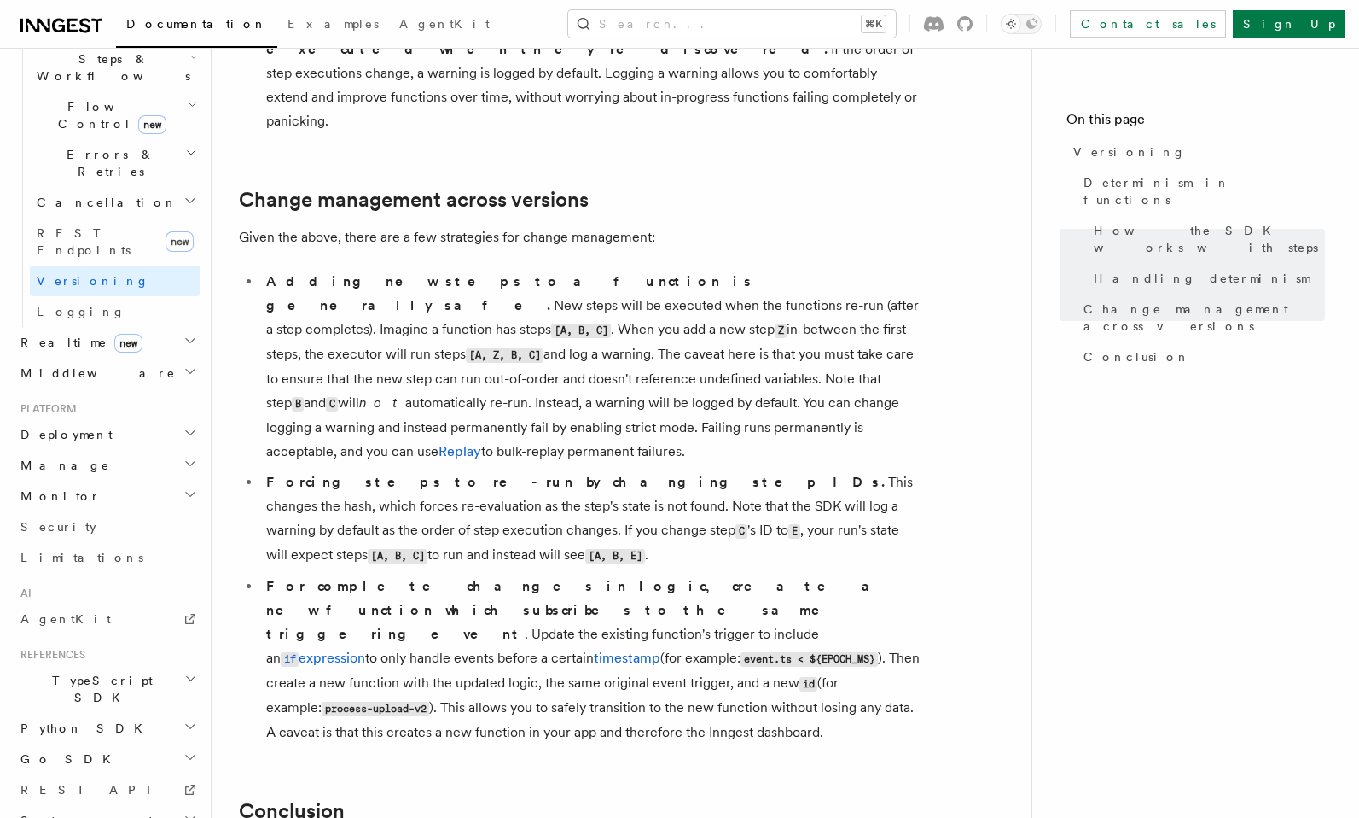
scroll to position [582, 0]
click at [77, 671] on span "TypeScript SDK" at bounding box center [99, 688] width 171 height 34
click at [89, 720] on span "Introduction" at bounding box center [98, 727] width 123 height 14
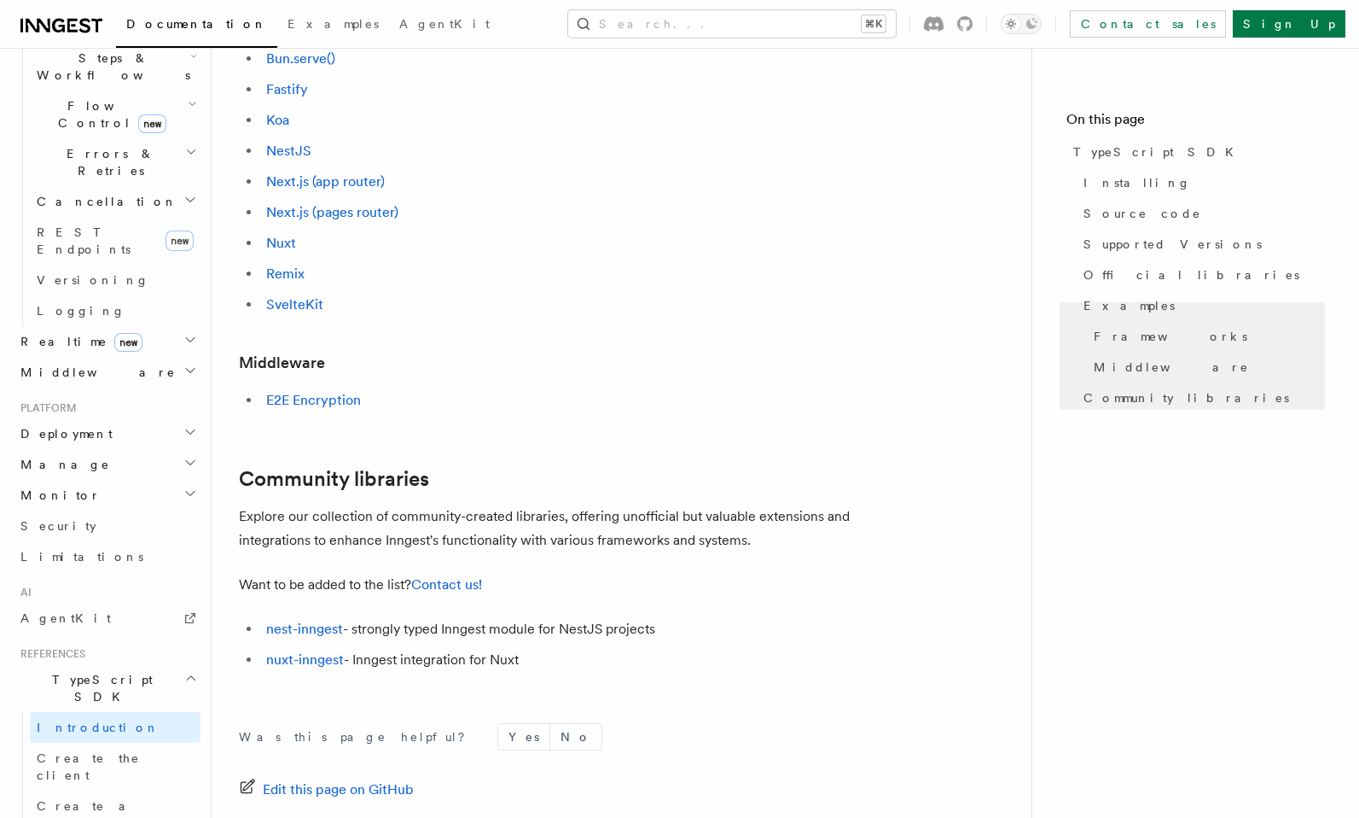
scroll to position [1047, 0]
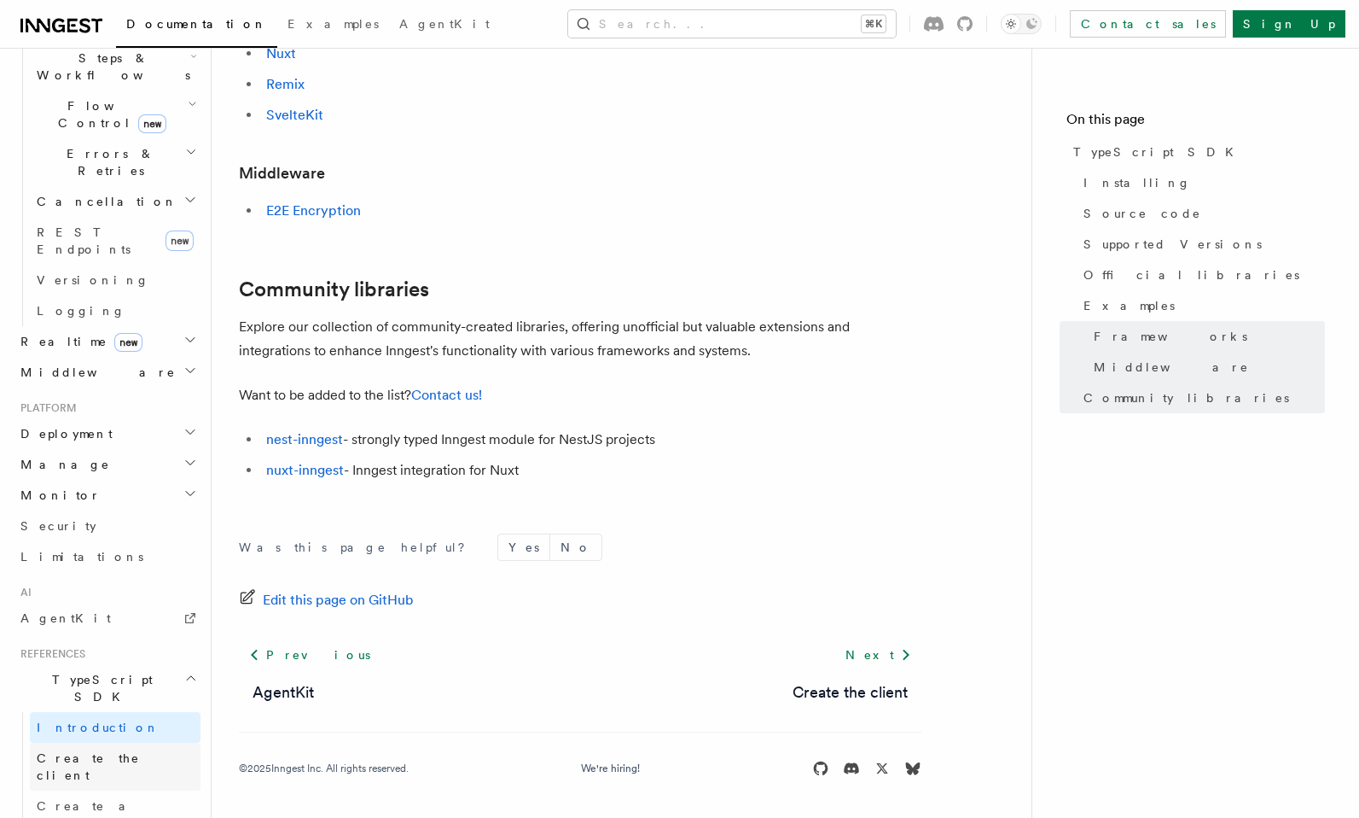
click at [90, 751] on span "Create the client" at bounding box center [88, 766] width 103 height 31
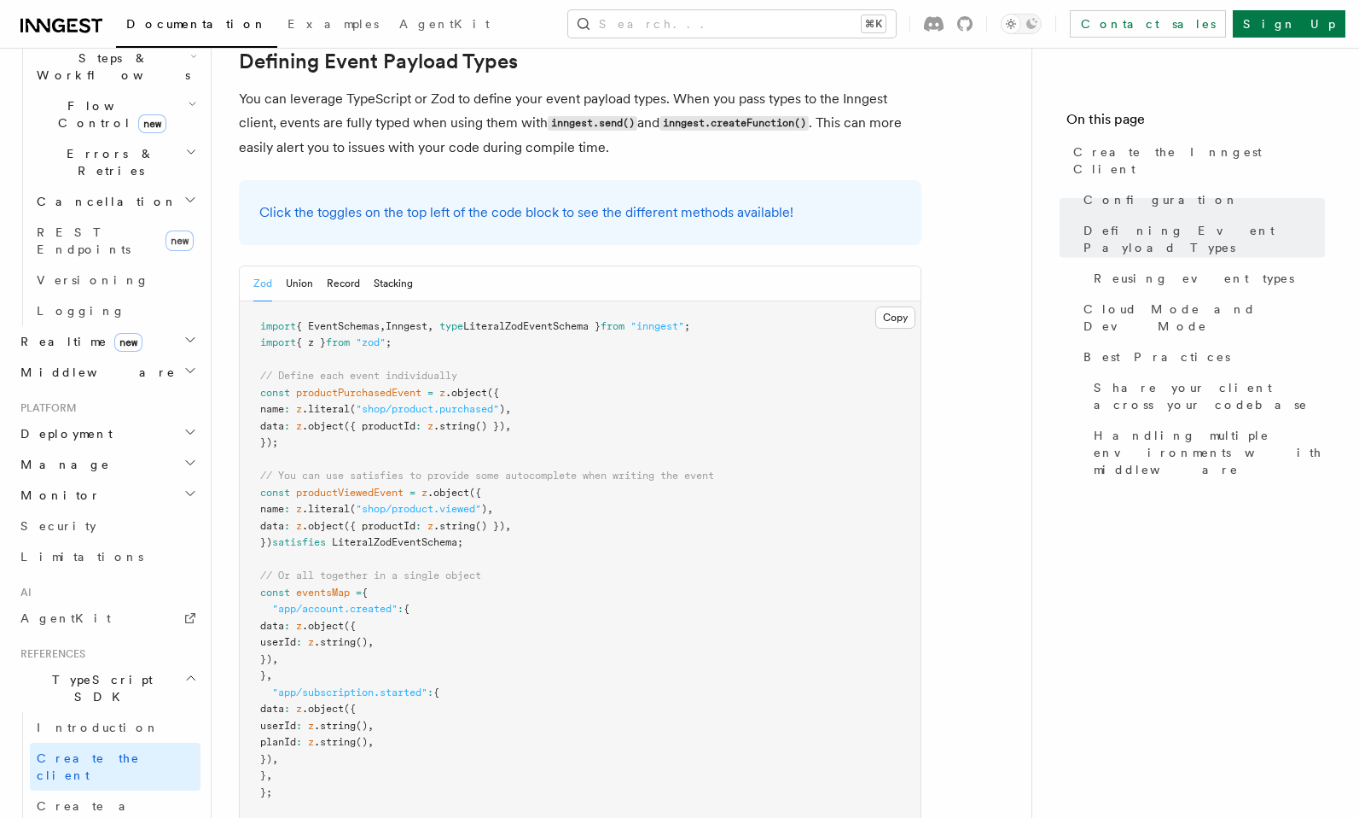
scroll to position [1550, 0]
click at [273, 664] on pre "import { EventSchemas , Inngest , type LiteralZodEventSchema } from "inngest" ;…" at bounding box center [580, 609] width 681 height 617
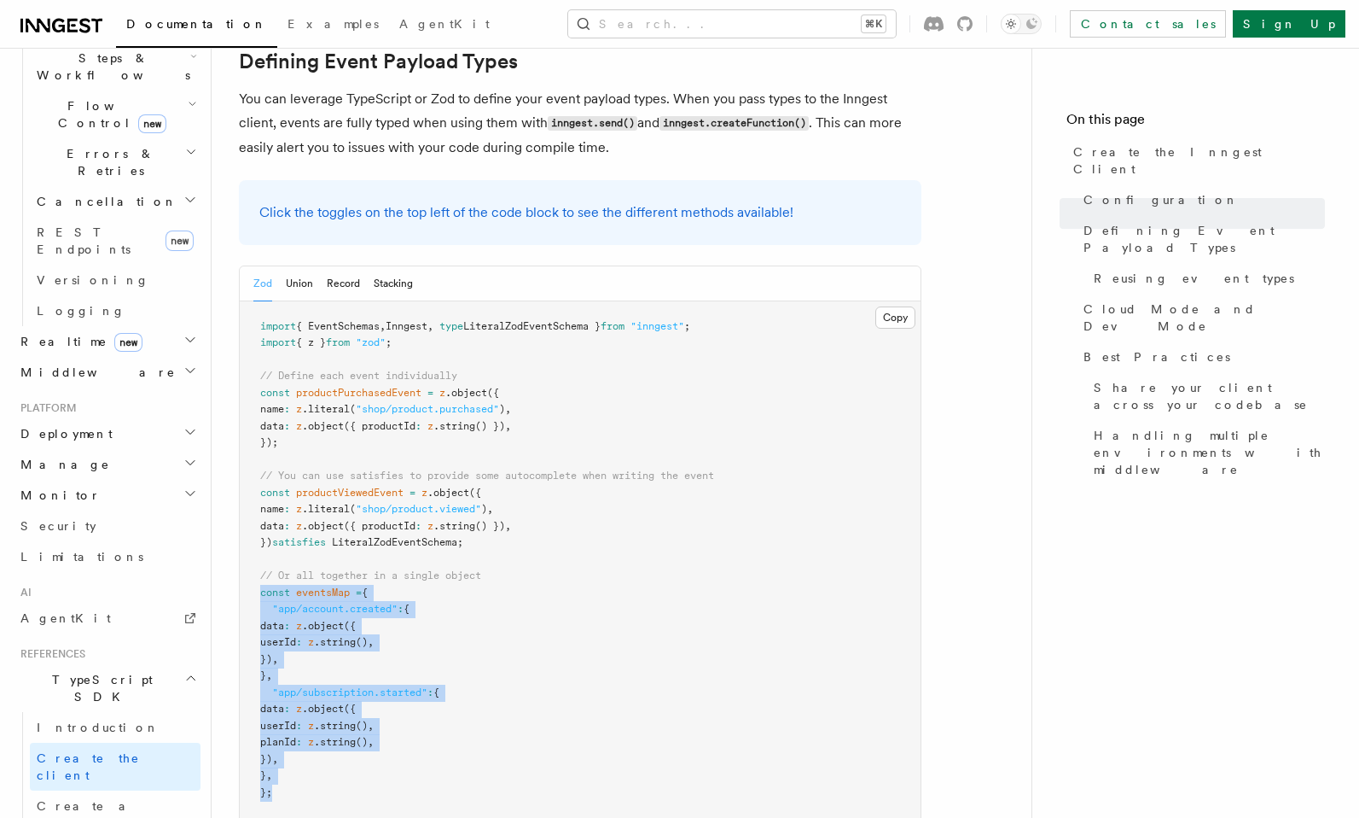
drag, startPoint x: 277, startPoint y: 662, endPoint x: 234, endPoint y: 457, distance: 210.2
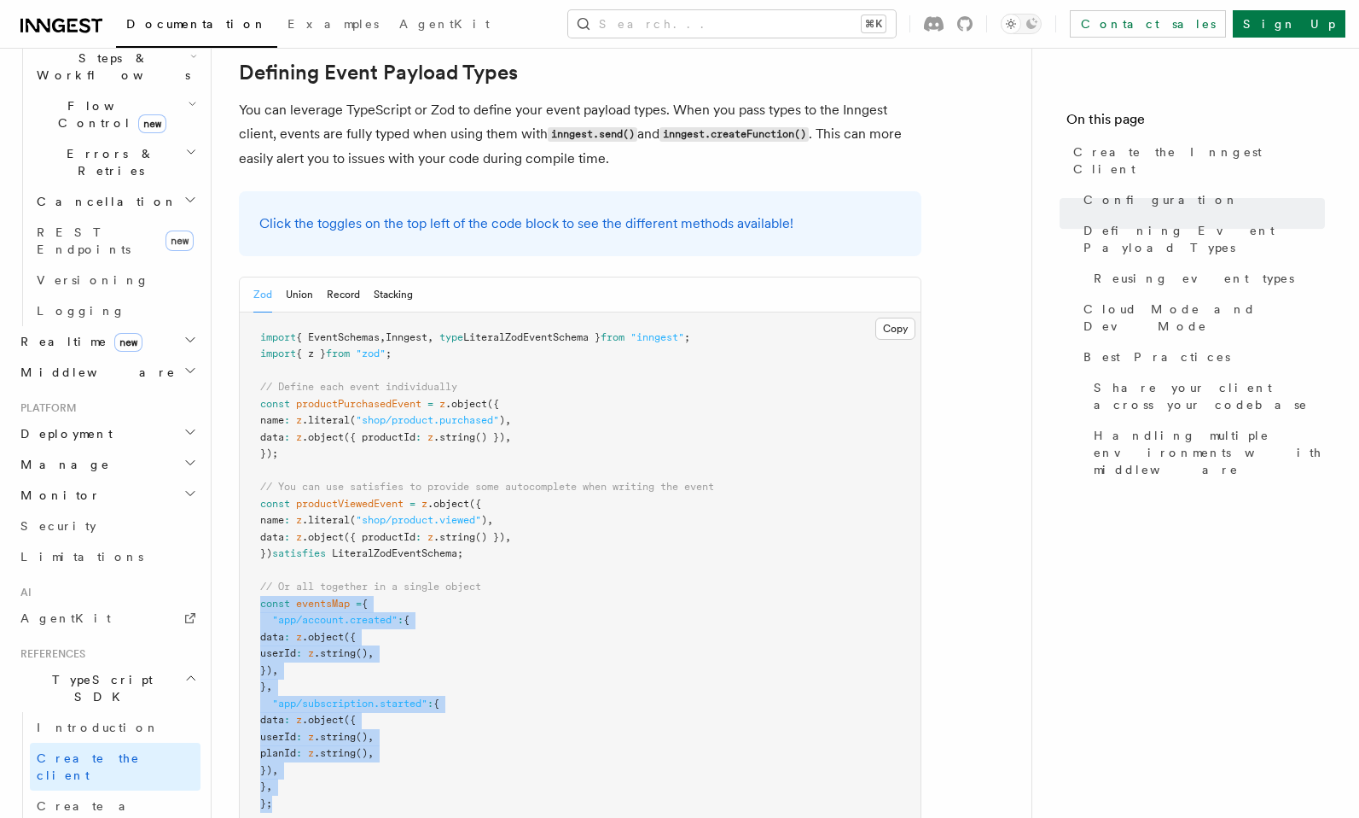
scroll to position [1535, 0]
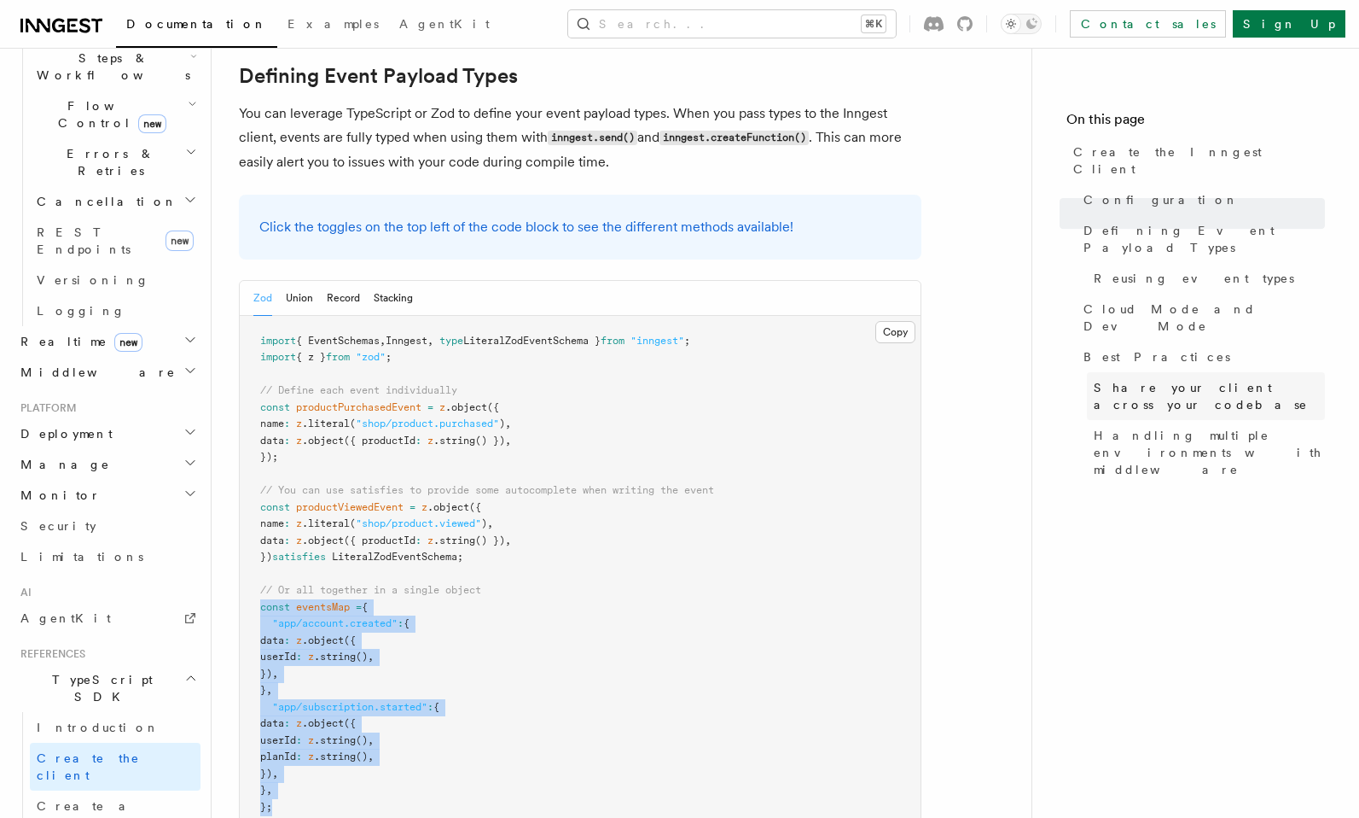
click at [1225, 379] on span "Share your client across your codebase" at bounding box center [1209, 396] width 231 height 34
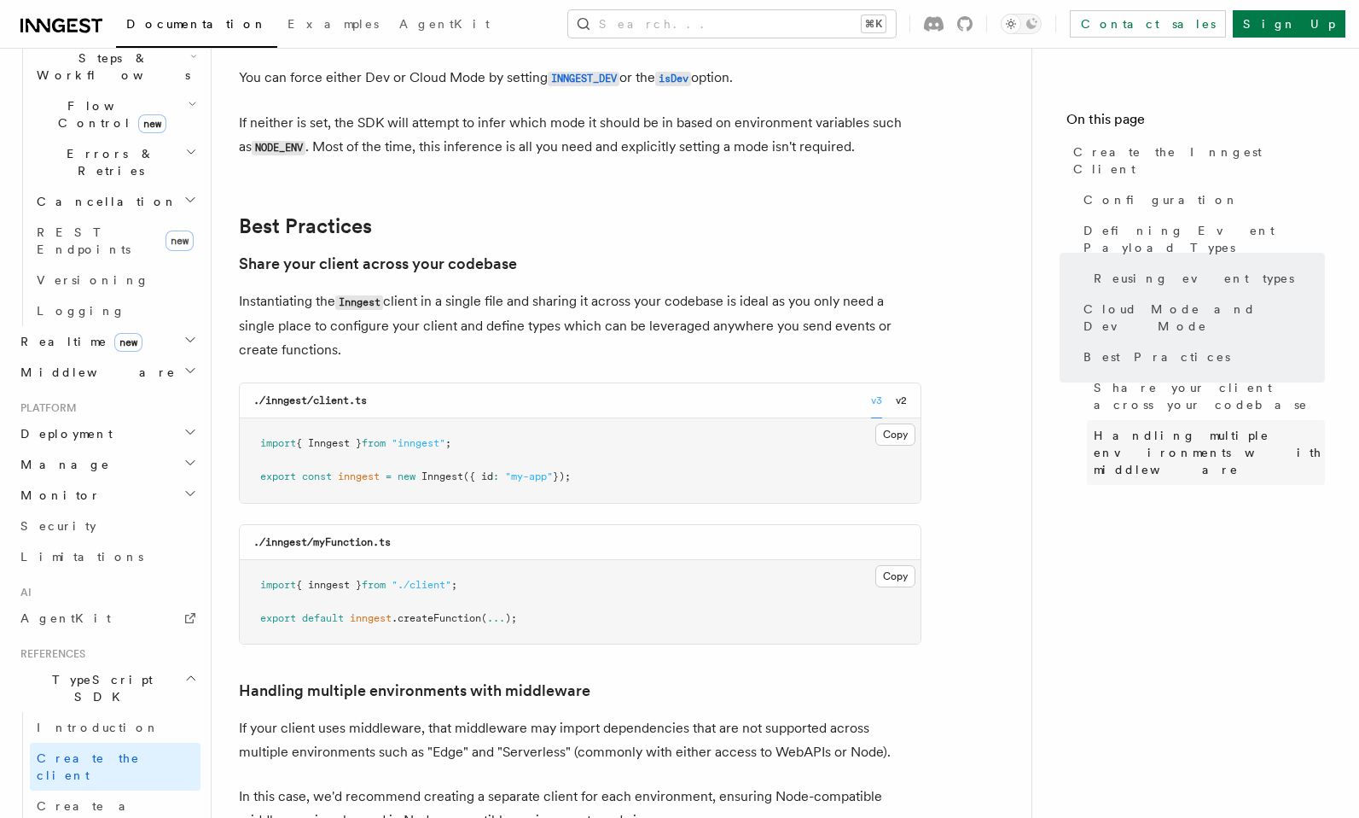
click at [1211, 427] on span "Handling multiple environments with middleware" at bounding box center [1209, 452] width 231 height 51
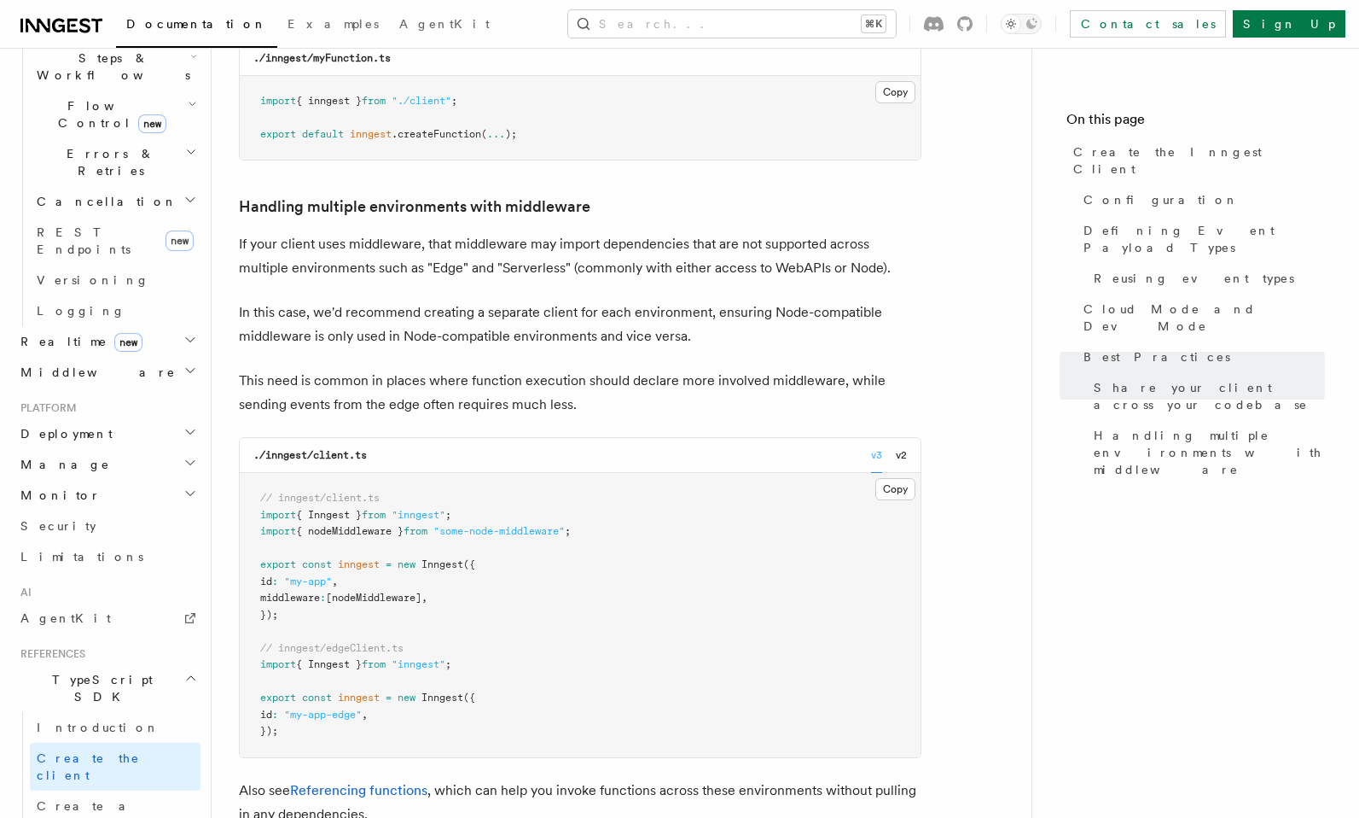
scroll to position [3705, 0]
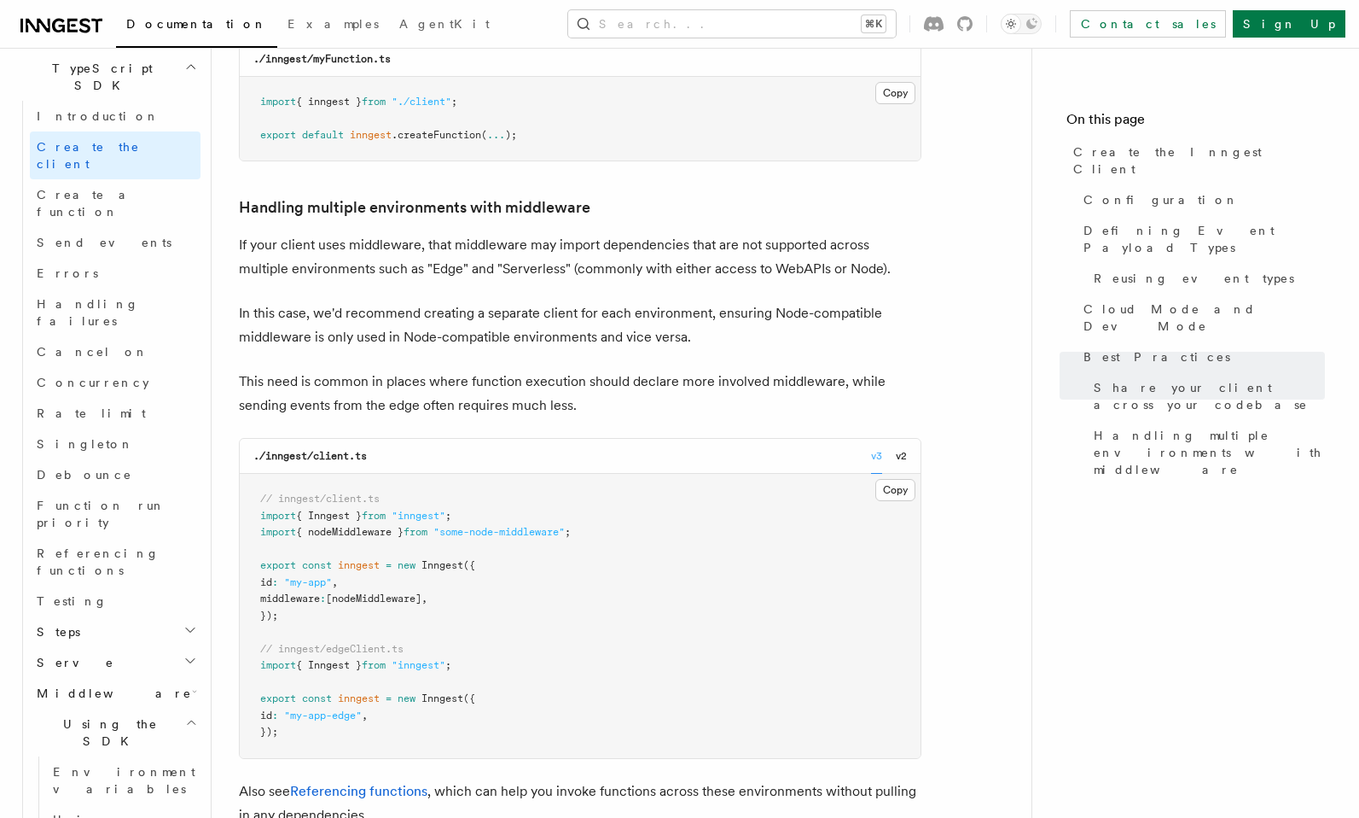
scroll to position [1228, 0]
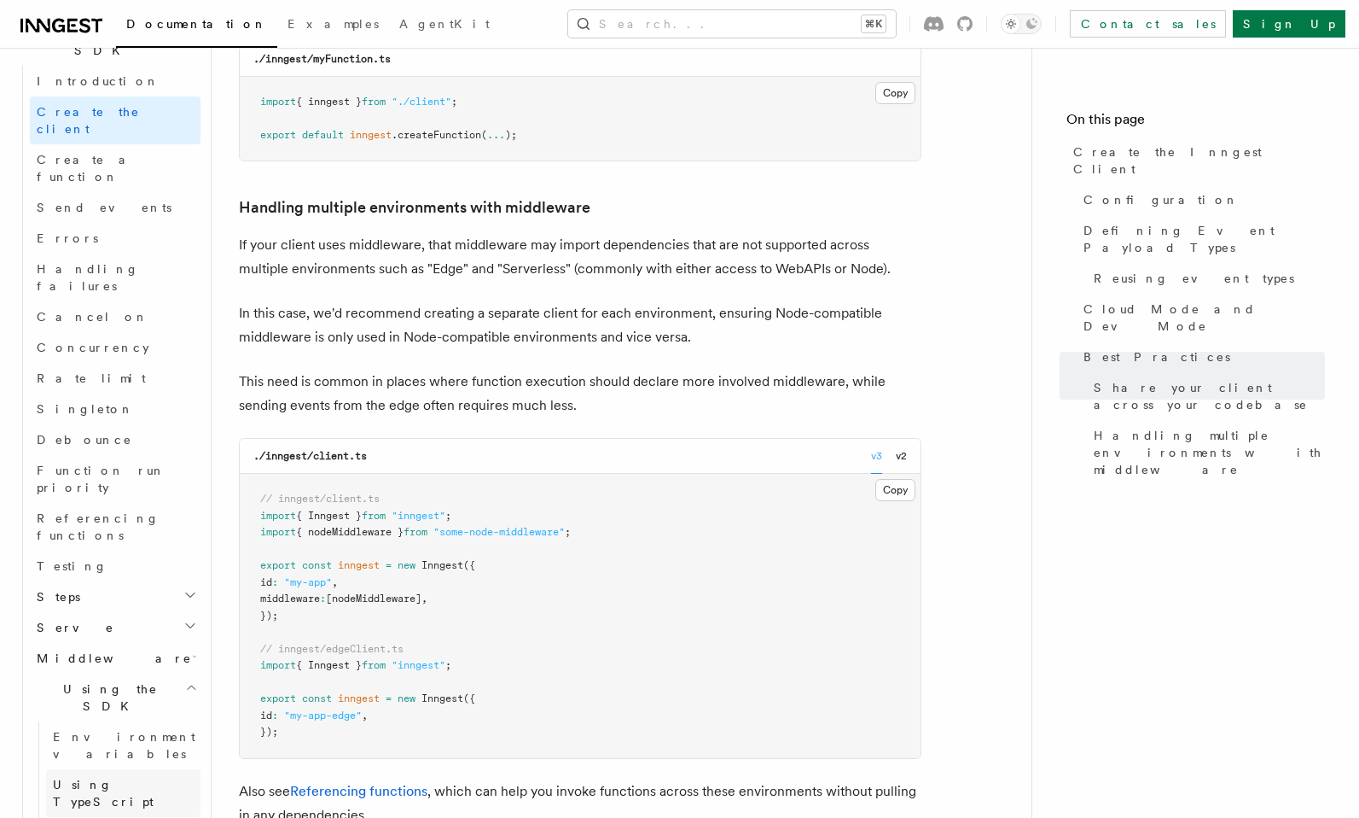
click at [102, 777] on span "Using TypeScript" at bounding box center [103, 792] width 101 height 31
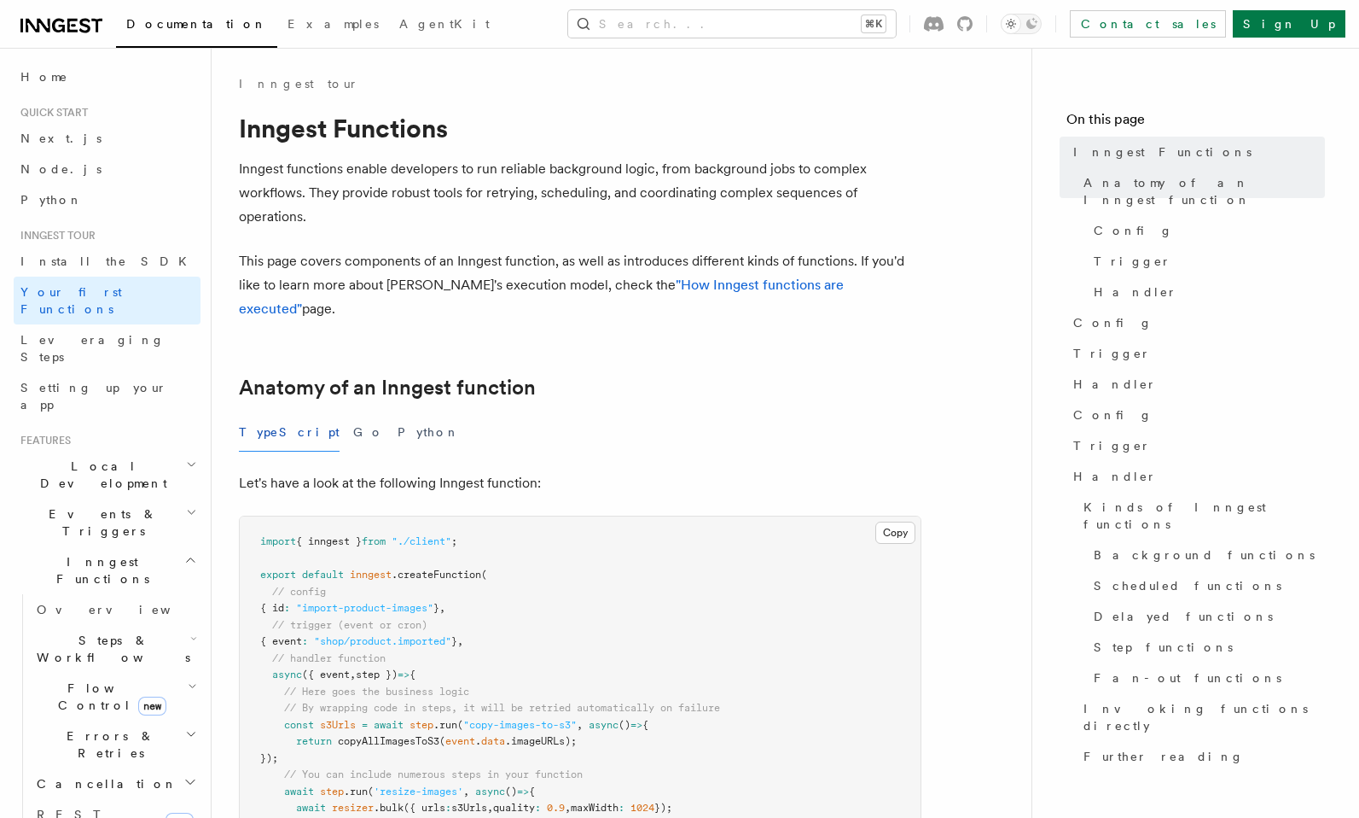
click at [157, 498] on h2 "Events & Triggers" at bounding box center [107, 522] width 187 height 48
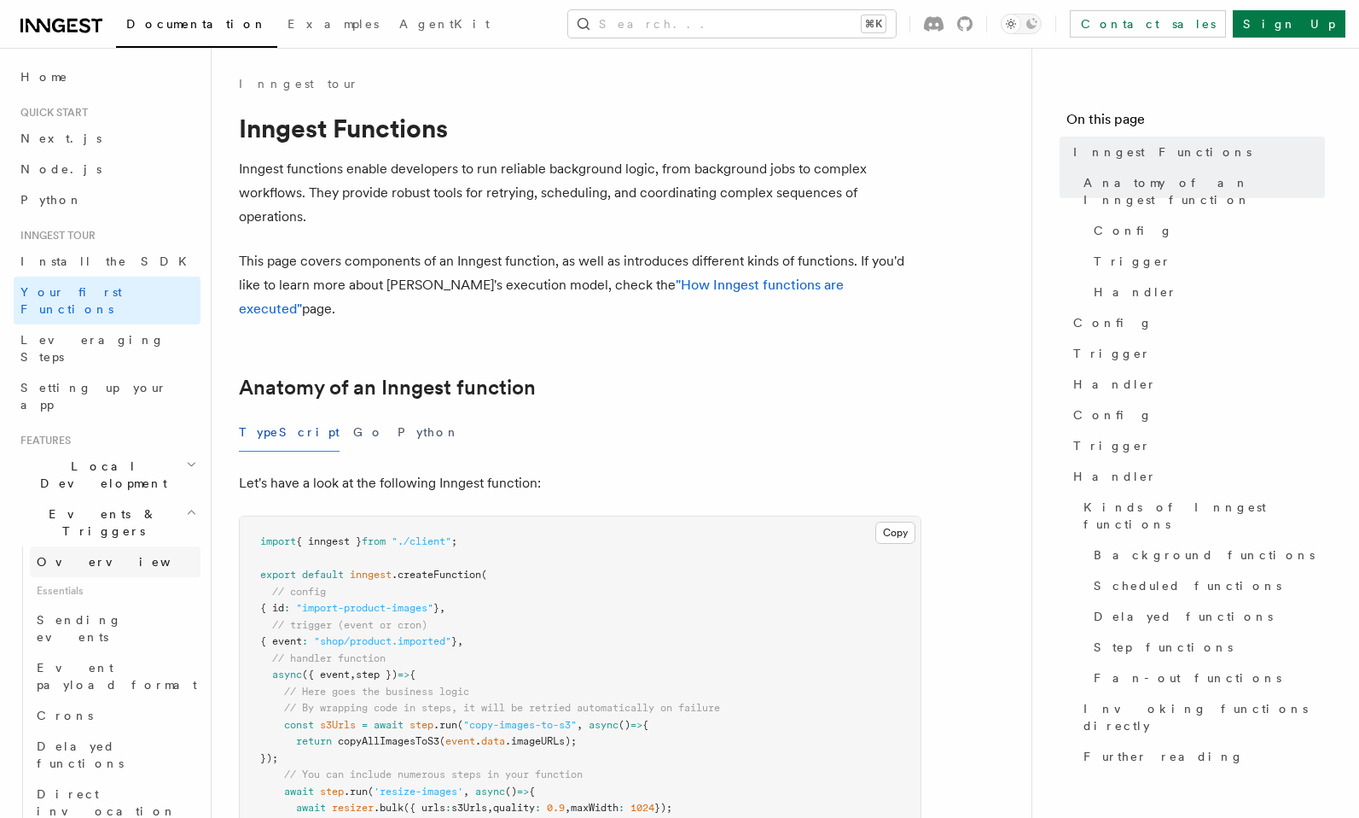
click at [83, 555] on span "Overview" at bounding box center [125, 562] width 176 height 14
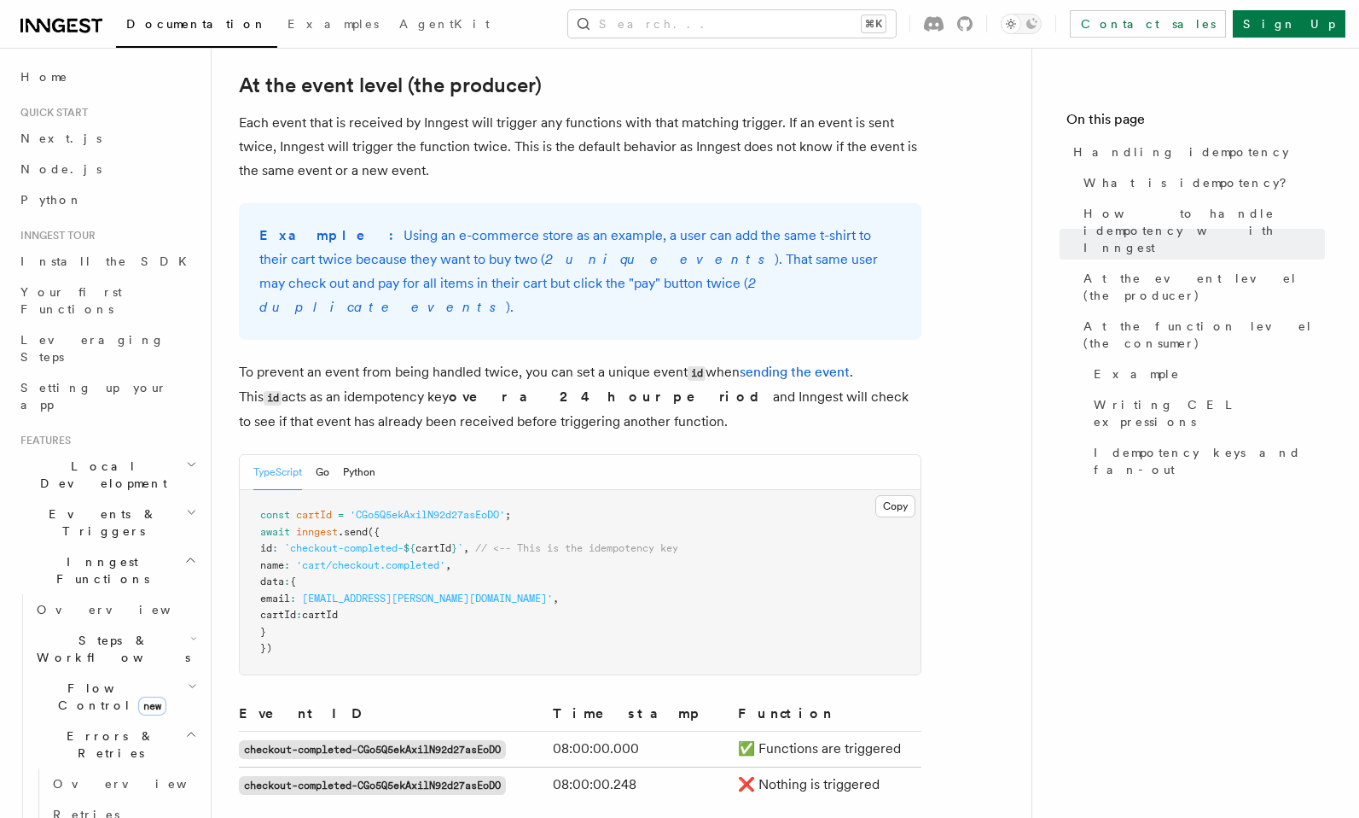
scroll to position [610, 0]
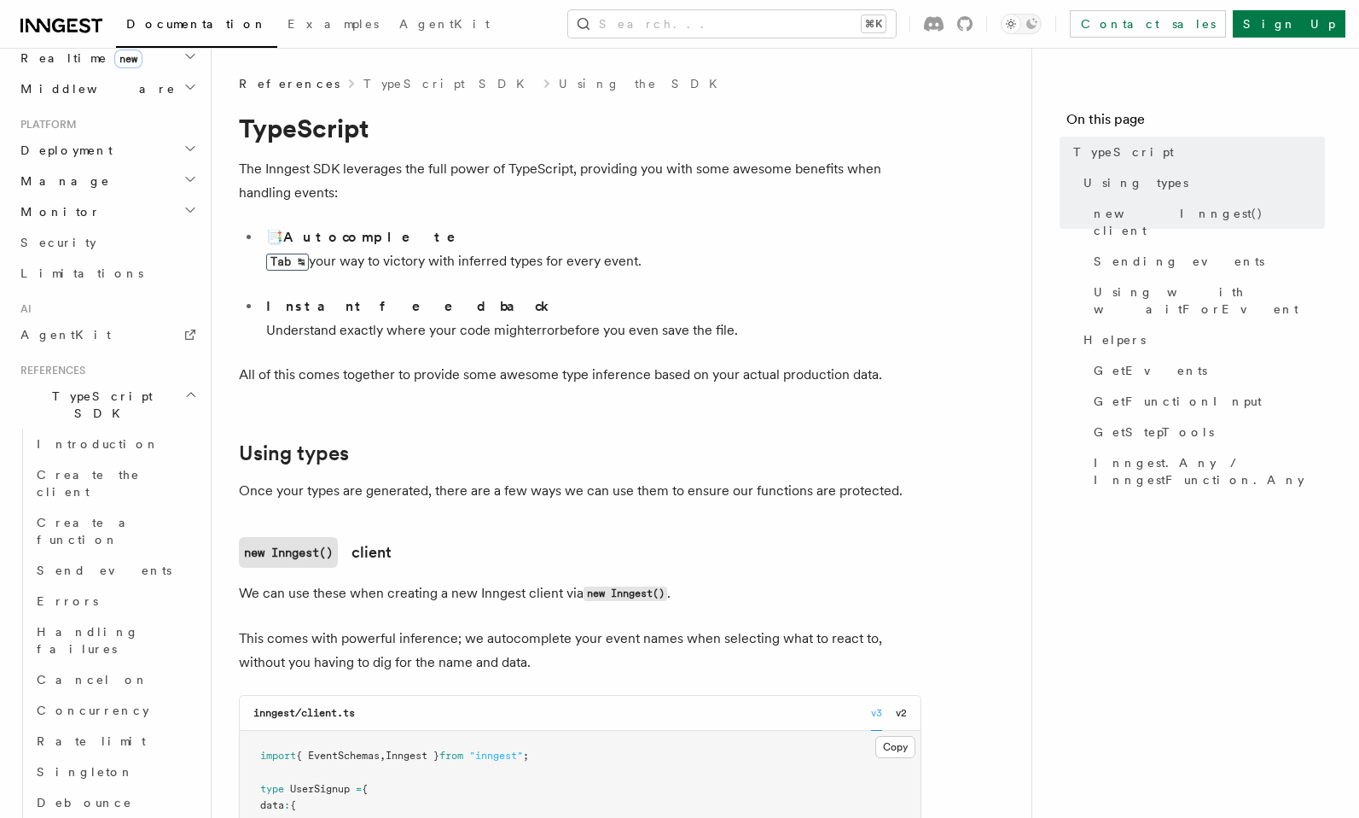
scroll to position [406, 0]
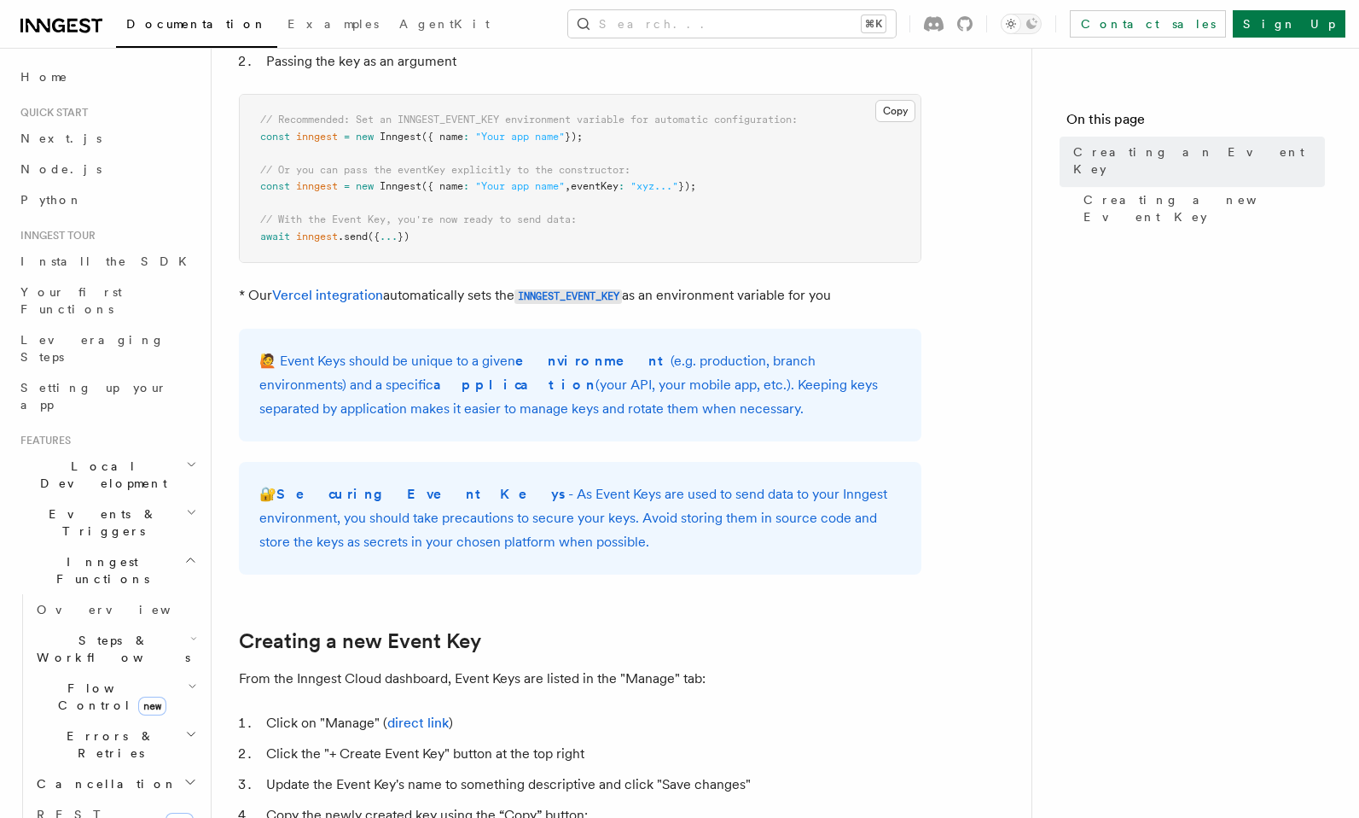
scroll to position [249, 0]
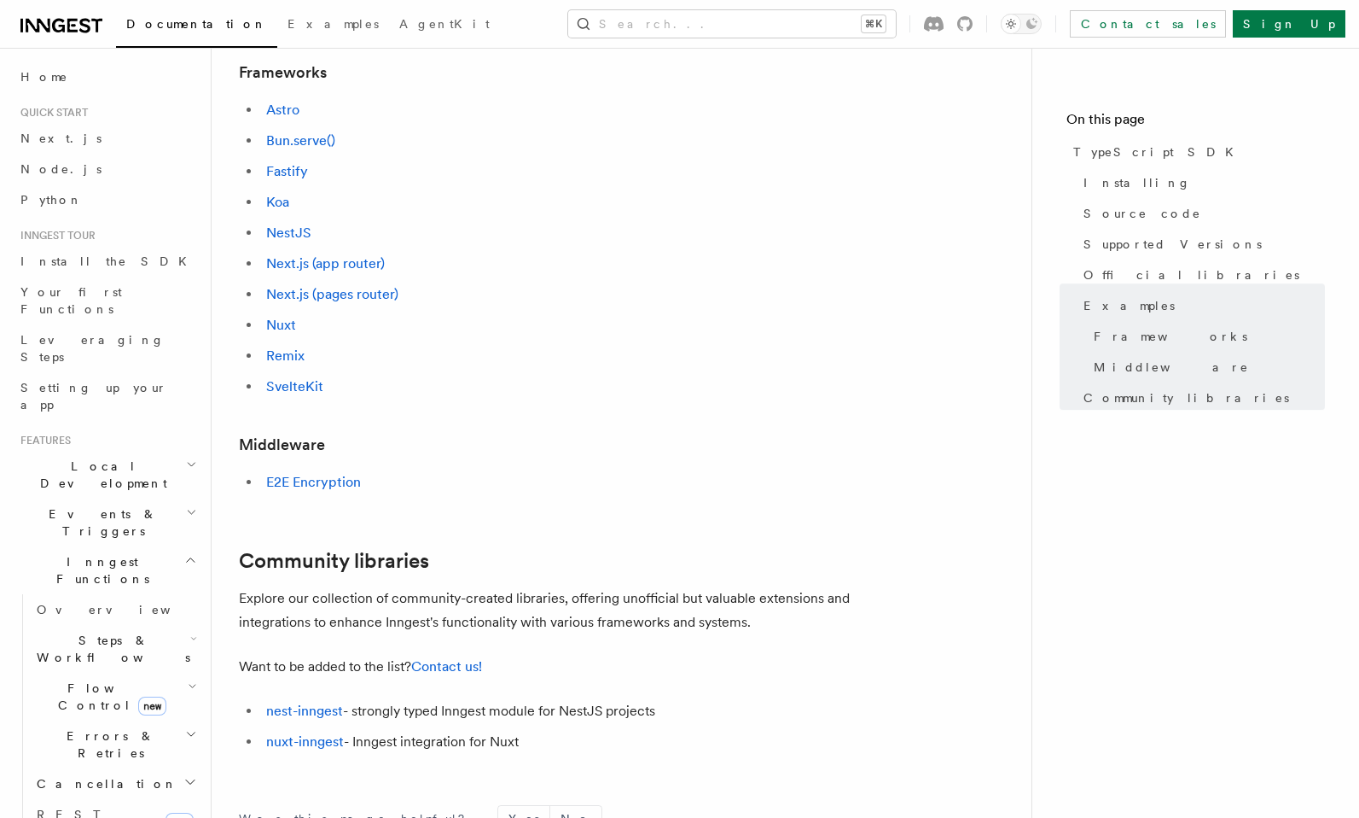
scroll to position [1047, 0]
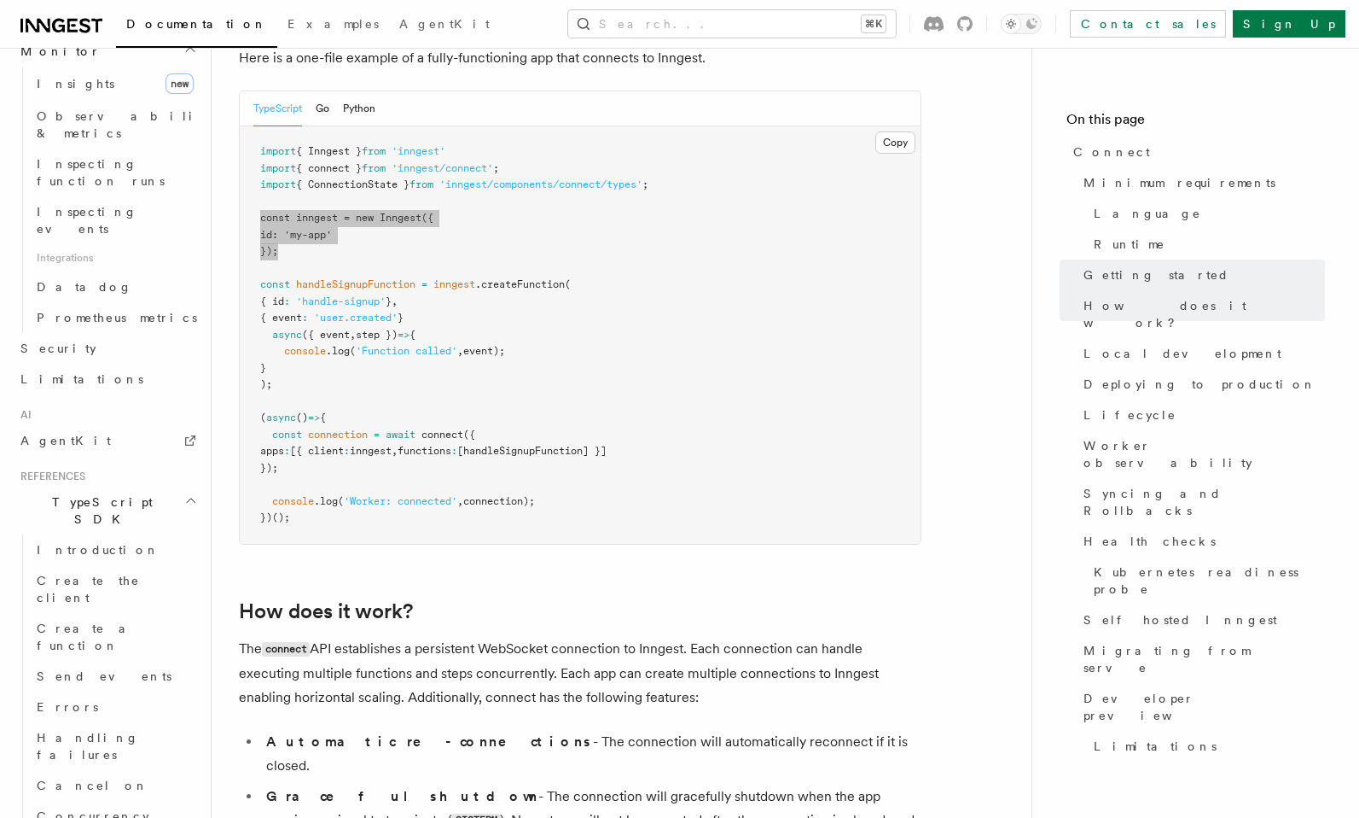
scroll to position [1603, 0]
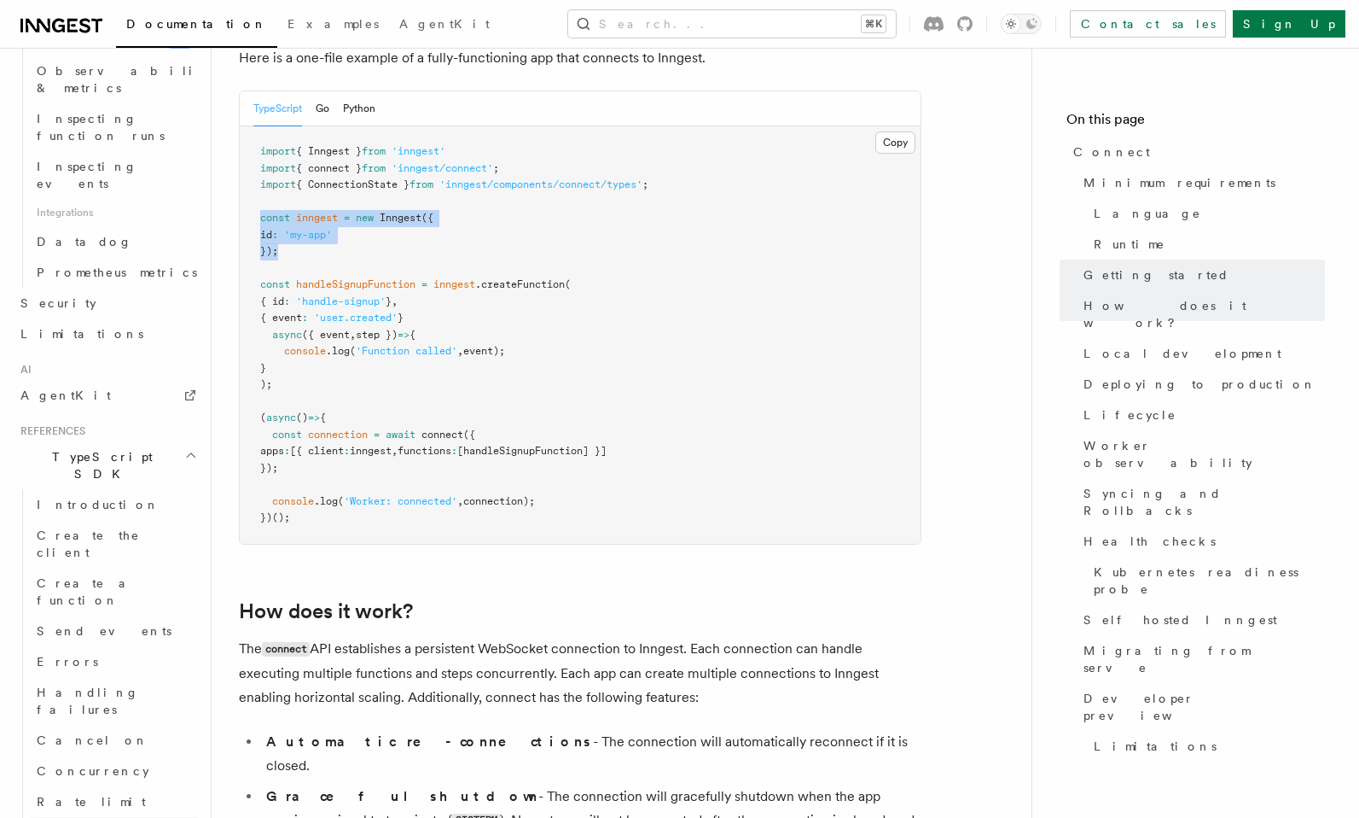
click at [76, 817] on link "Singleton" at bounding box center [115, 832] width 171 height 31
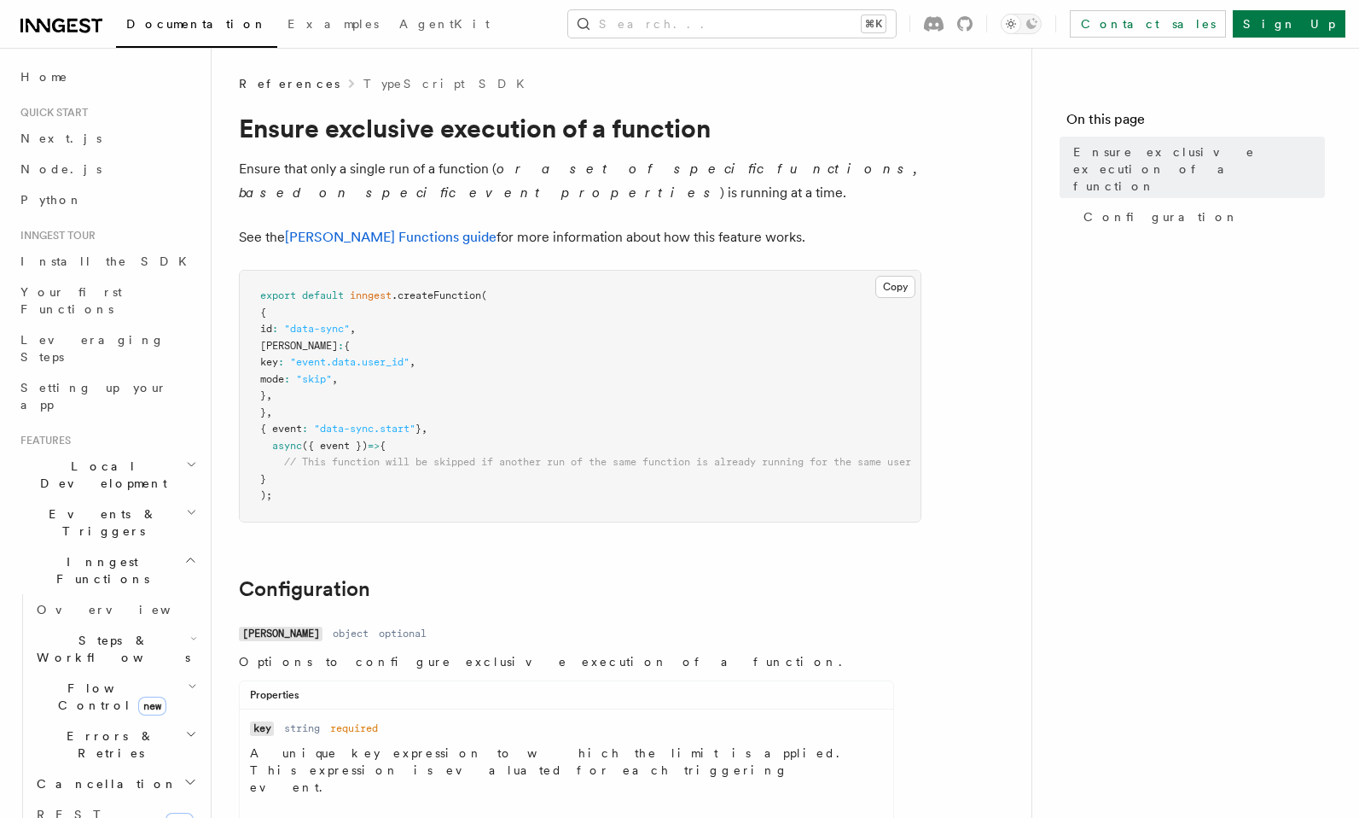
click at [118, 498] on h2 "Events & Triggers" at bounding box center [107, 522] width 187 height 48
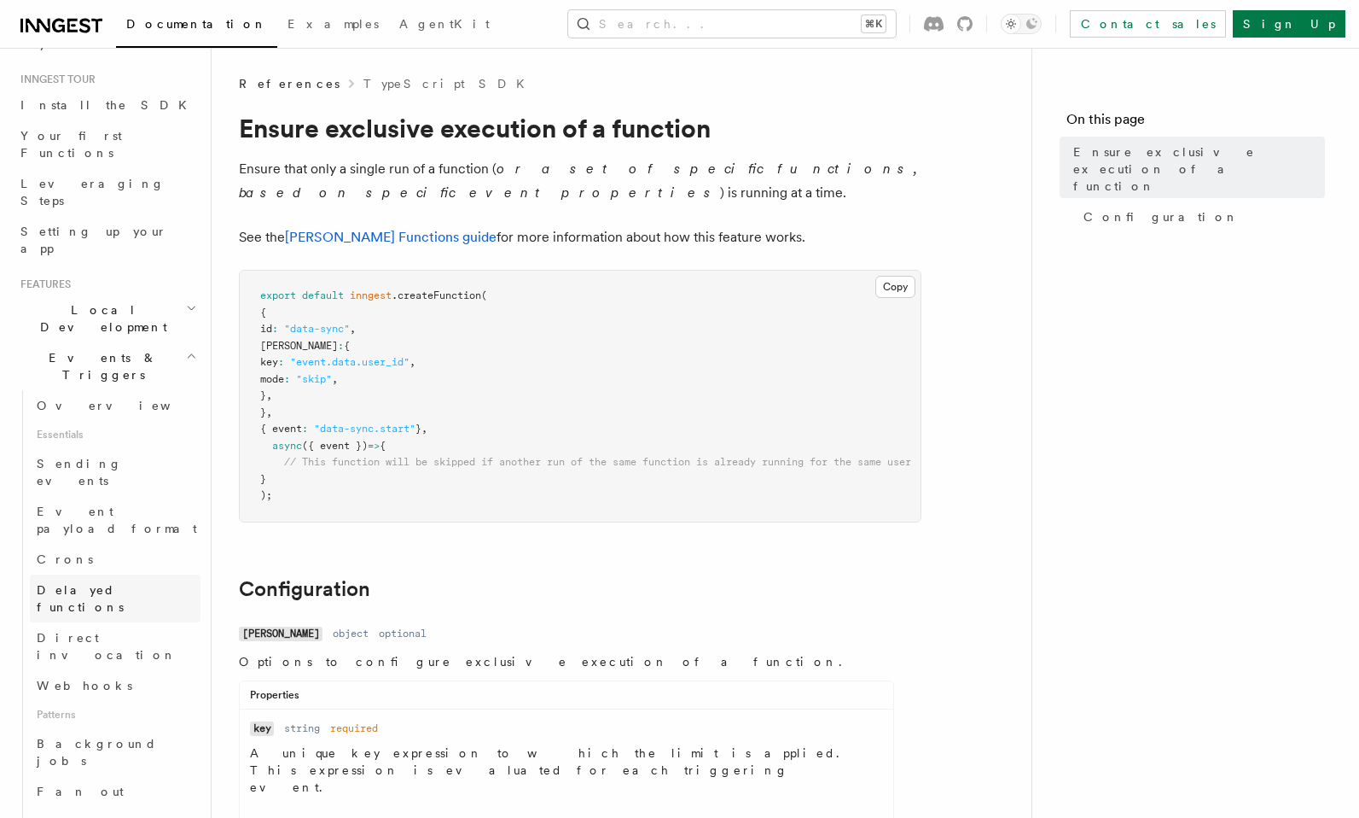
scroll to position [119, 0]
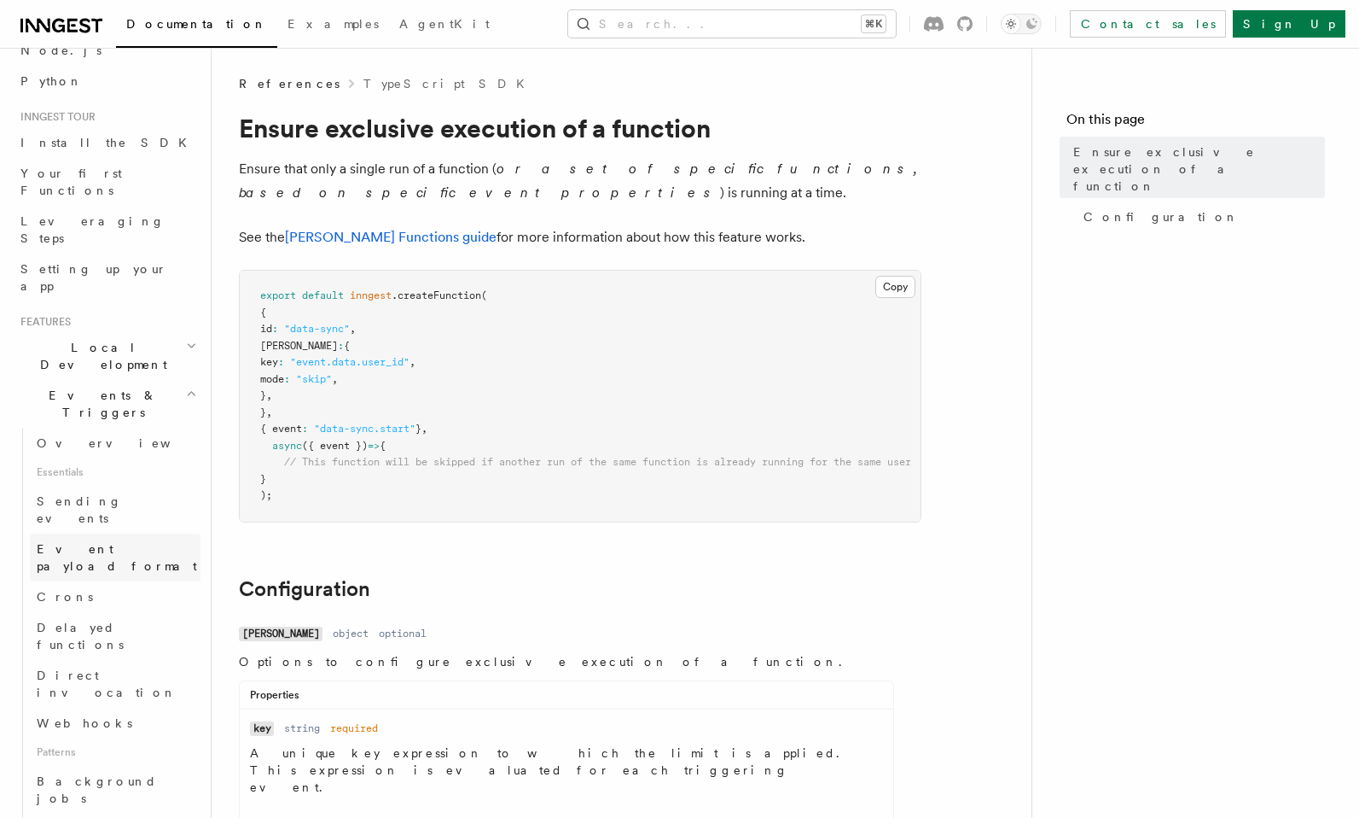
click at [142, 542] on span "Event payload format" at bounding box center [117, 557] width 160 height 31
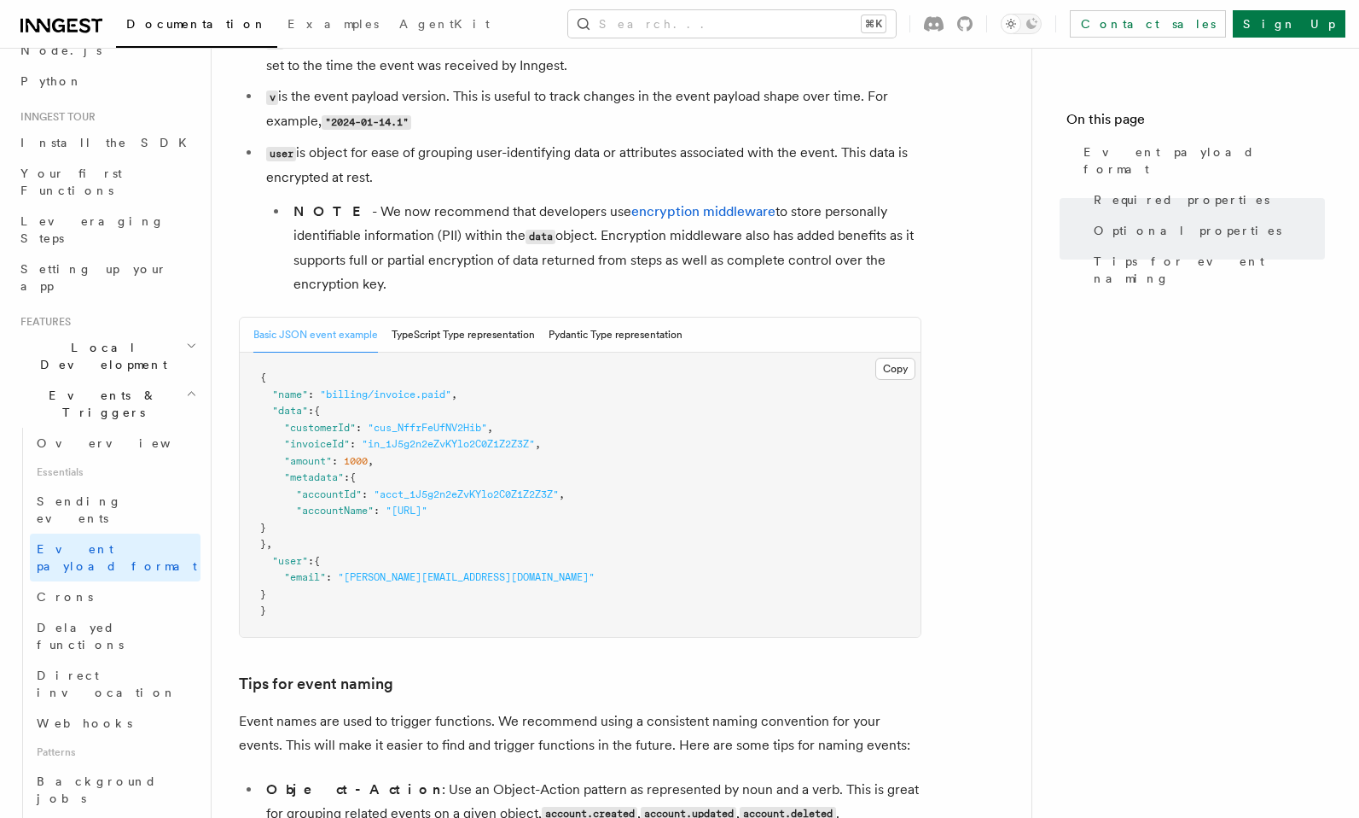
scroll to position [498, 0]
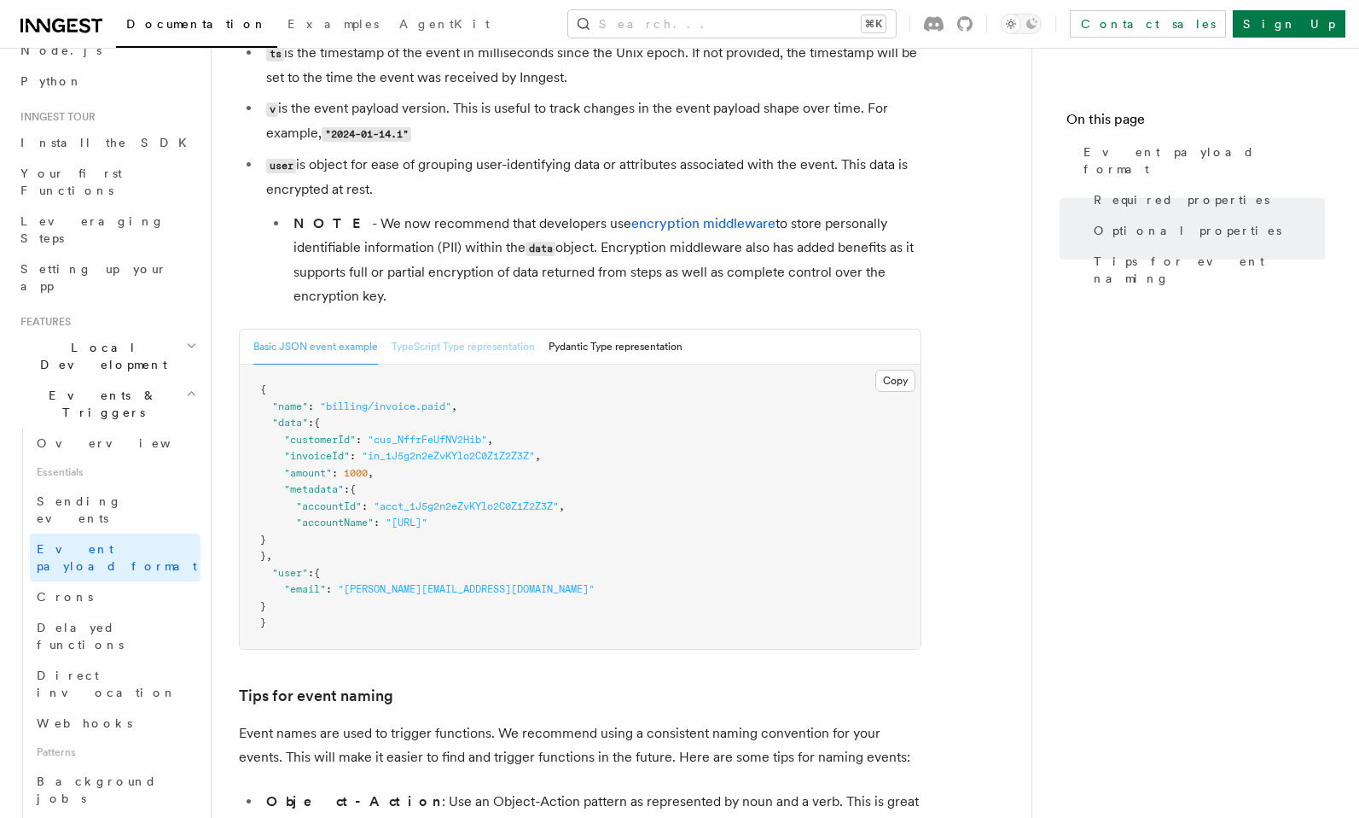
click at [482, 355] on button "TypeScript Type representation" at bounding box center [463, 346] width 143 height 35
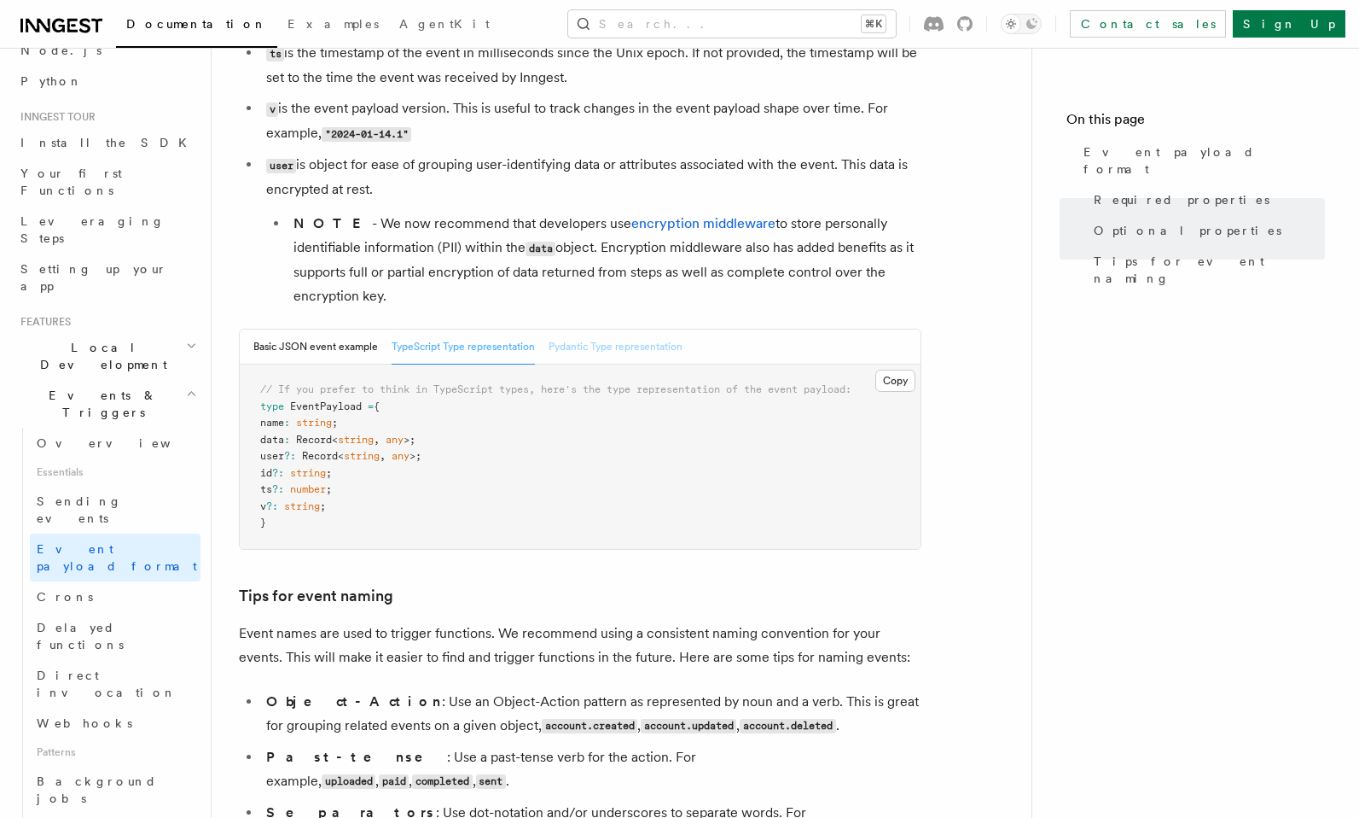
click at [619, 360] on button "Pydantic Type representation" at bounding box center [616, 346] width 134 height 35
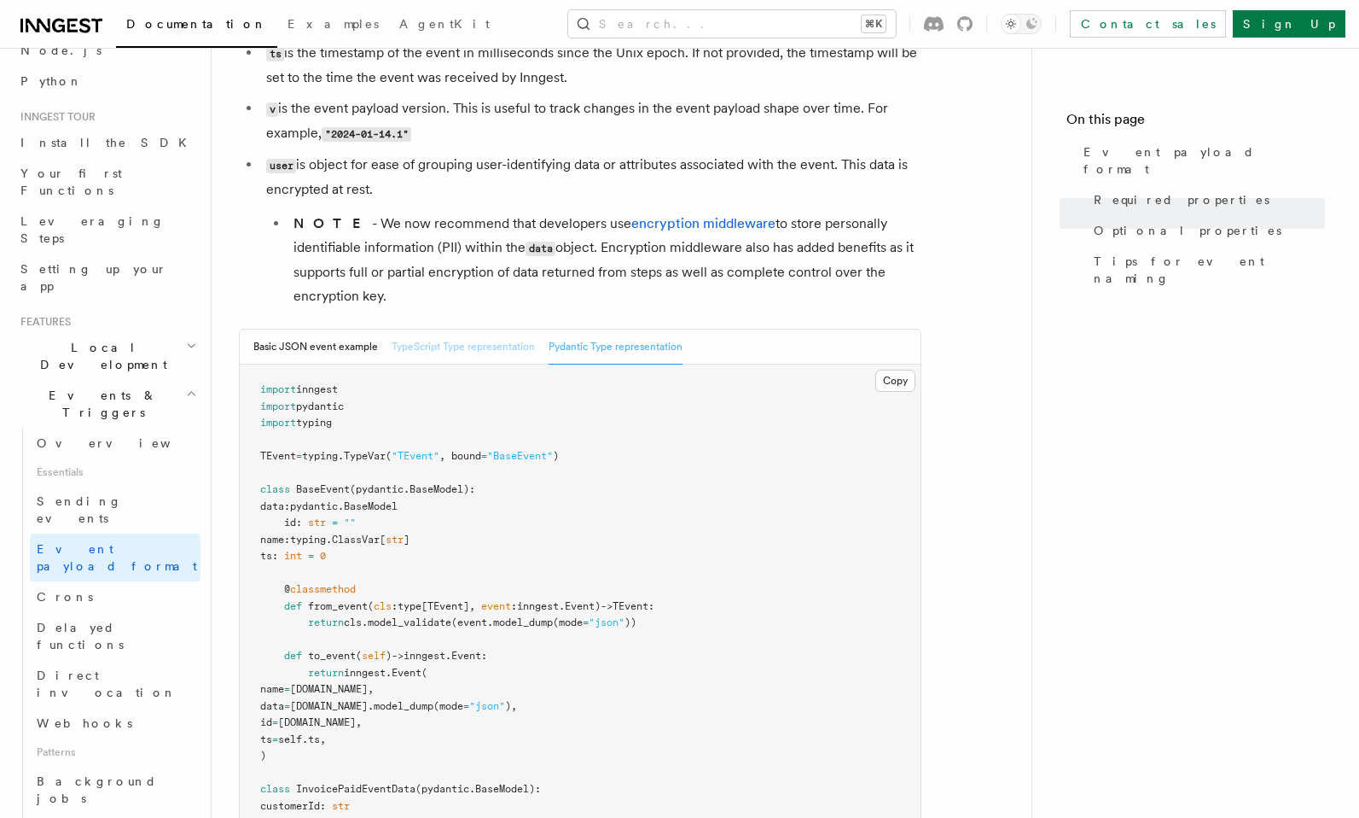
click at [474, 355] on button "TypeScript Type representation" at bounding box center [463, 346] width 143 height 35
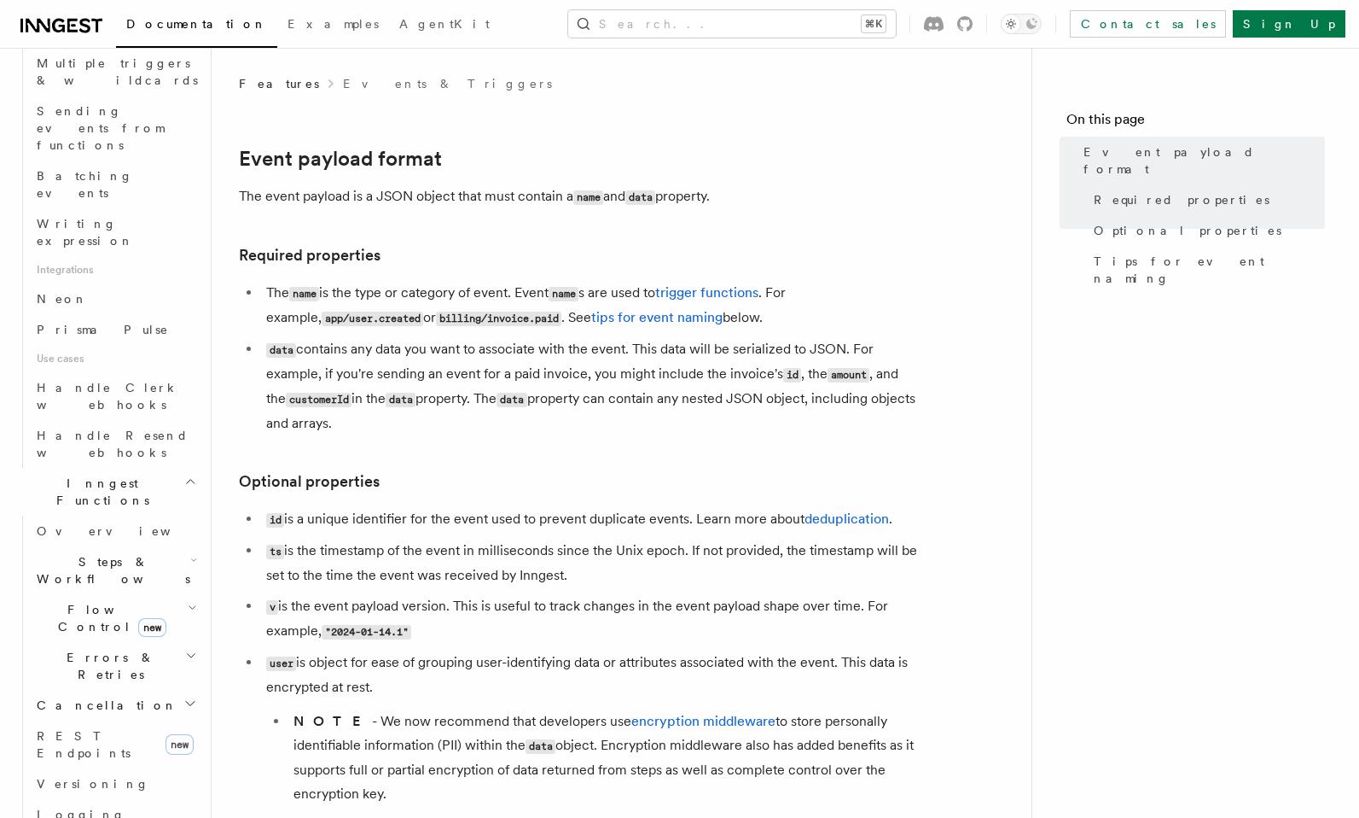
scroll to position [1248, 0]
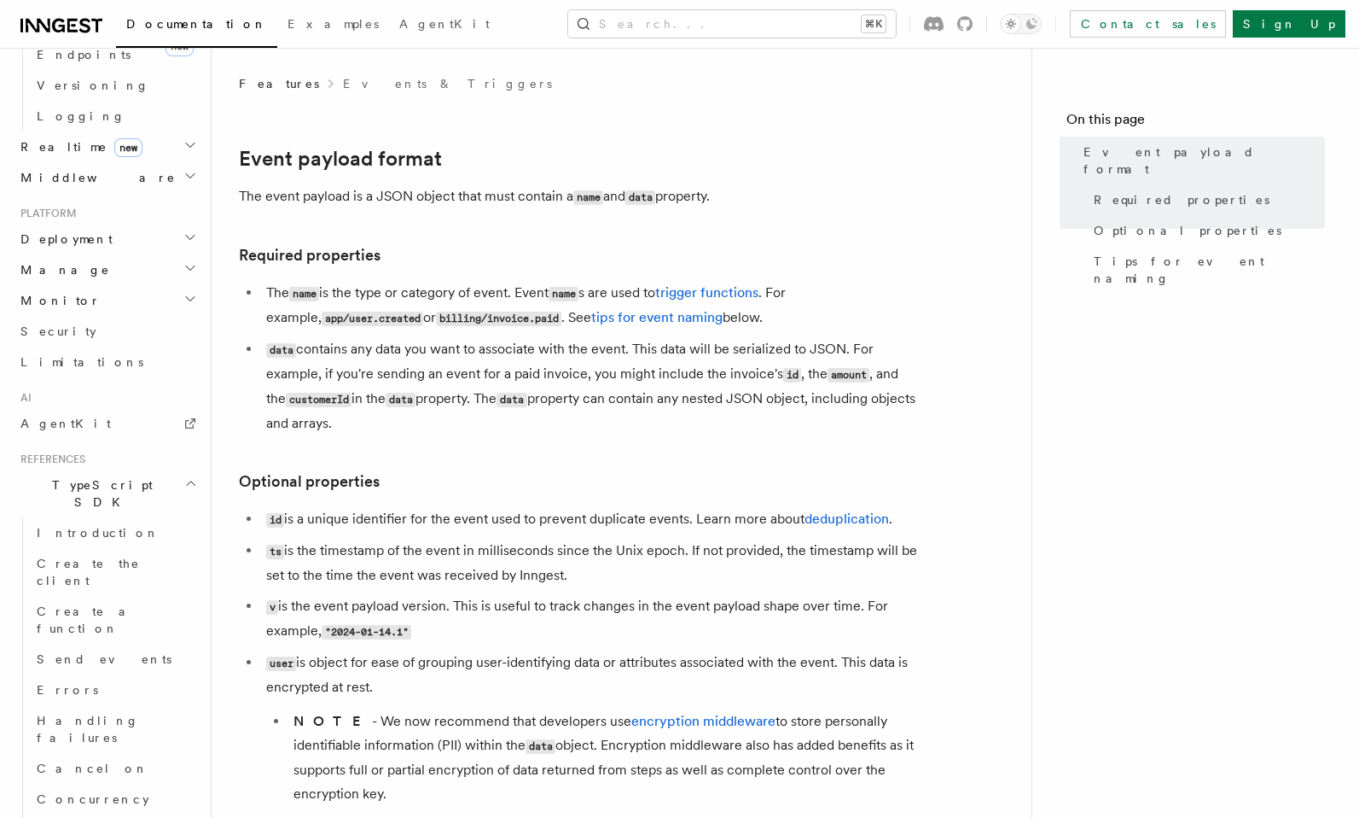
scroll to position [1697, 0]
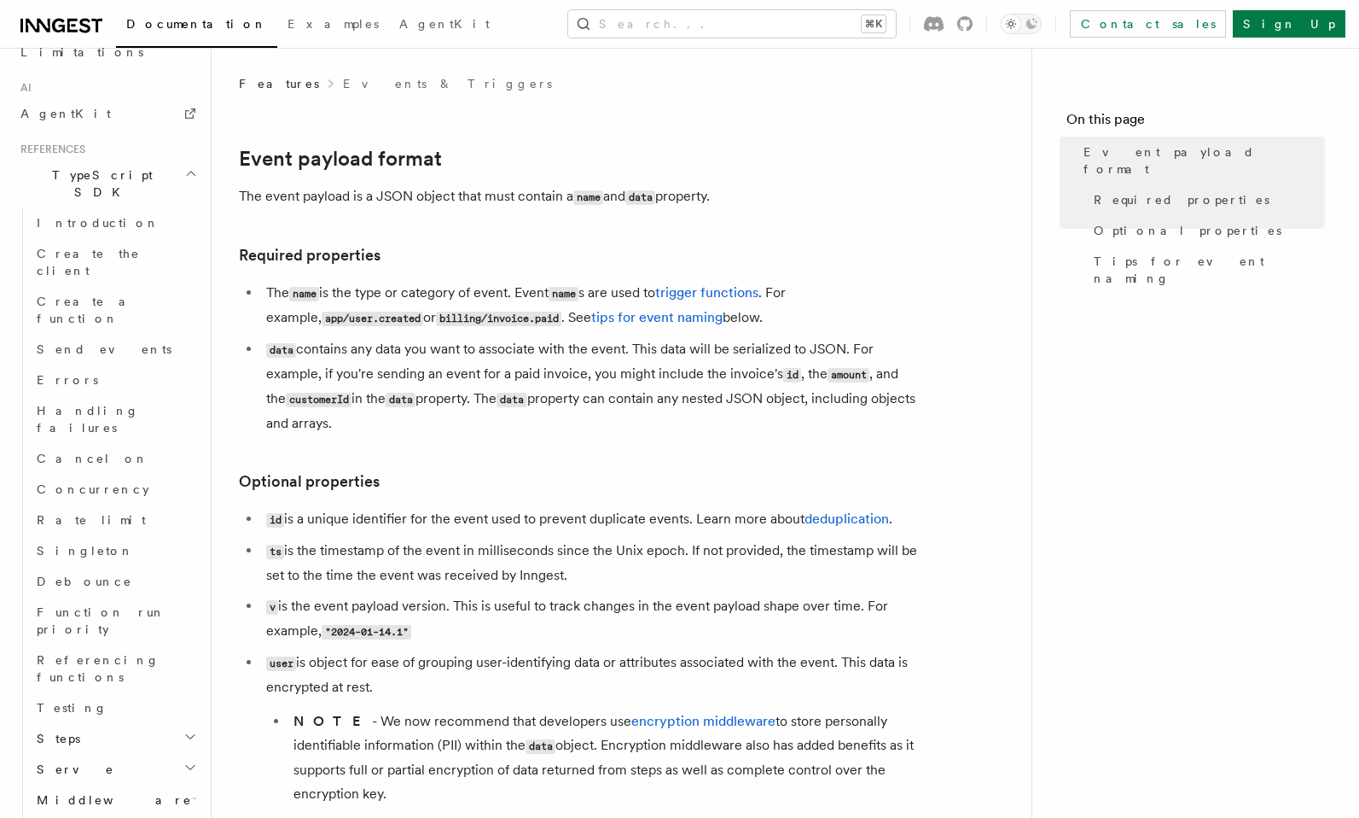
scroll to position [1923, 0]
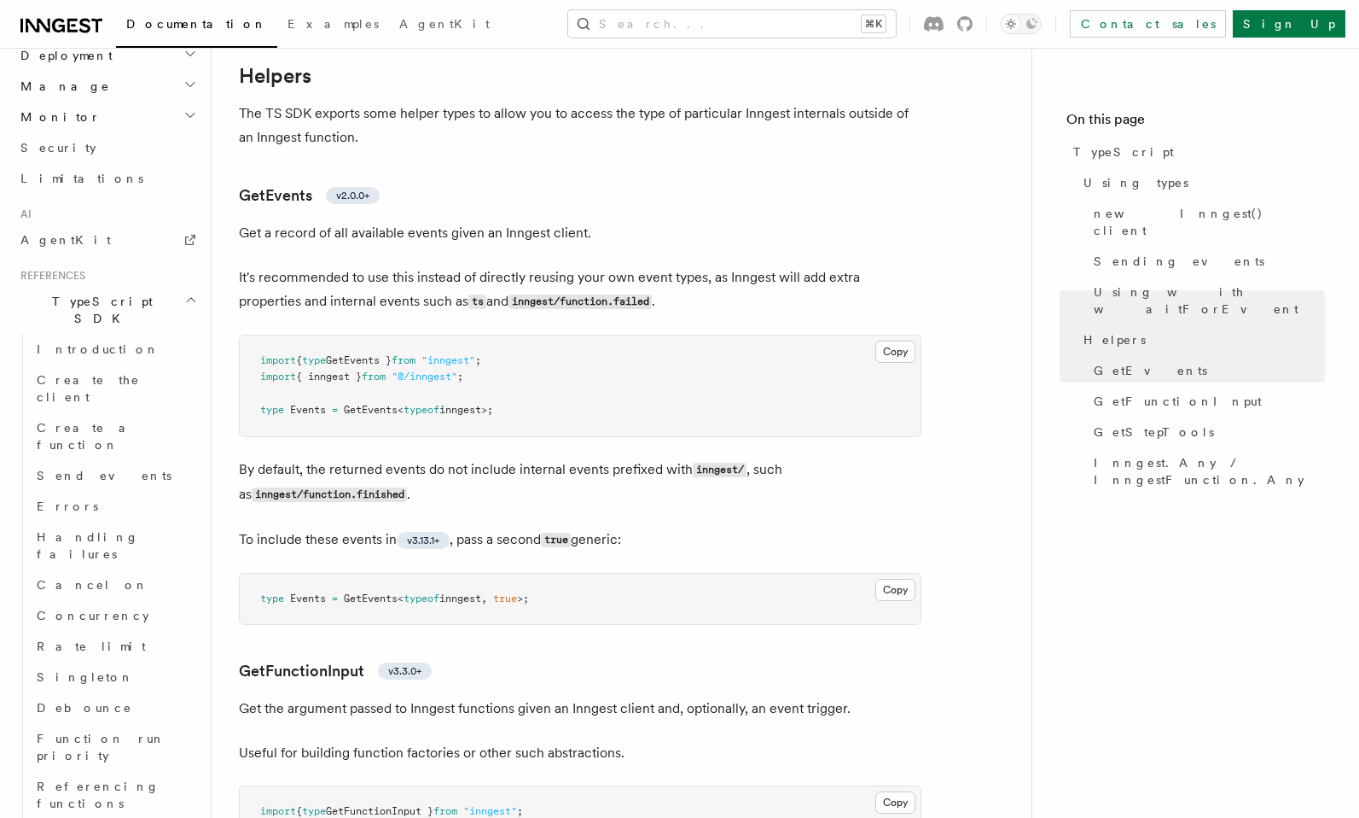
scroll to position [948, 0]
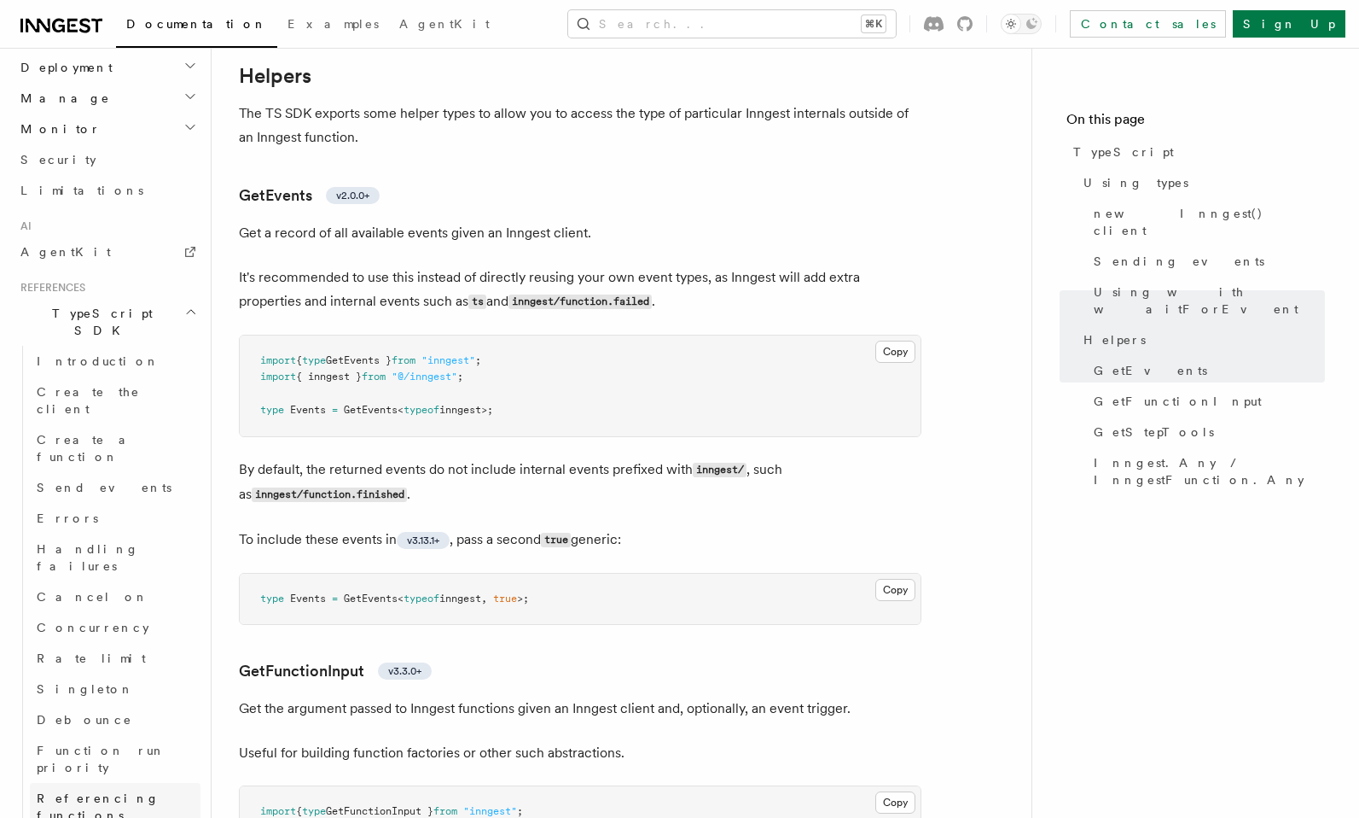
click at [126, 791] on span "Referencing functions" at bounding box center [98, 806] width 123 height 31
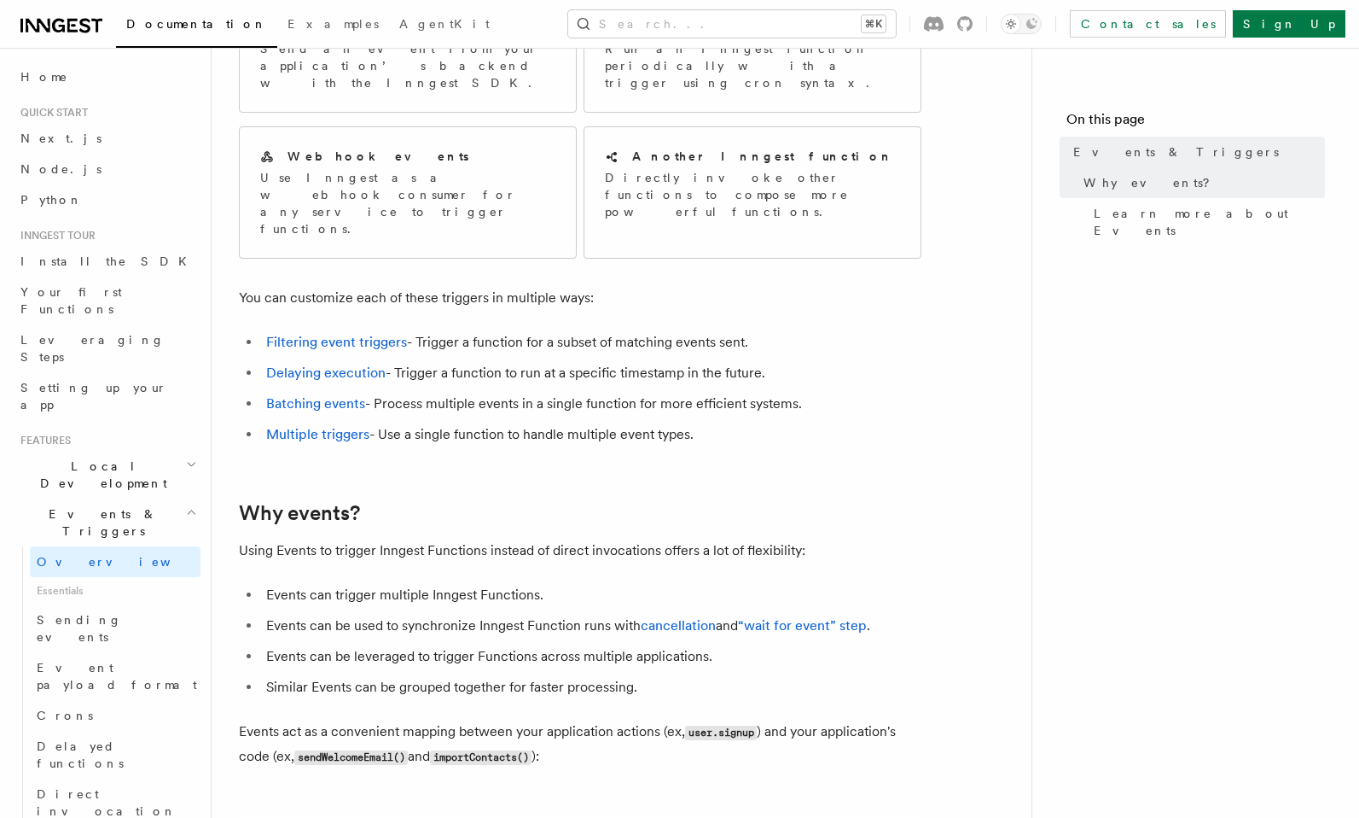
scroll to position [214, 0]
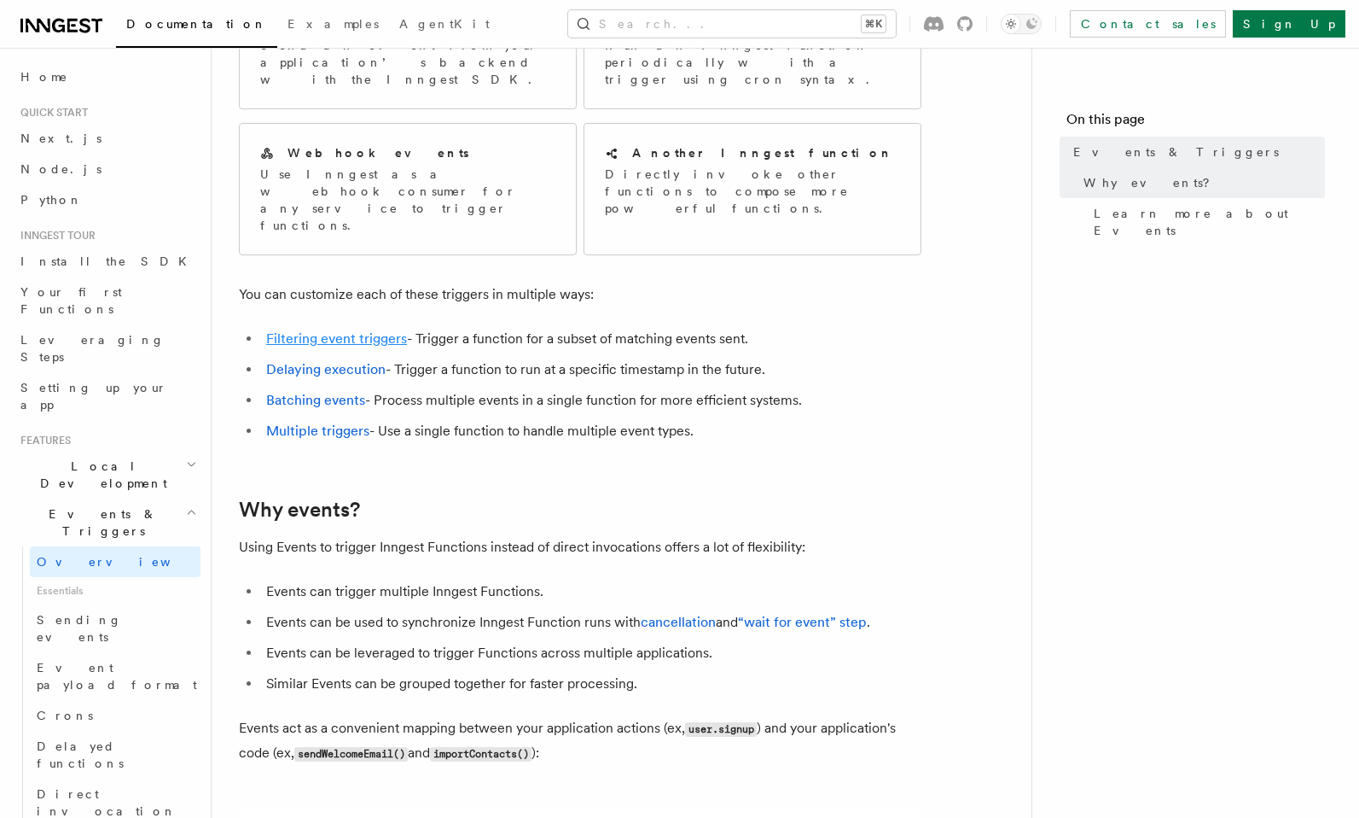
click at [329, 330] on link "Filtering event triggers" at bounding box center [336, 338] width 141 height 16
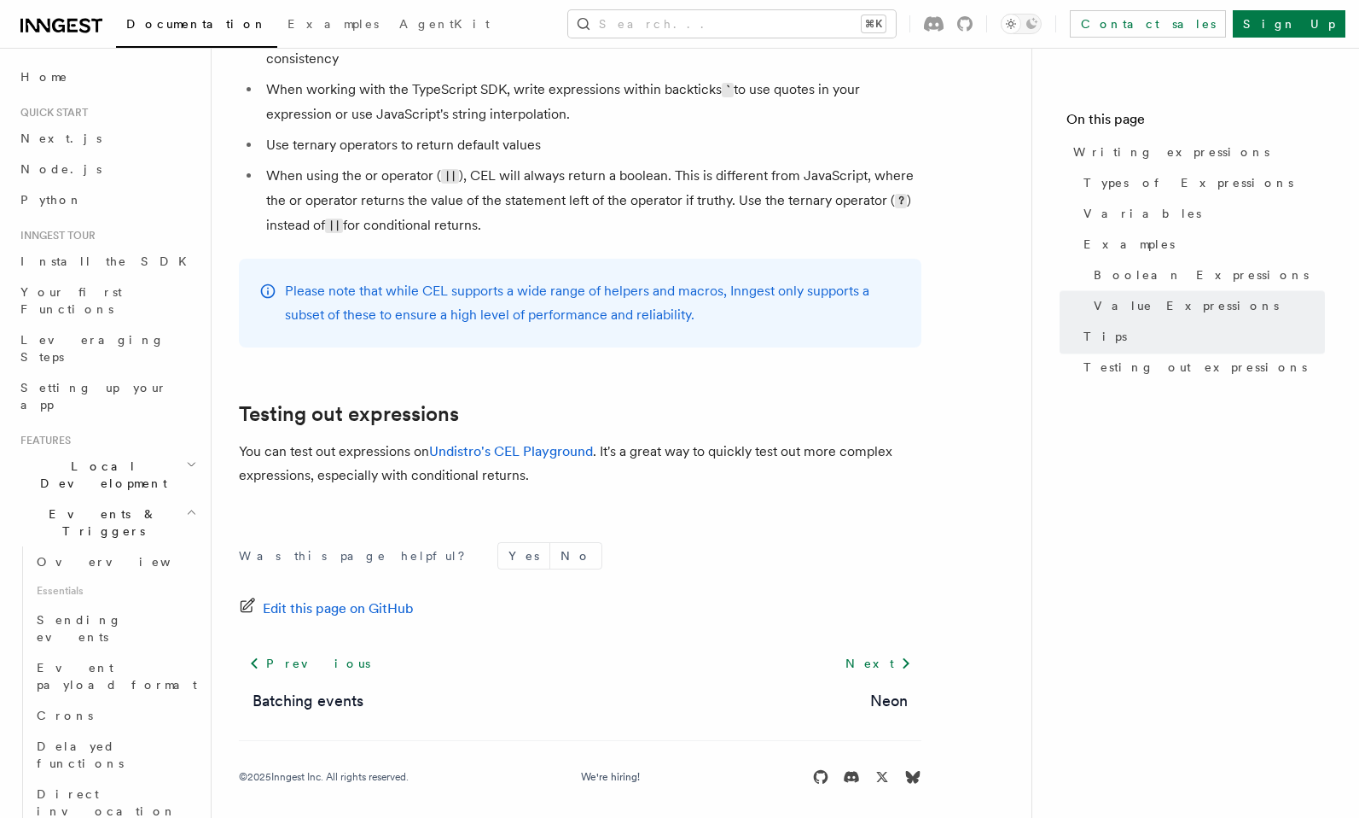
scroll to position [1877, 0]
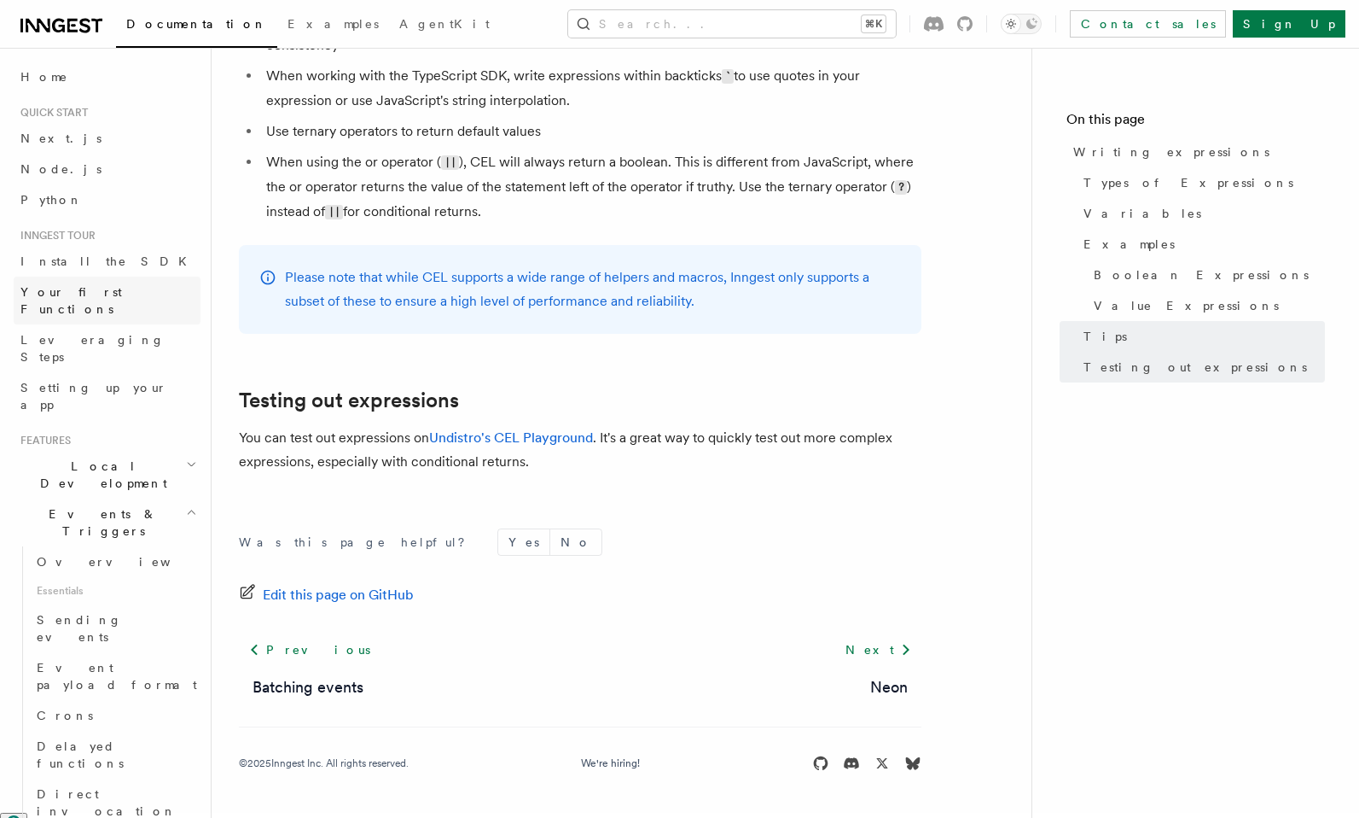
click at [87, 288] on span "Your first Functions" at bounding box center [71, 300] width 102 height 31
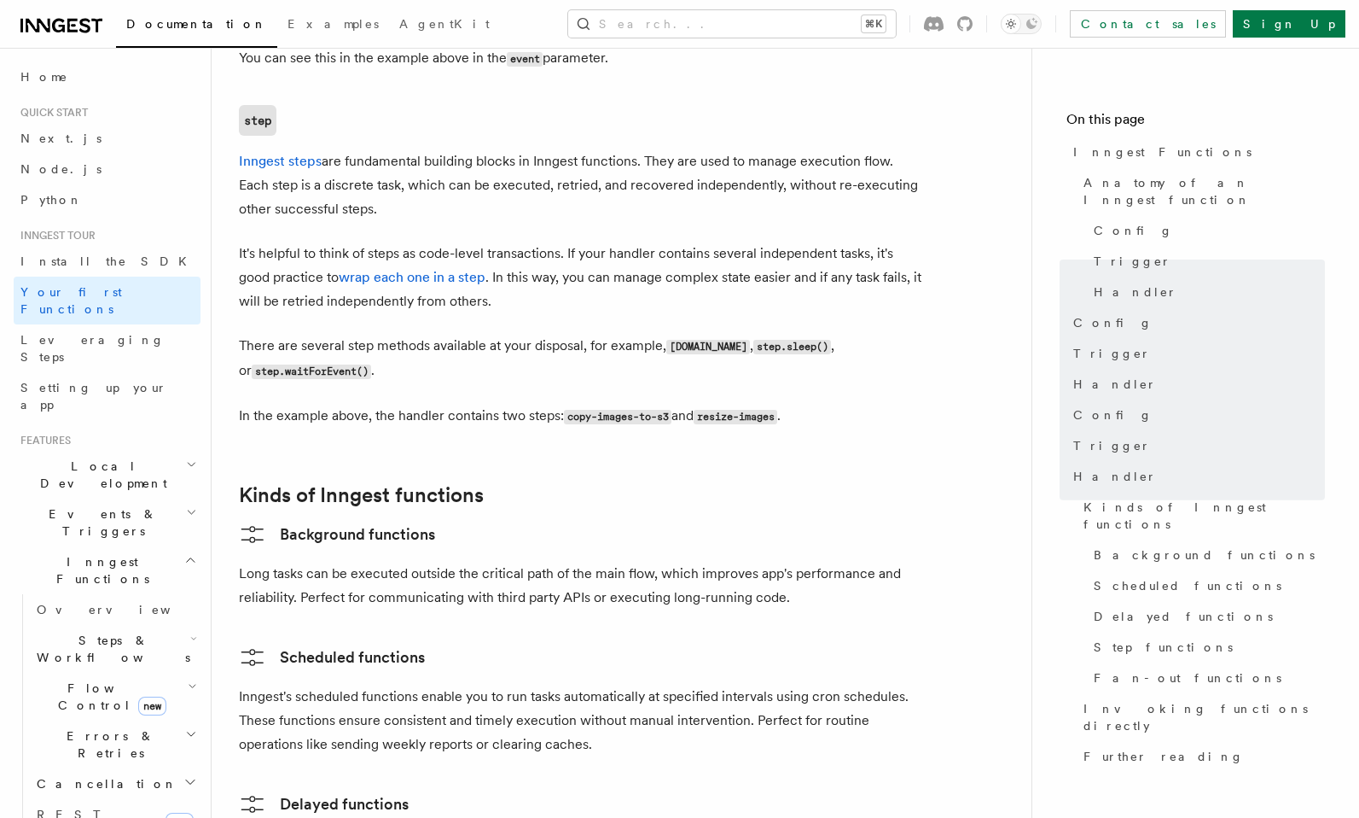
scroll to position [2181, 0]
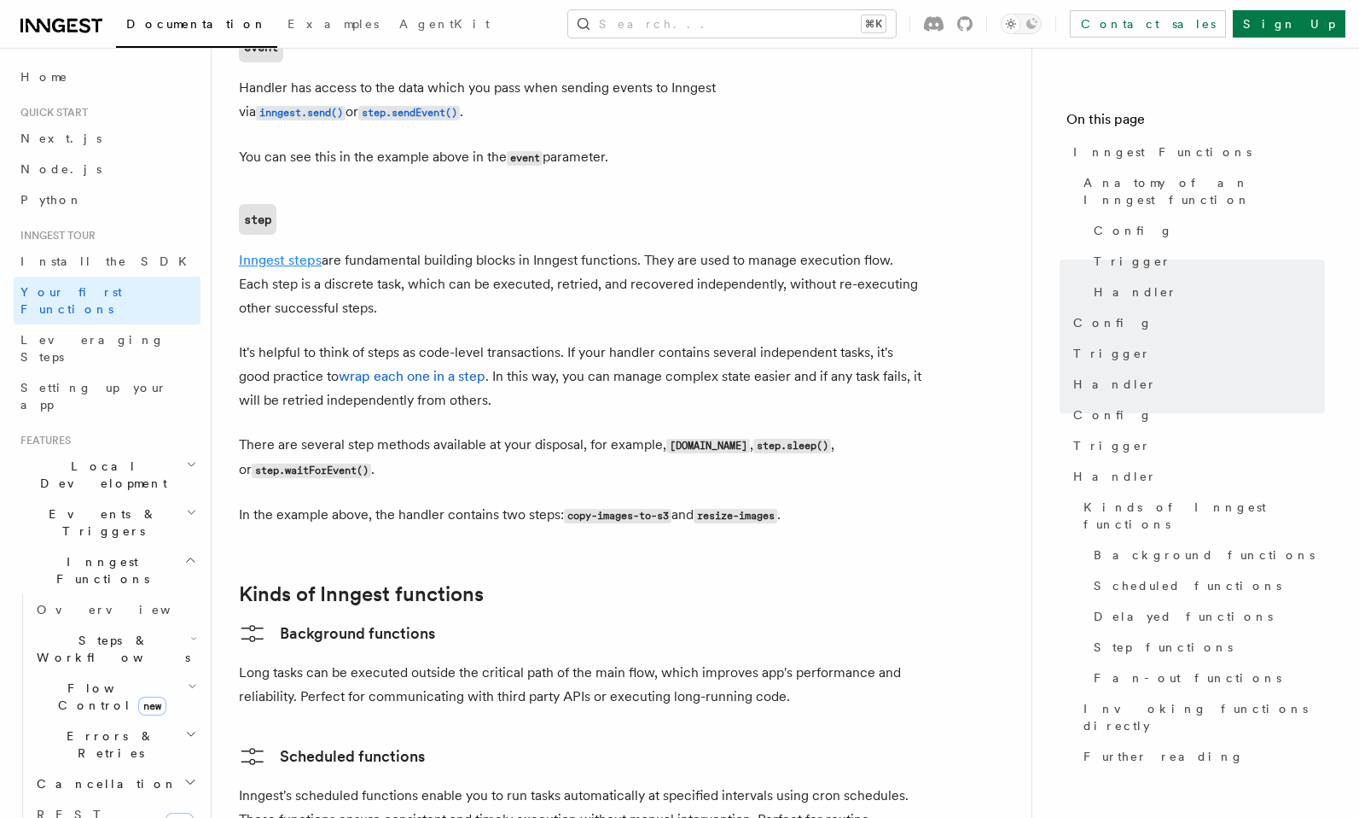
click at [300, 252] on link "Inngest steps" at bounding box center [280, 260] width 83 height 16
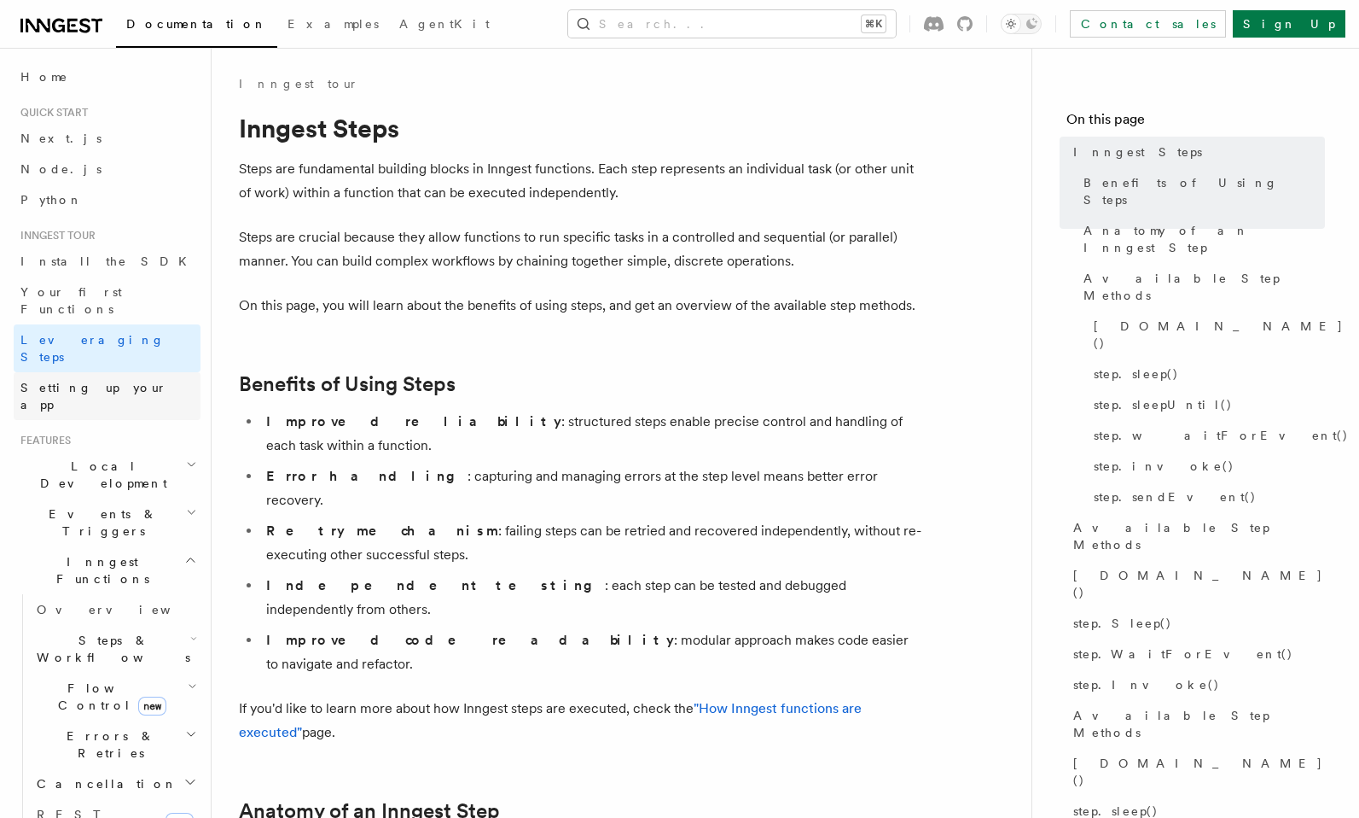
click at [103, 381] on span "Setting up your app" at bounding box center [93, 396] width 147 height 31
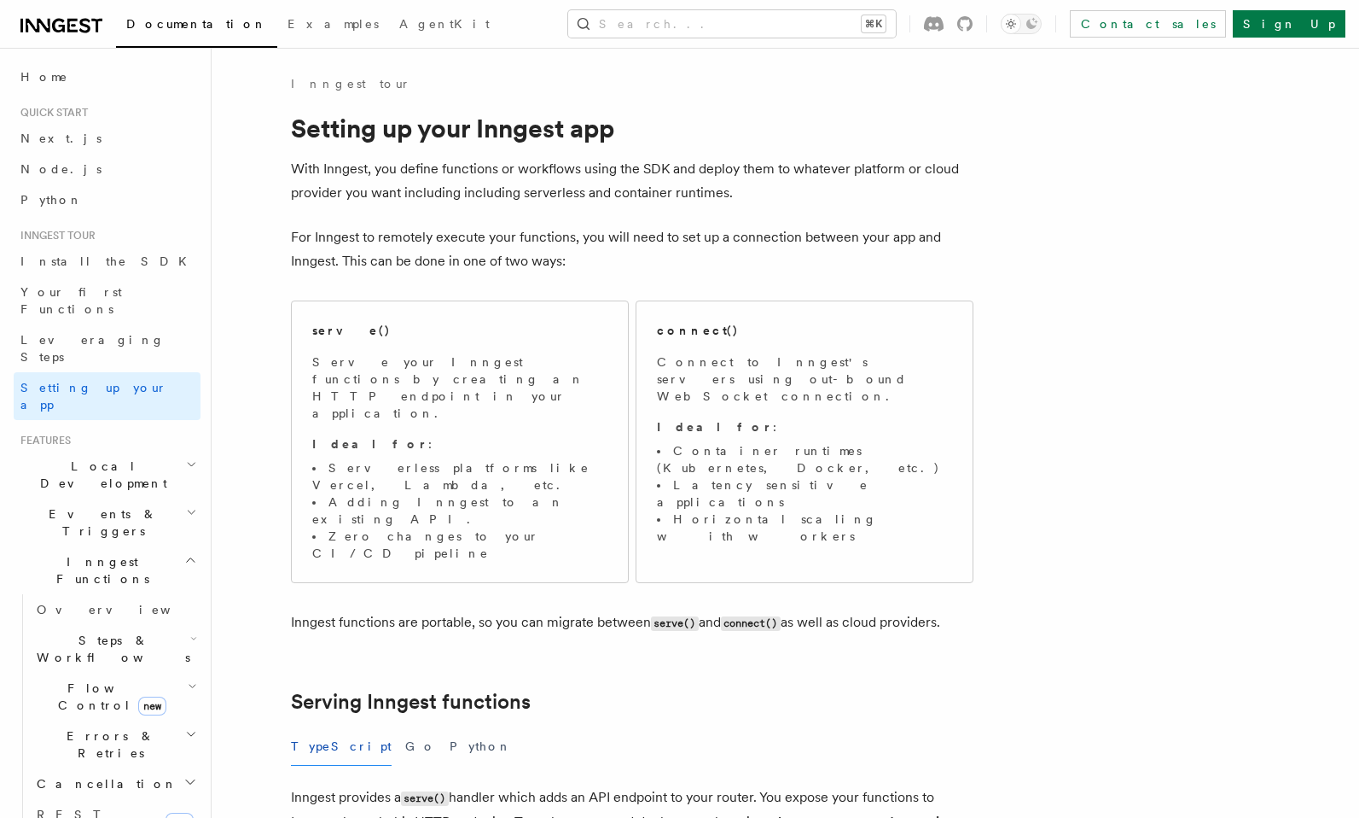
click at [124, 498] on h2 "Events & Triggers" at bounding box center [107, 522] width 187 height 48
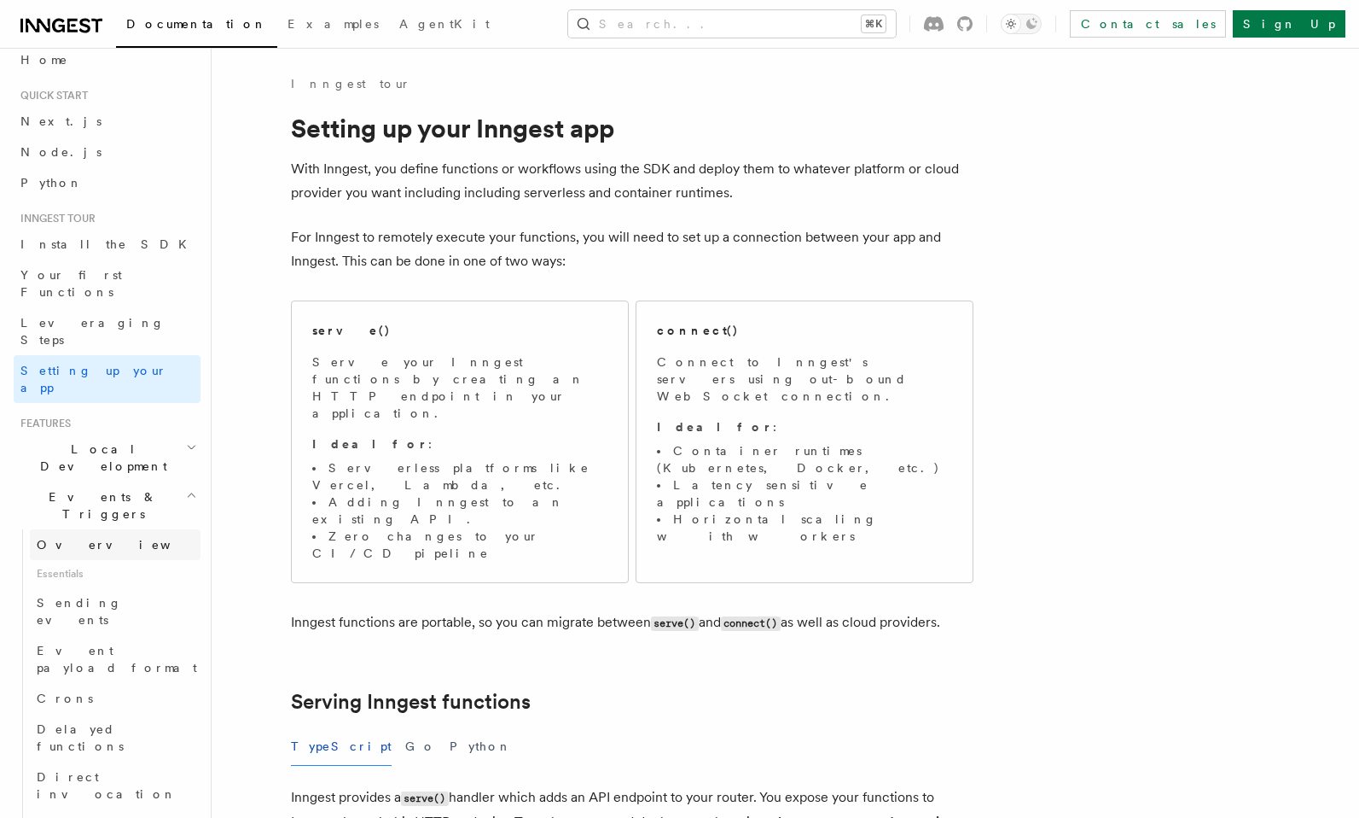
scroll to position [21, 0]
click at [84, 533] on span "Overview" at bounding box center [125, 540] width 176 height 14
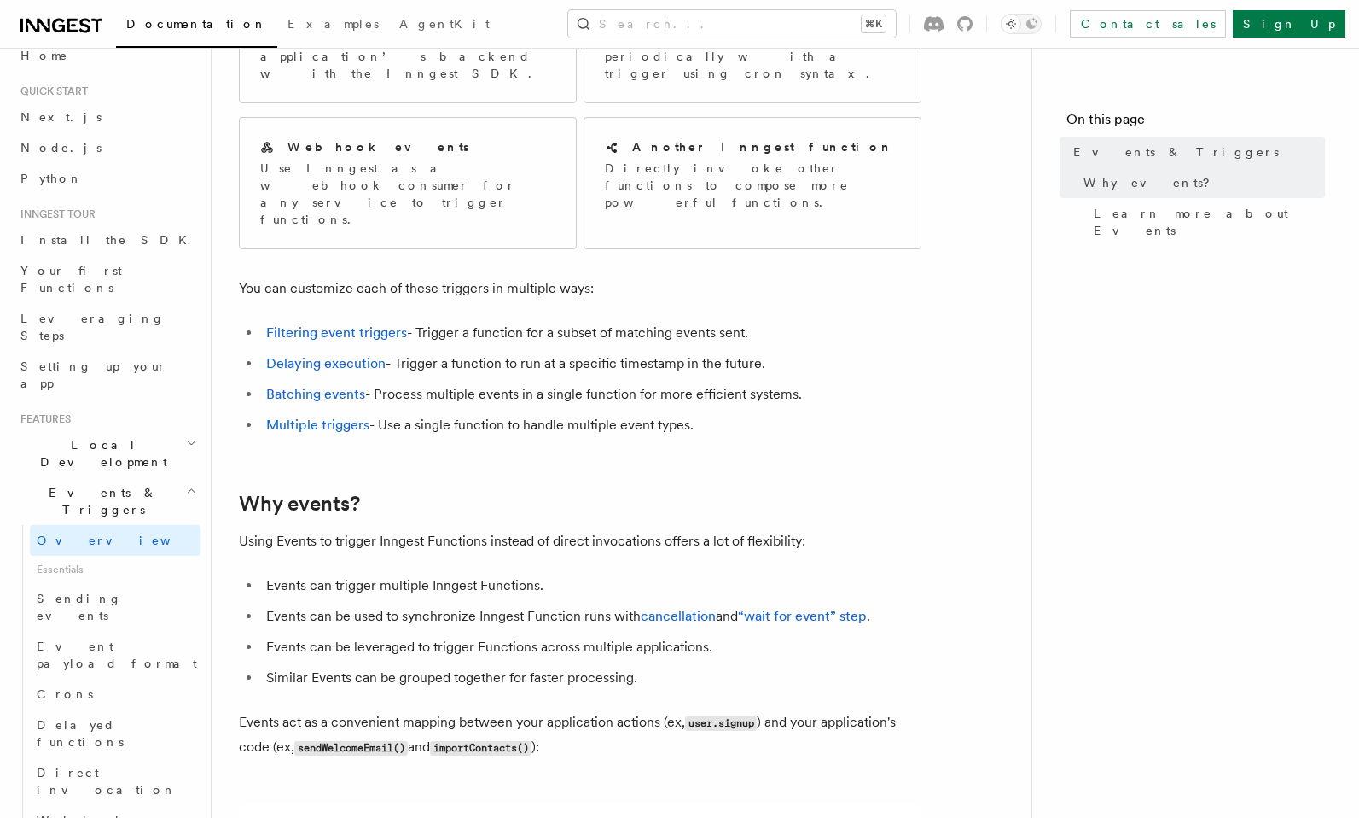
scroll to position [231, 0]
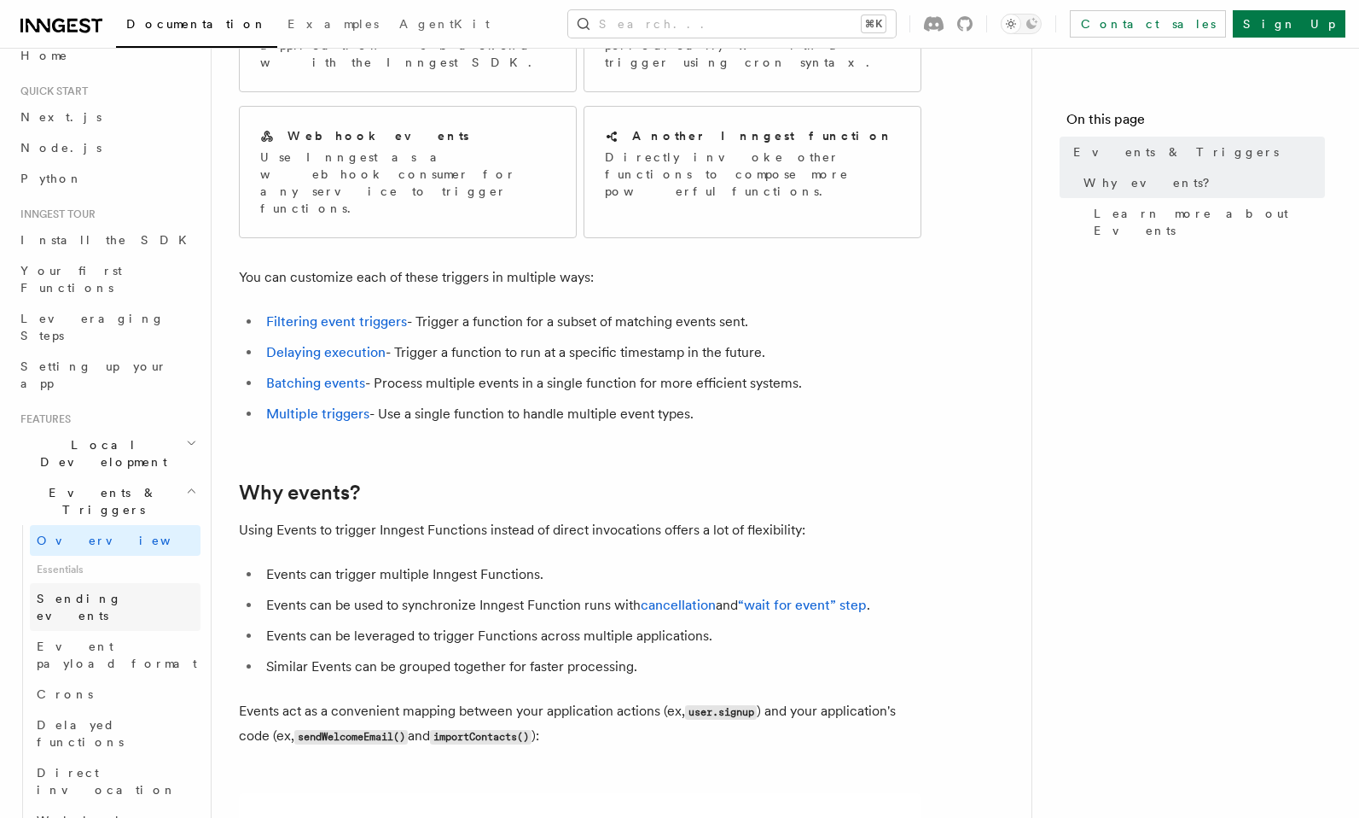
click at [98, 591] on span "Sending events" at bounding box center [79, 606] width 85 height 31
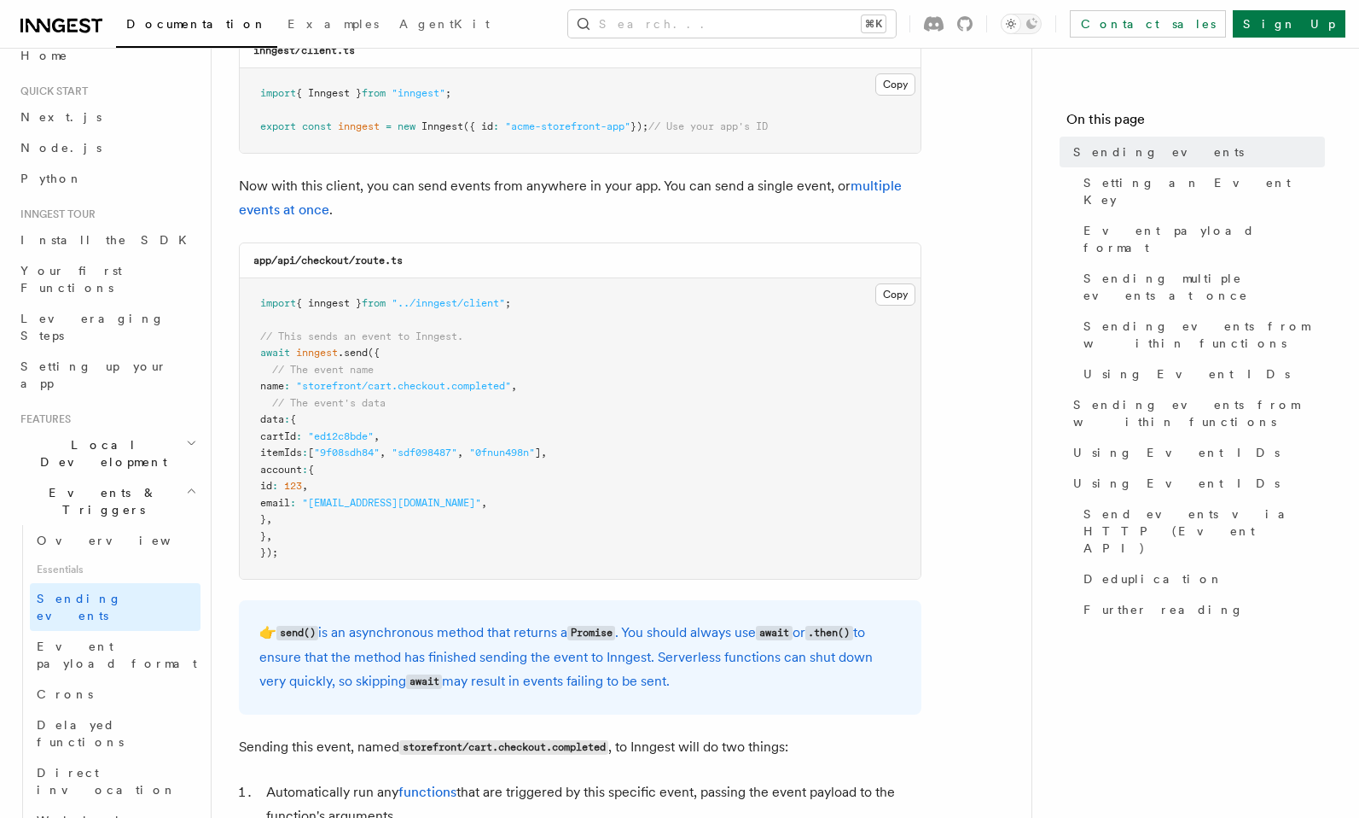
scroll to position [373, 0]
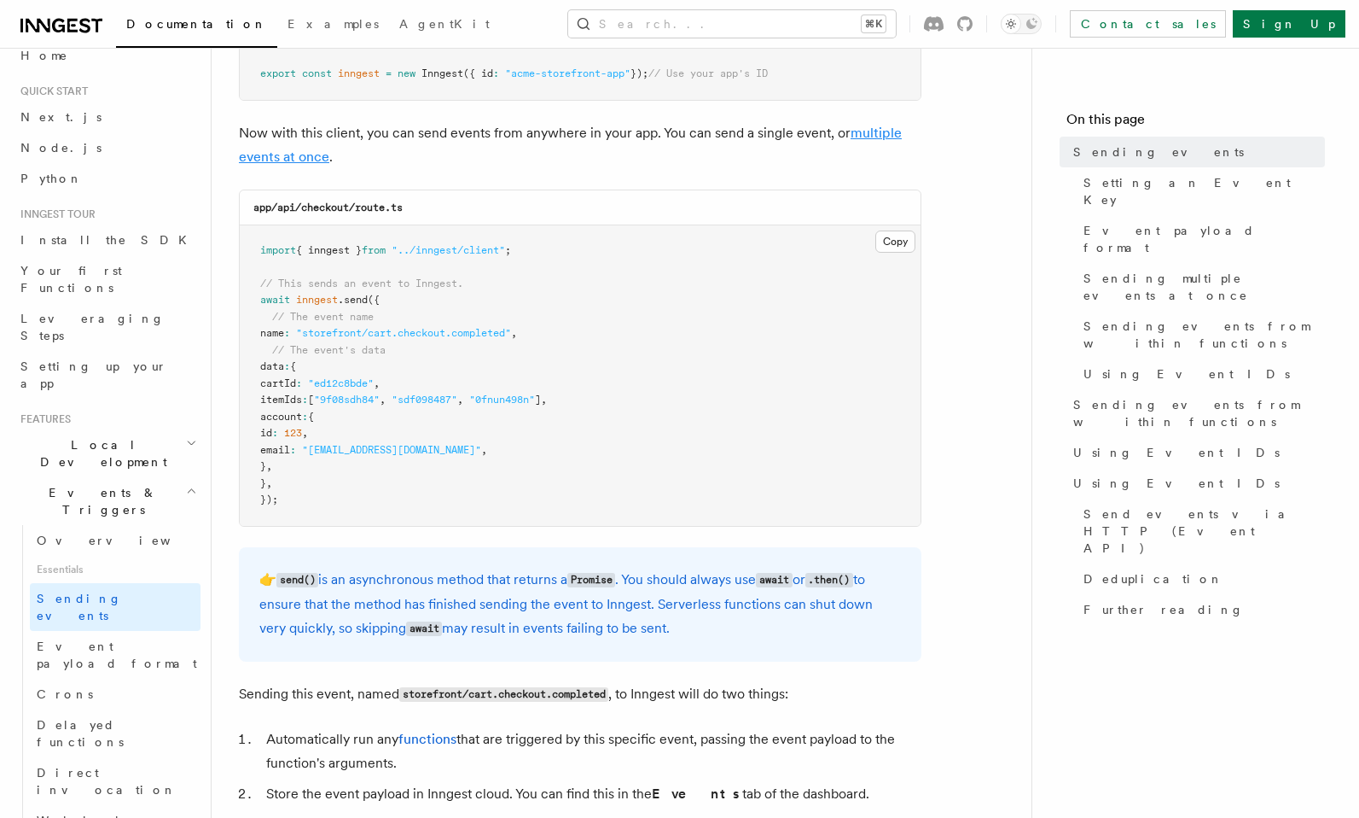
click at [870, 130] on link "multiple events at once" at bounding box center [570, 145] width 663 height 40
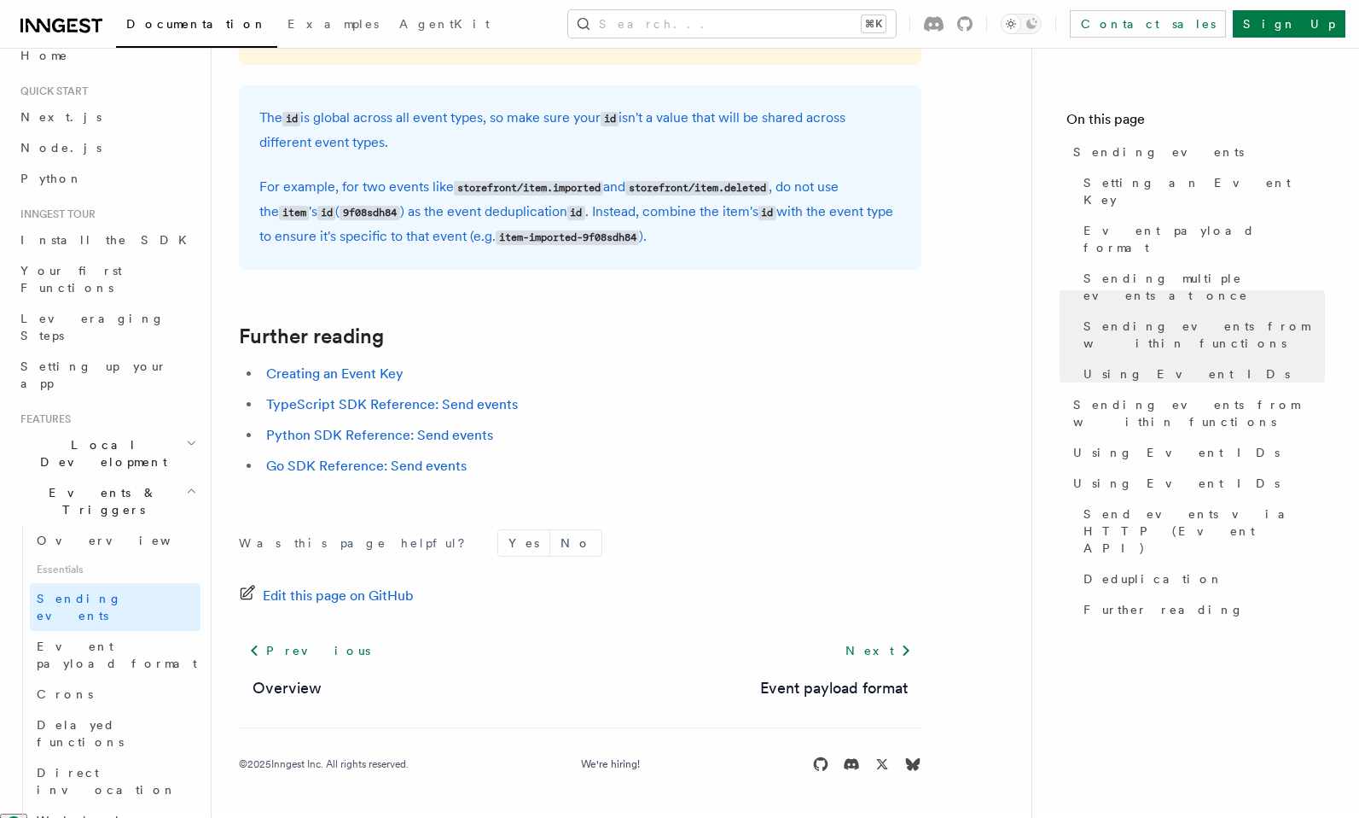
scroll to position [4846, 0]
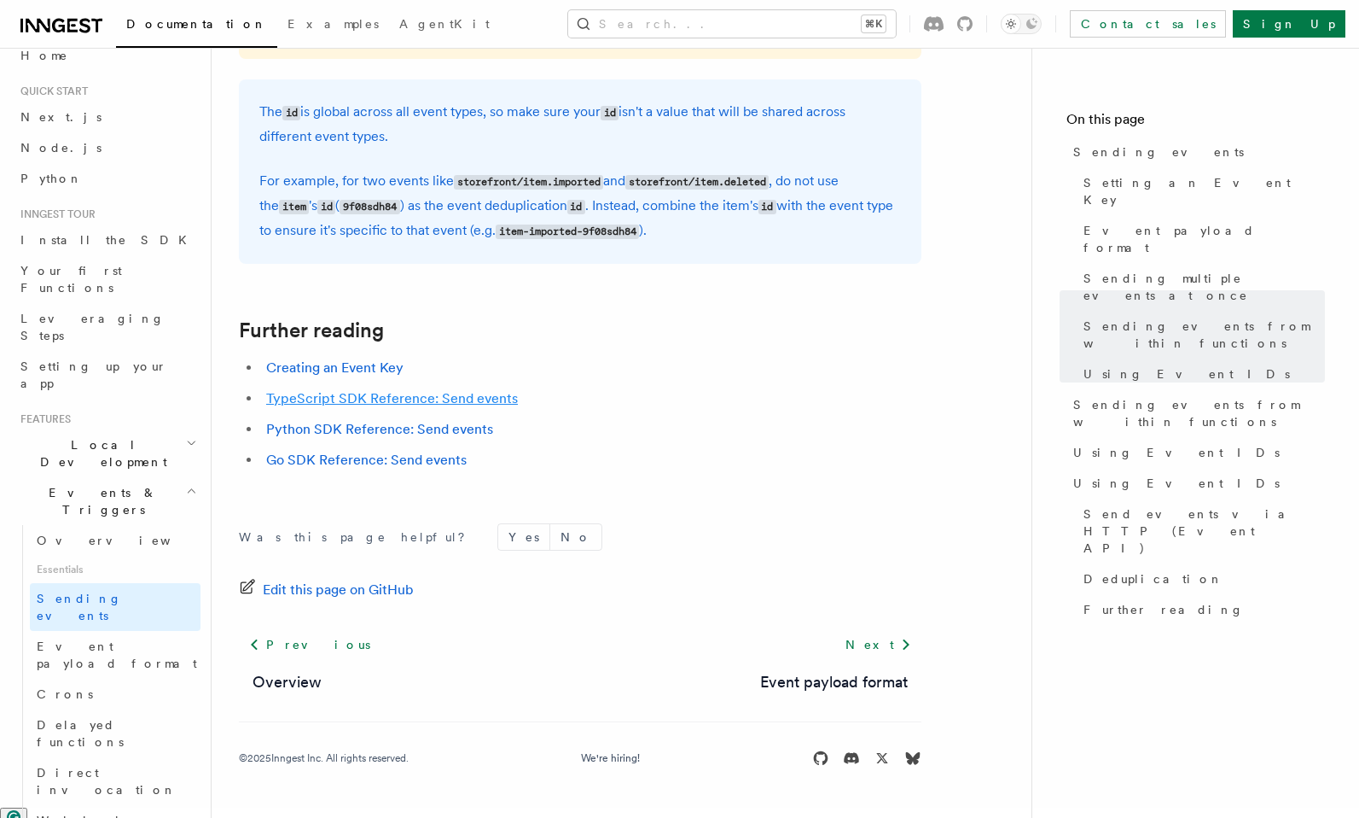
click at [411, 406] on link "TypeScript SDK Reference: Send events" at bounding box center [392, 398] width 252 height 16
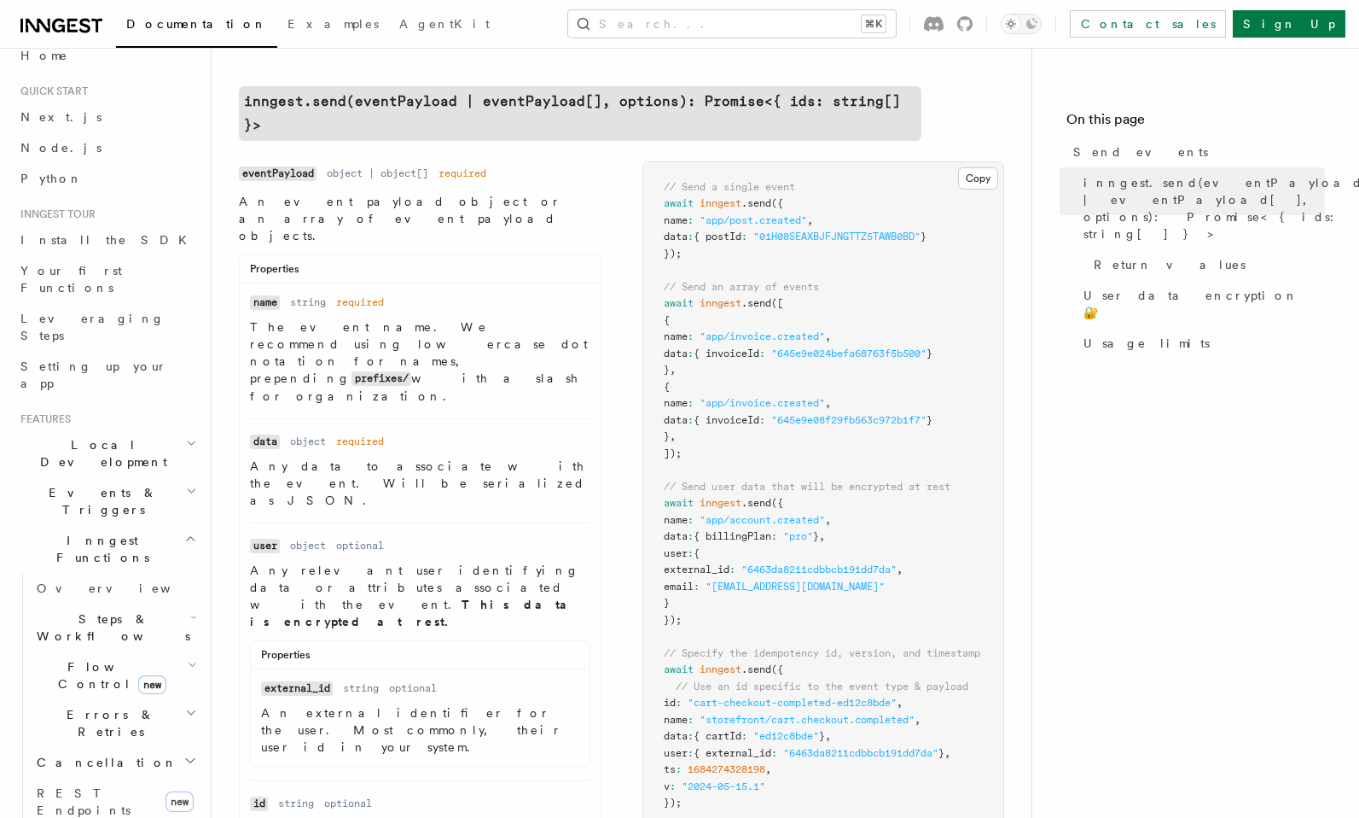
scroll to position [469, 0]
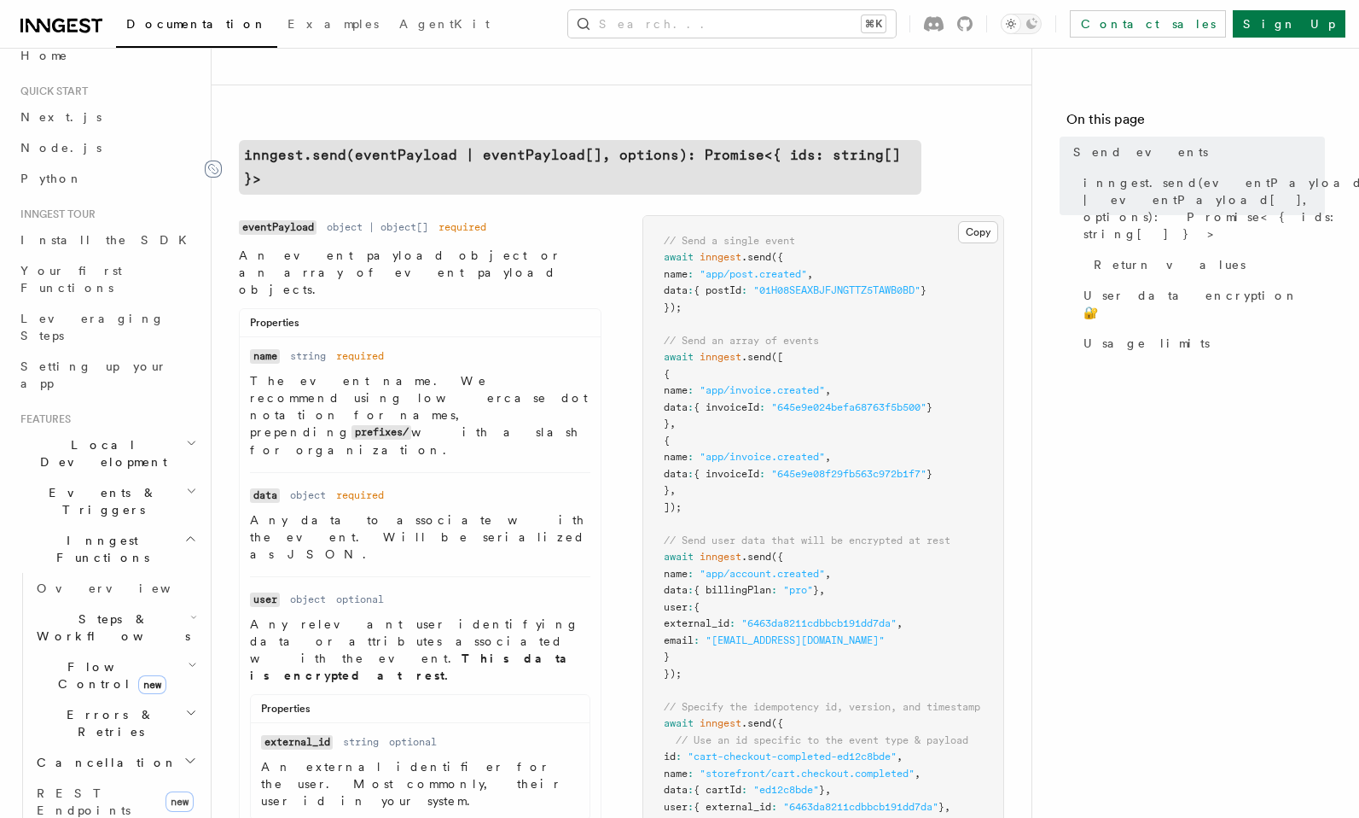
click at [212, 160] on icon at bounding box center [213, 168] width 17 height 17
